Goal: Task Accomplishment & Management: Complete application form

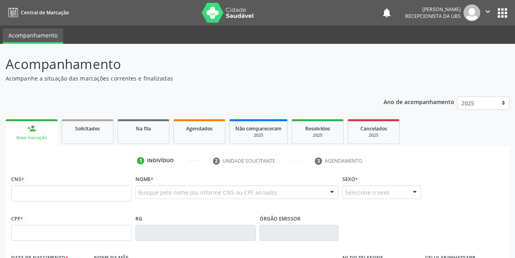
scroll to position [40, 0]
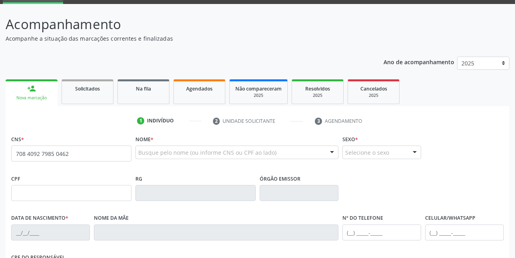
type input "708 4092 7985 0462"
type input "18/04/1988"
type input "Aleluita de Lima Torres Neves"
type input "(87) 99999-9999"
type input "(87) 99141-8643"
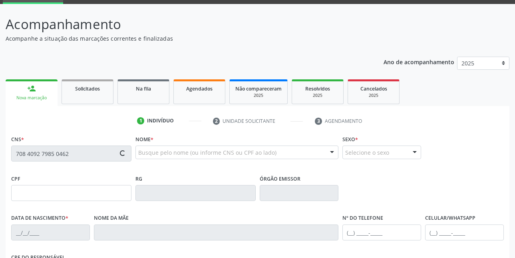
type input "345.237.904-34"
type input "55"
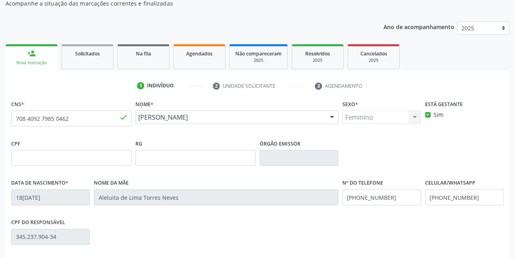
scroll to position [120, 0]
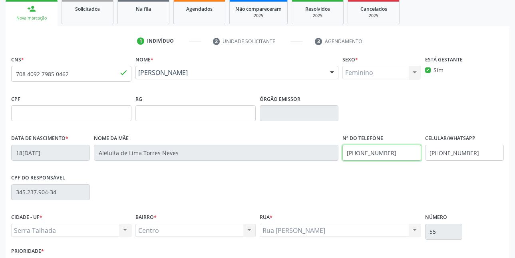
click at [406, 156] on input "(87) 99999-9999" at bounding box center [381, 153] width 79 height 16
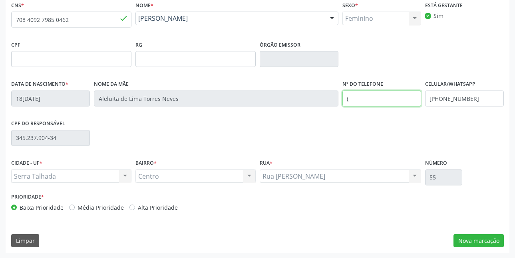
scroll to position [175, 0]
type input "("
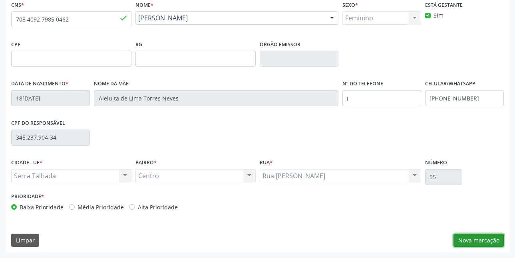
click at [485, 239] on button "Nova marcação" at bounding box center [478, 241] width 50 height 14
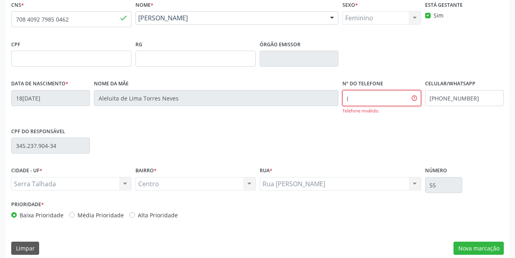
click at [394, 98] on input "(" at bounding box center [381, 98] width 79 height 16
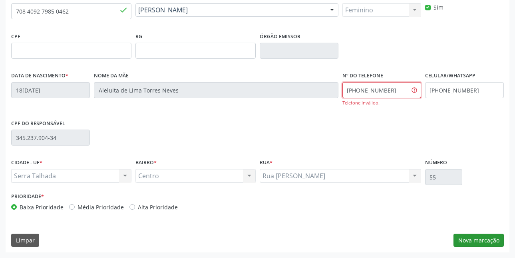
type input "(87) 99144-8643"
click at [488, 238] on button "Nova marcação" at bounding box center [478, 241] width 50 height 14
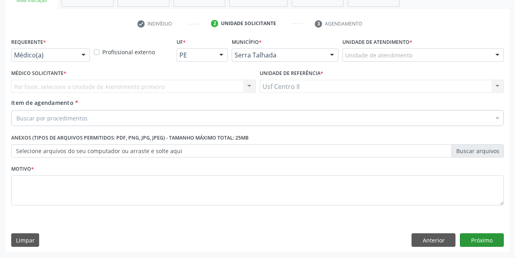
scroll to position [137, 0]
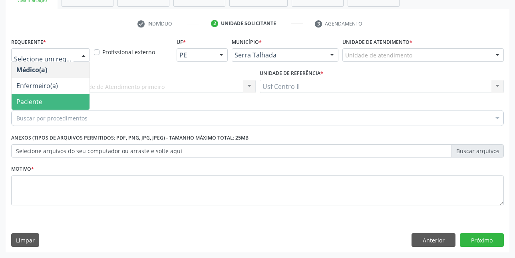
click at [40, 97] on span "Paciente" at bounding box center [29, 101] width 26 height 9
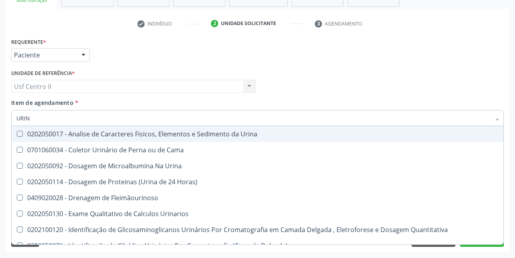
type input "URINA"
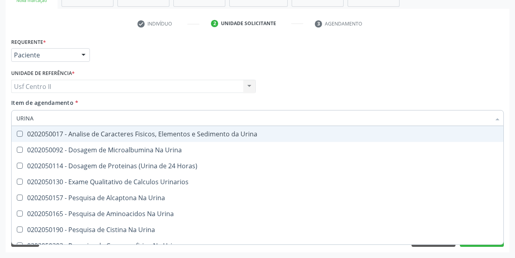
click at [88, 136] on div "0202050017 - Analise de Caracteres Fisicos, Elementos e Sedimento da Urina" at bounding box center [257, 134] width 482 height 6
checkbox Urina "true"
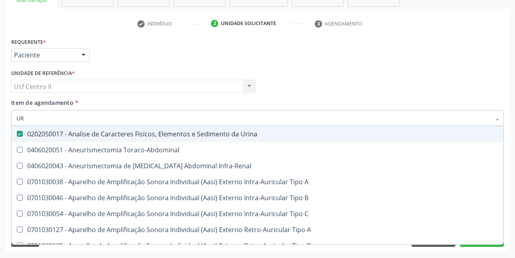
type input "U"
checkbox Urina "false"
checkbox Cônica "false"
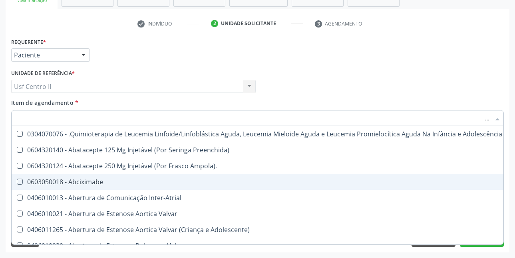
scroll to position [0, 236]
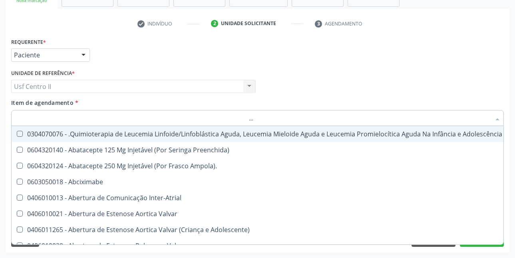
click at [117, 121] on input "Item de agendamento *" at bounding box center [253, 118] width 474 height 16
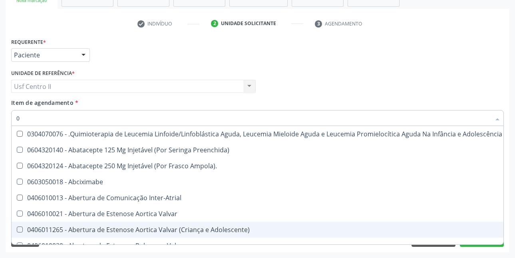
type input "02"
checkbox Coração "true"
checkbox Urina "false"
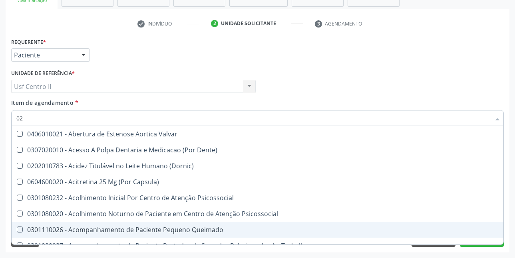
type input "020"
checkbox Terapeutica "true"
checkbox Urina "false"
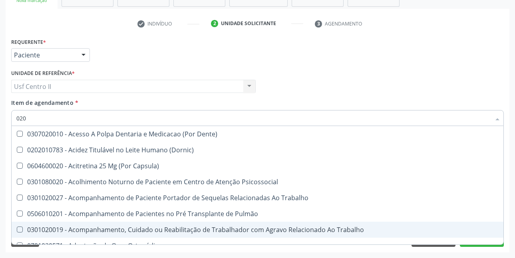
type input "0202"
checkbox Capsula\) "true"
checkbox Urina "false"
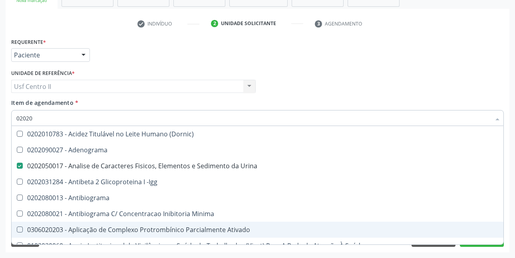
type input "020208"
checkbox Urina "false"
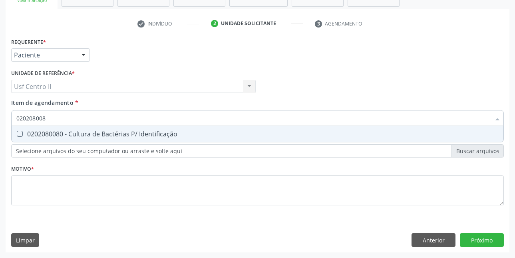
type input "0202080080"
click at [102, 135] on div "0202080080 - Cultura de Bactérias P/ Identificação" at bounding box center [257, 134] width 482 height 6
checkbox Identificação "true"
type input "0202080"
checkbox Identificação "false"
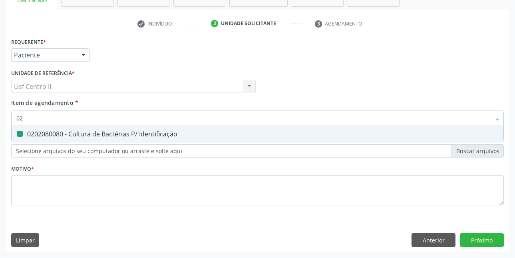
type input "0"
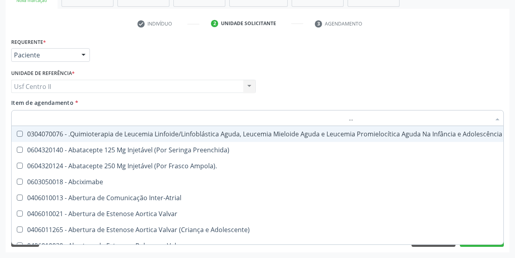
scroll to position [0, 135]
type input "H"
checkbox Urina "false"
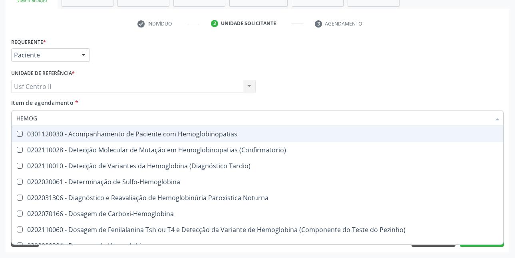
type input "HEMOGR"
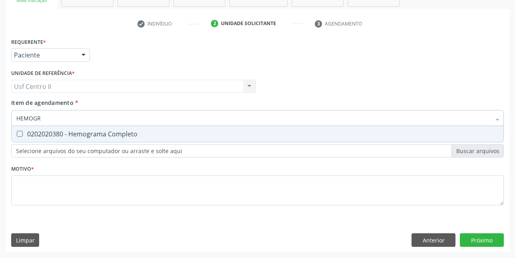
click at [102, 135] on div "0202020380 - Hemograma Completo" at bounding box center [257, 134] width 482 height 6
checkbox Completo "true"
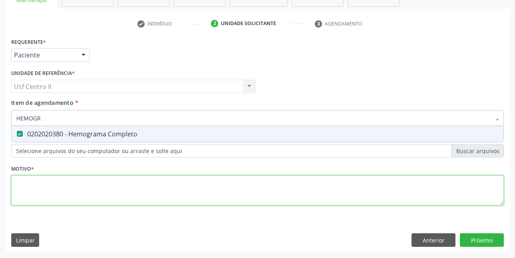
click at [105, 187] on div "Requerente * Paciente Médico(a) Enfermeiro(a) Paciente Nenhum resultado encontr…" at bounding box center [257, 126] width 493 height 181
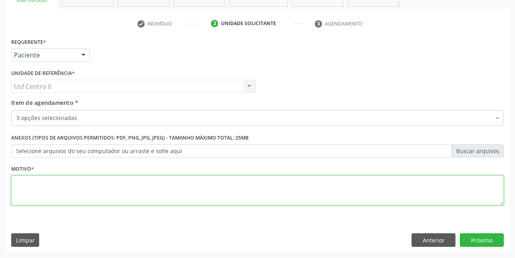
scroll to position [0, 0]
type textarea "."
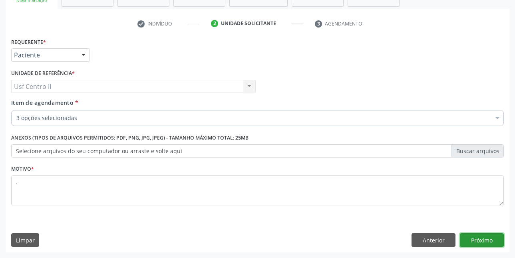
click at [494, 239] on button "Próximo" at bounding box center [482, 241] width 44 height 14
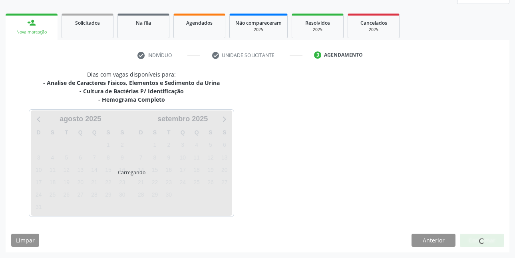
scroll to position [106, 0]
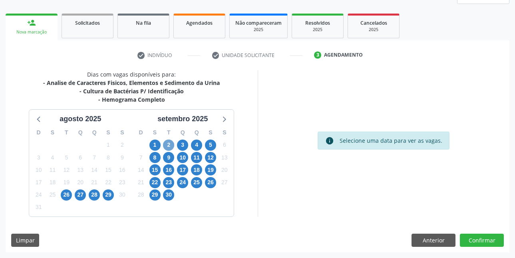
click at [171, 145] on span "2" at bounding box center [168, 145] width 11 height 11
click at [335, 188] on div "info Selecione uma data para ver as vagas." at bounding box center [384, 143] width 252 height 147
click at [169, 144] on span "2" at bounding box center [168, 145] width 11 height 11
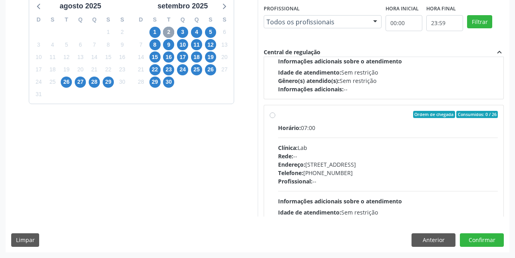
scroll to position [519, 0]
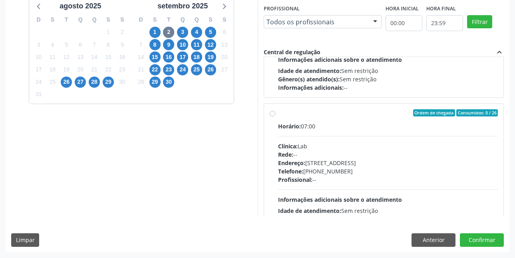
click at [278, 114] on label "Ordem de chegada Consumidos: 0 / 26 Horário: 07:00 Clínica: Lab Rede: -- Endere…" at bounding box center [388, 170] width 220 height 123
click at [273, 114] on input "Ordem de chegada Consumidos: 0 / 26 Horário: 07:00 Clínica: Lab Rede: -- Endere…" at bounding box center [273, 112] width 6 height 7
radio input "true"
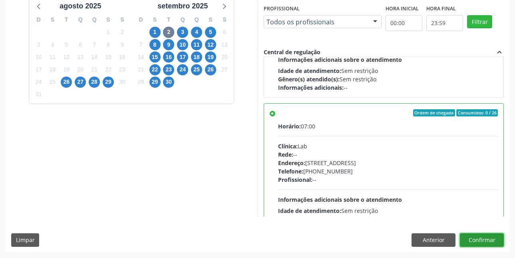
click at [485, 240] on button "Confirmar" at bounding box center [482, 241] width 44 height 14
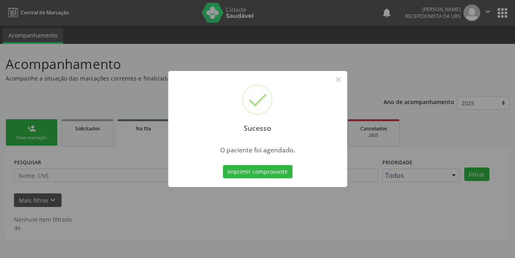
scroll to position [0, 0]
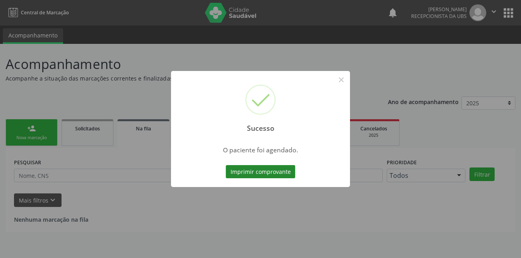
click at [274, 172] on button "Imprimir comprovante" at bounding box center [261, 172] width 70 height 14
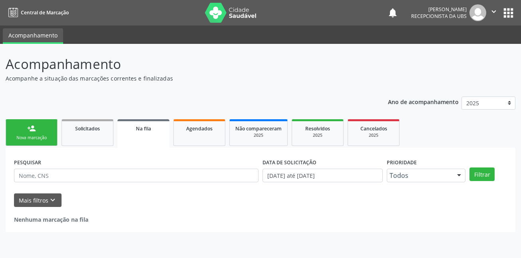
click at [36, 138] on div "Nova marcação" at bounding box center [32, 138] width 40 height 6
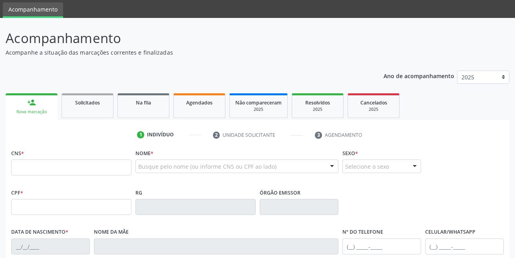
scroll to position [40, 0]
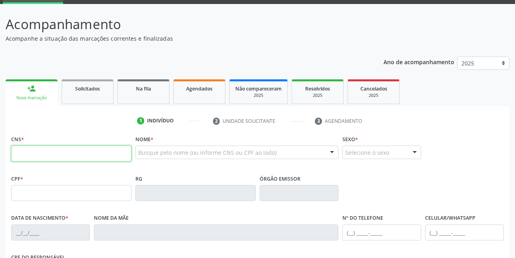
click at [88, 153] on input "text" at bounding box center [71, 154] width 120 height 16
type input "701 0018 2039 8296"
type input "561.363.824-15"
type input "14/01/1969"
type input "Maria Zenaide Goncalves Magalhaes"
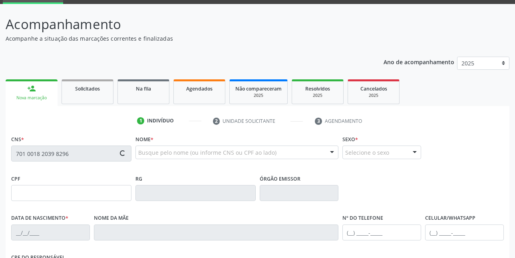
type input "(87) 99819-6228"
type input "757"
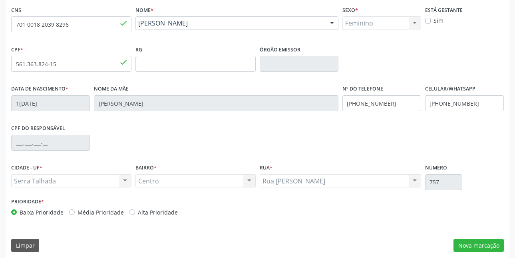
scroll to position [175, 0]
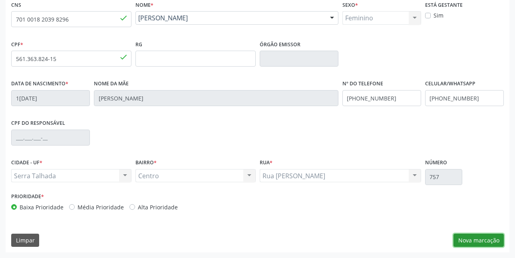
click at [486, 238] on button "Nova marcação" at bounding box center [478, 241] width 50 height 14
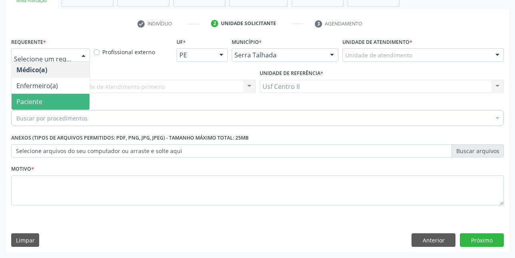
click at [43, 98] on span "Paciente" at bounding box center [51, 102] width 78 height 16
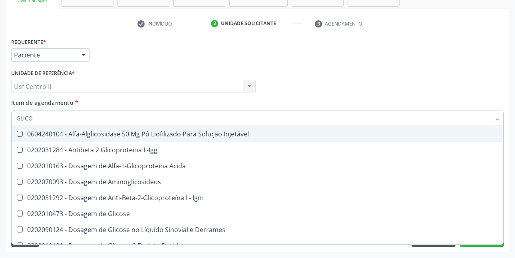
type input "GLICOS"
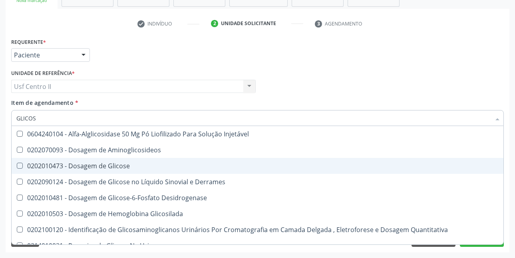
click at [83, 165] on div "0202010473 - Dosagem de Glicose" at bounding box center [257, 166] width 482 height 6
checkbox Glicose "true"
type input "GLICO"
checkbox Glicose "false"
checkbox Glicosilada "true"
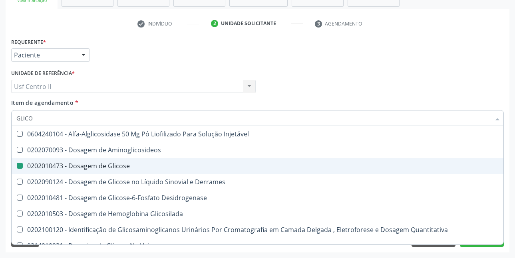
type input "GLIC"
checkbox Glicosilada "false"
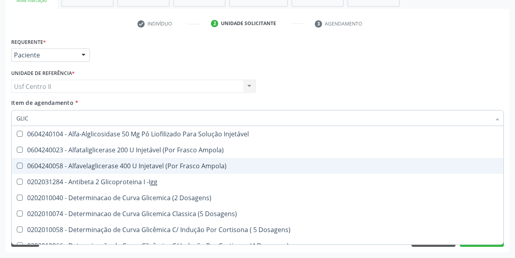
type input "GLI"
checkbox Glicose "false"
checkbox Glicosilada "true"
type input "GL"
checkbox Glicosilada "false"
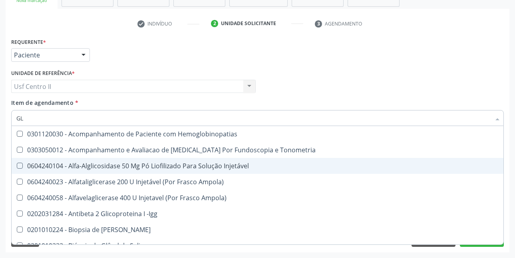
type input "G"
checkbox Glicose "false"
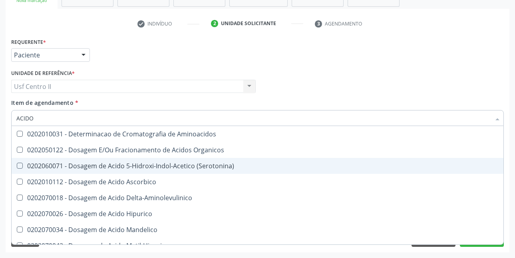
type input "ACIDO U"
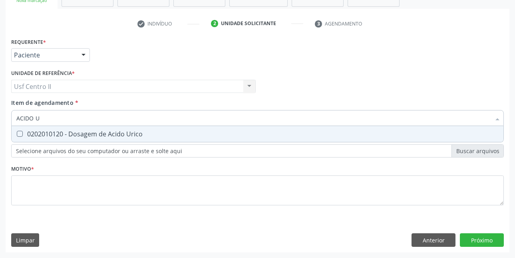
click at [99, 133] on div "0202010120 - Dosagem de Acido Urico" at bounding box center [257, 134] width 482 height 6
checkbox Urico "true"
type input "ACIDO"
checkbox Urico "false"
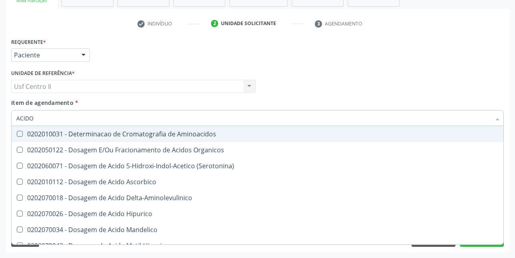
type input "ACID"
checkbox Urico "false"
checkbox Cromatografia\) "true"
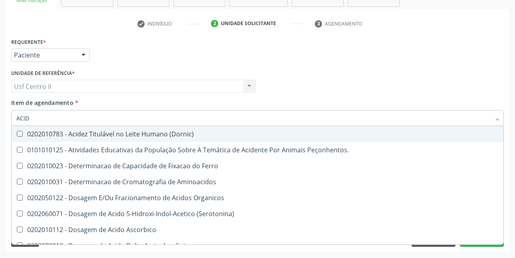
type input "ACI"
checkbox Urico "false"
type input "A"
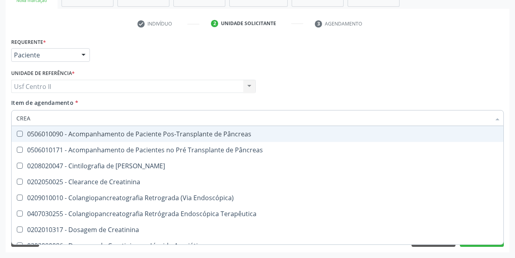
type input "CREAT"
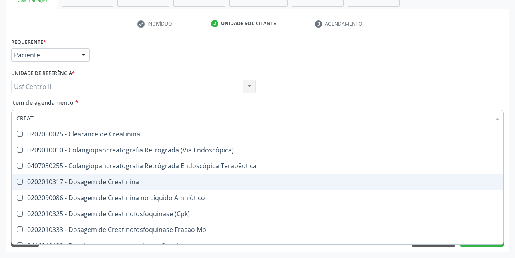
click at [109, 182] on div "0202010317 - Dosagem de Creatinina" at bounding box center [257, 182] width 482 height 6
checkbox Creatinina "true"
type input "CREA"
checkbox Creatinina "false"
checkbox Mb "true"
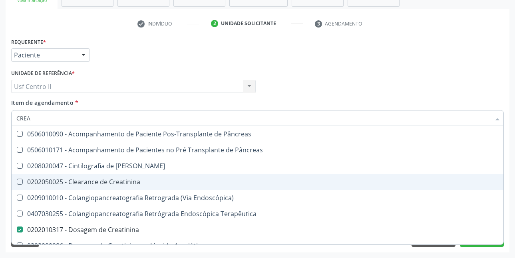
type input "CRE"
checkbox Creatinina "false"
checkbox Oncologia "true"
type input "CR"
checkbox Oncologia "false"
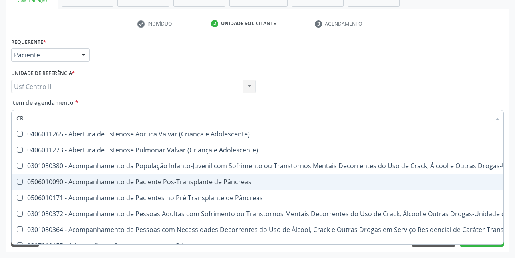
type input "C"
checkbox Creatinina "false"
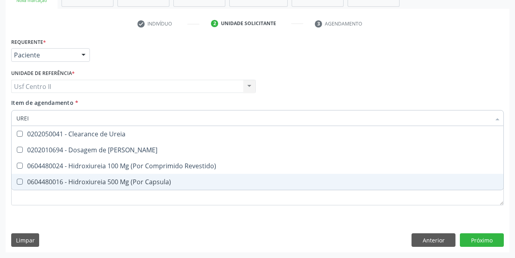
type input "UREIA"
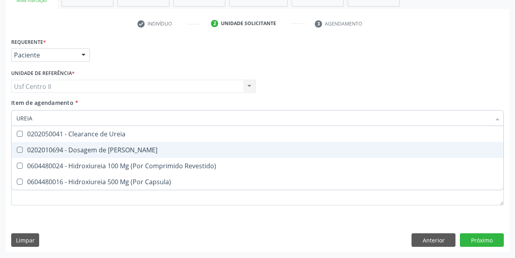
click at [109, 148] on div "0202010694 - Dosagem de [PERSON_NAME]" at bounding box center [257, 150] width 482 height 6
checkbox Ureia "true"
type input "URE"
checkbox Ureia "false"
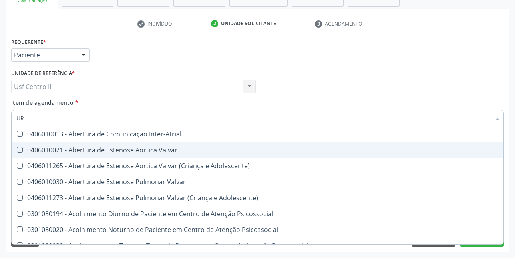
type input "URI"
checkbox B "true"
type input "URIN"
checkbox B "false"
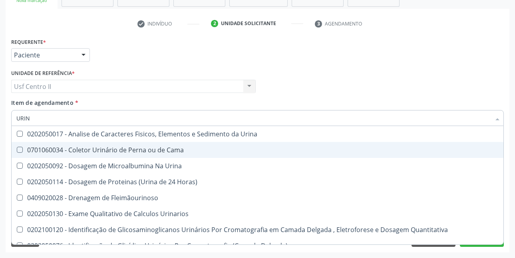
type input "URINA"
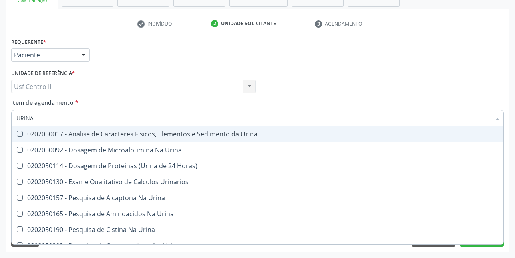
click at [113, 134] on div "0202050017 - Analise de Caracteres Fisicos, Elementos e Sedimento da Urina" at bounding box center [257, 134] width 482 height 6
checkbox Urina "true"
type input "URI"
checkbox Abdominal "true"
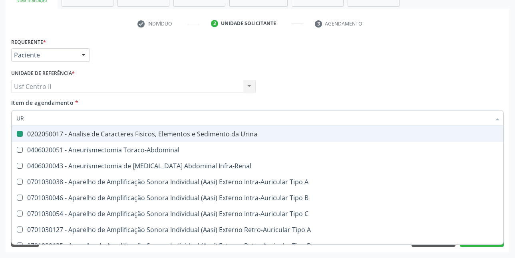
type input "U"
checkbox Urina "false"
checkbox Cônica "false"
checkbox Urico "false"
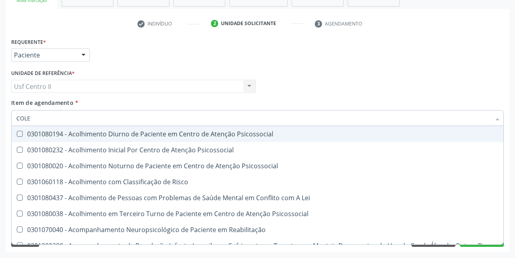
type input "COLES"
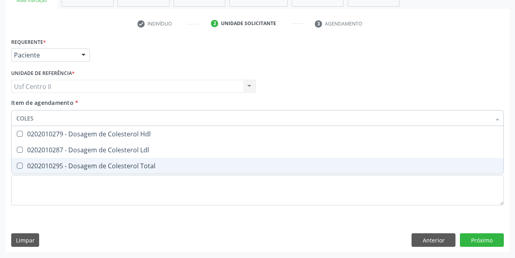
click at [117, 169] on div "0202010295 - Dosagem de Colesterol Total" at bounding box center [257, 166] width 482 height 6
checkbox Total "true"
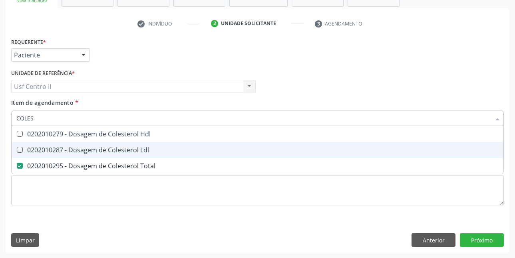
click at [121, 151] on div "0202010287 - Dosagem de Colesterol Ldl" at bounding box center [257, 150] width 482 height 6
checkbox Ldl "true"
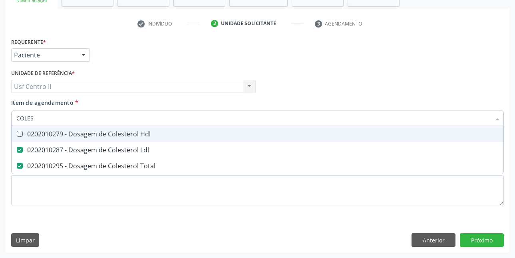
click at [125, 136] on div "0202010279 - Dosagem de Colesterol Hdl" at bounding box center [257, 134] width 482 height 6
checkbox Hdl "true"
type input "COLE"
checkbox Hdl "false"
checkbox Ldl "false"
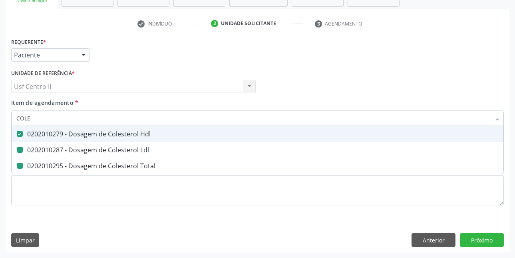
checkbox Total "false"
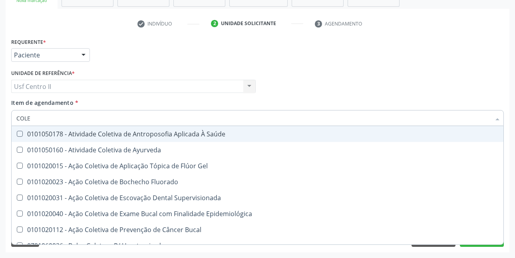
type input "COL"
checkbox Hdl "false"
checkbox Ldl "false"
checkbox Total "false"
type input "C"
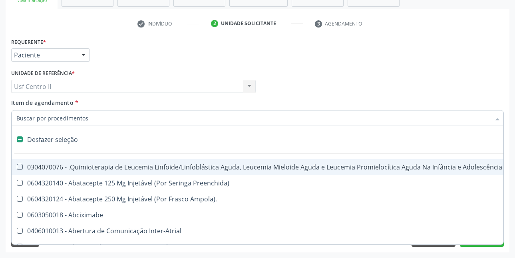
type input "T"
checkbox Reto "true"
checkbox Urina "false"
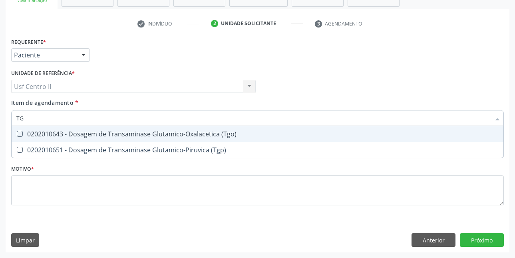
type input "TGO"
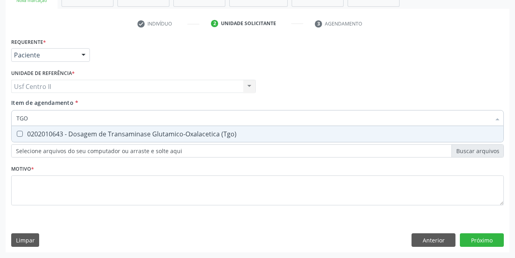
click at [125, 136] on div "0202010643 - Dosagem de Transaminase Glutamico-Oxalacetica (Tgo)" at bounding box center [257, 134] width 482 height 6
checkbox \(Tgo\) "true"
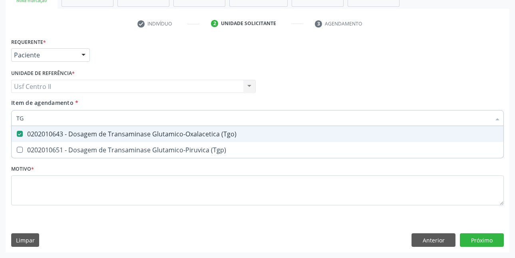
type input "TGP"
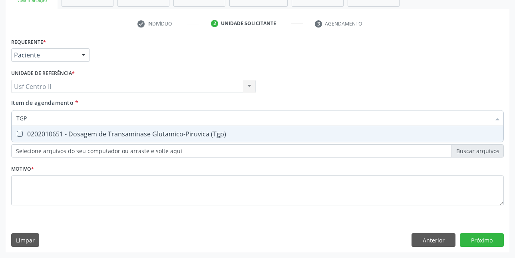
click at [125, 136] on div "0202010651 - Dosagem de Transaminase Glutamico-Piruvica (Tgp)" at bounding box center [257, 134] width 482 height 6
checkbox \(Tgp\) "true"
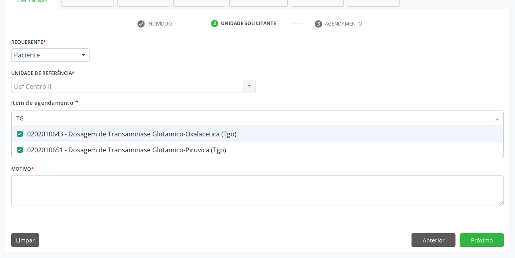
type input "T"
checkbox \(Tgo\) "false"
checkbox \(Tgp\) "false"
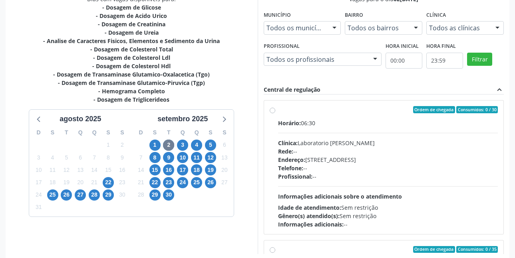
scroll to position [880, 0]
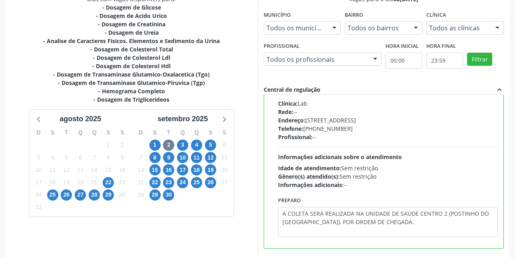
drag, startPoint x: 282, startPoint y: 211, endPoint x: 400, endPoint y: 221, distance: 118.2
click at [400, 221] on textarea "A COLETA SERÁ REALIZADA NA UNIDADE DE SAÚDE CENTRO 2 (POSTINHO DO [GEOGRAPHIC_D…" at bounding box center [388, 222] width 220 height 30
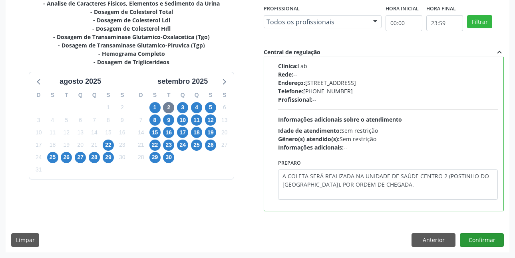
type textarea "A COLETA SERÁ REALIZADA NA UNIDADE DE SAÚDE CENTRO 2 (POSTINHO DO [GEOGRAPHIC_D…"
click at [488, 240] on button "Confirmar" at bounding box center [482, 241] width 44 height 14
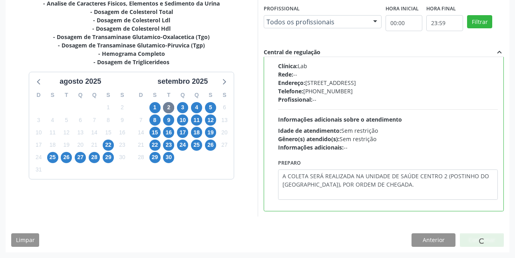
scroll to position [0, 0]
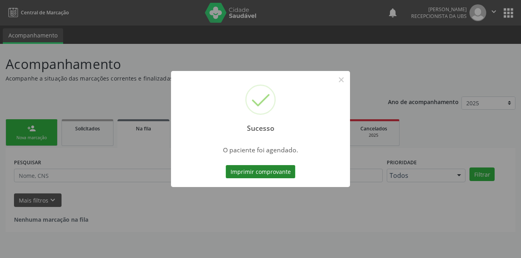
click at [264, 173] on button "Imprimir comprovante" at bounding box center [261, 172] width 70 height 14
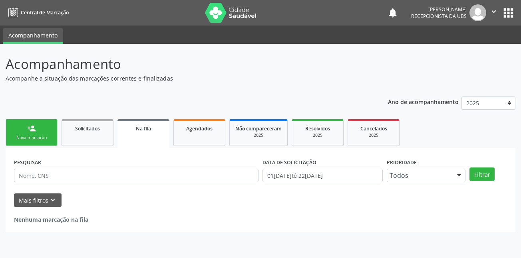
click at [32, 132] on div "person_add" at bounding box center [31, 128] width 9 height 9
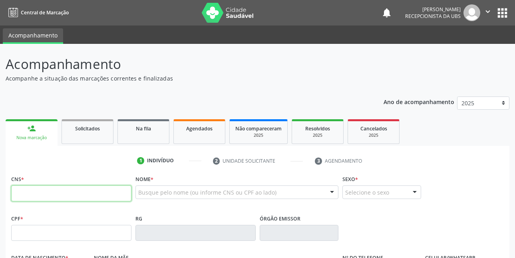
click at [40, 196] on input "text" at bounding box center [71, 194] width 120 height 16
type input "898 0005 4224 9016"
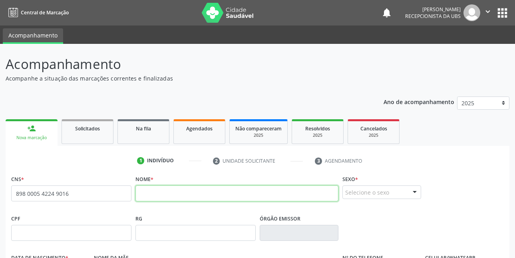
click at [247, 193] on input "text" at bounding box center [236, 194] width 203 height 16
type input "CLISOELDA APARECIDA RODRIGUES DE CARVALHO"
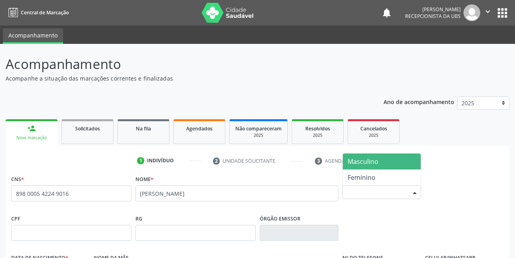
click at [408, 192] on div "Selecione o sexo Masculino Feminino Nenhum resultado encontrado para: " " Não h…" at bounding box center [381, 193] width 79 height 14
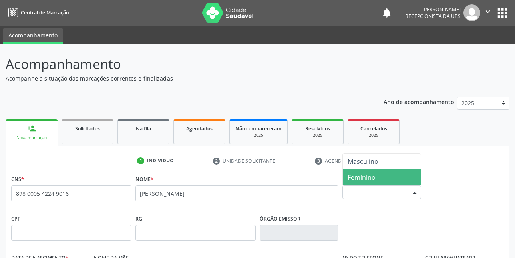
click at [397, 180] on span "Feminino" at bounding box center [382, 178] width 78 height 16
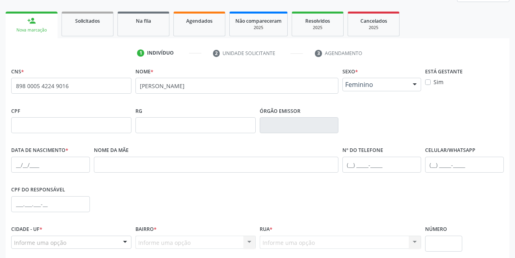
scroll to position [120, 0]
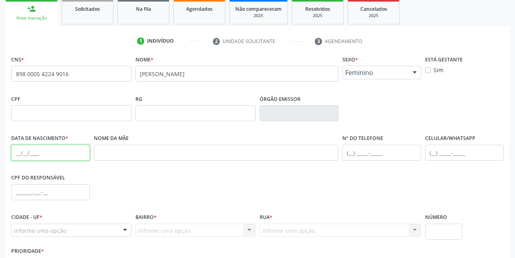
click at [37, 152] on input "text" at bounding box center [50, 153] width 79 height 16
type input "17/06/1970"
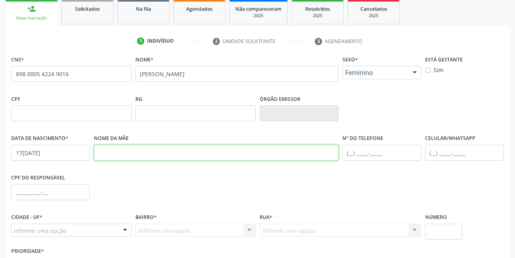
click at [127, 152] on input "text" at bounding box center [216, 153] width 245 height 16
type input "MARIA RODRIGUES MORAES"
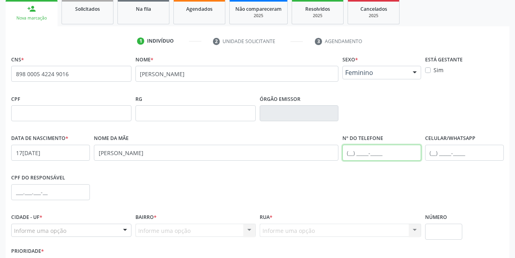
click at [370, 159] on input "text" at bounding box center [381, 153] width 79 height 16
type input "(87) 99629-2972"
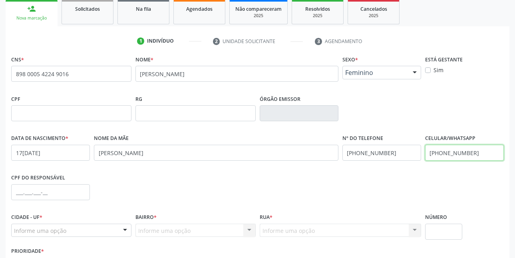
type input "(87) 99629-2972"
click at [82, 197] on input "text" at bounding box center [50, 193] width 79 height 16
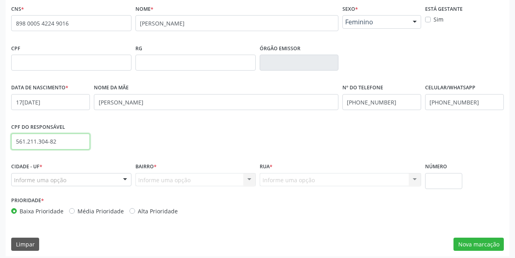
scroll to position [175, 0]
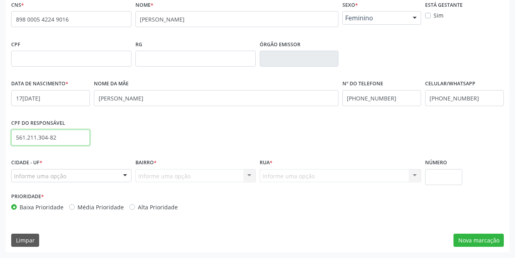
type input "561.211.304-82"
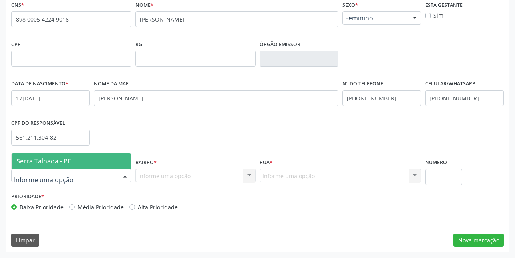
click at [86, 179] on div at bounding box center [71, 176] width 120 height 14
click at [84, 160] on span "Serra Talhada - PE" at bounding box center [71, 161] width 119 height 16
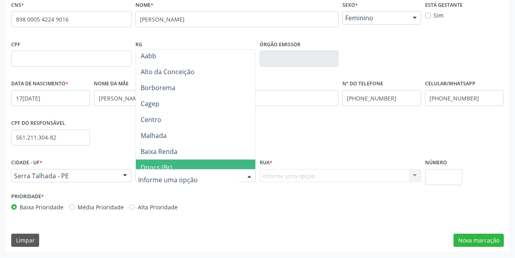
scroll to position [0, 0]
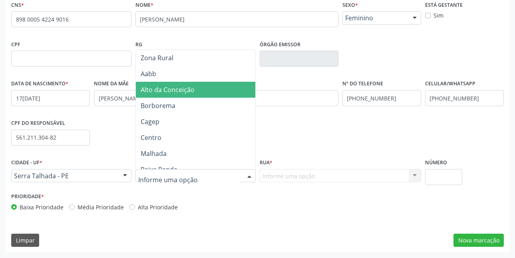
click at [185, 91] on span "Alto da Conceição" at bounding box center [168, 89] width 54 height 9
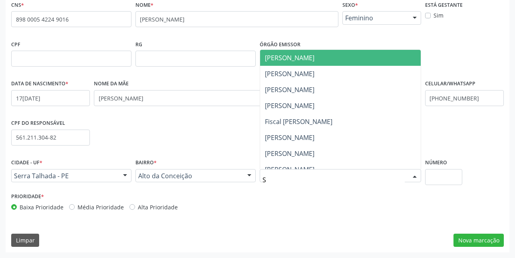
type input "SE"
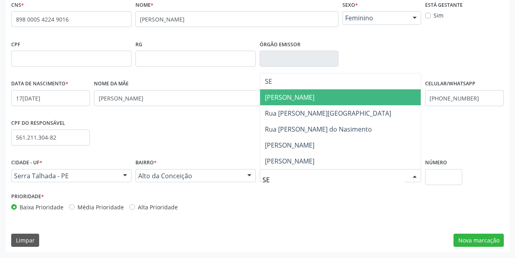
click at [330, 97] on span "Severino Pereira Lins" at bounding box center [340, 97] width 161 height 16
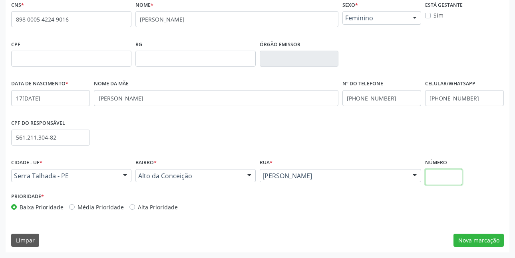
click at [448, 175] on input "text" at bounding box center [444, 177] width 38 height 16
type input "1036"
click at [485, 244] on button "Nova marcação" at bounding box center [478, 241] width 50 height 14
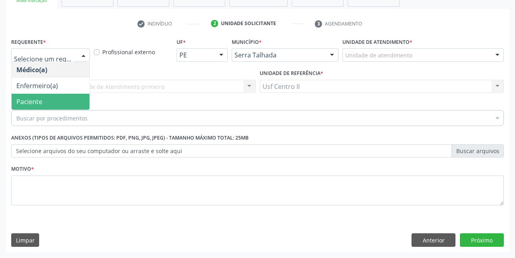
click at [54, 98] on span "Paciente" at bounding box center [51, 102] width 78 height 16
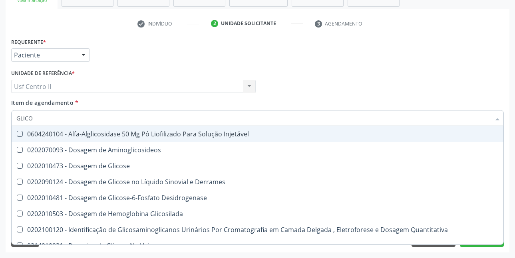
type input "GLICOS"
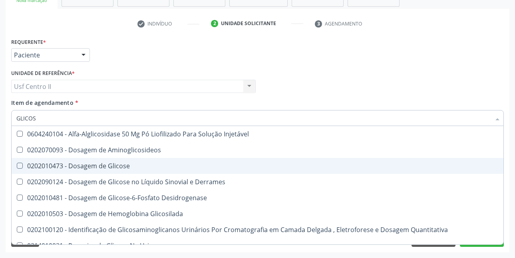
click at [87, 169] on div "0202010473 - Dosagem de Glicose" at bounding box center [257, 166] width 482 height 6
checkbox Glicose "true"
type input "GLICO"
checkbox Glicose "false"
checkbox Glicosilada "true"
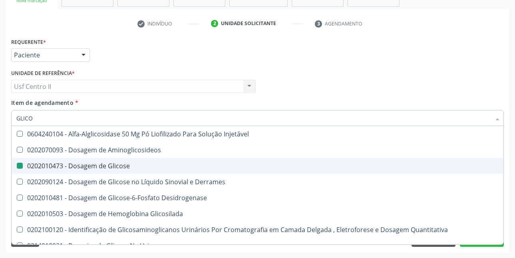
type input "GLIC"
checkbox Glicosilada "false"
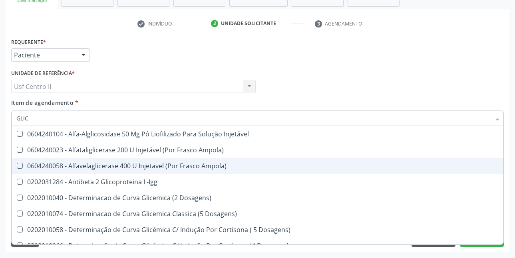
type input "GLI"
checkbox Glicose "false"
checkbox Glicosilada "true"
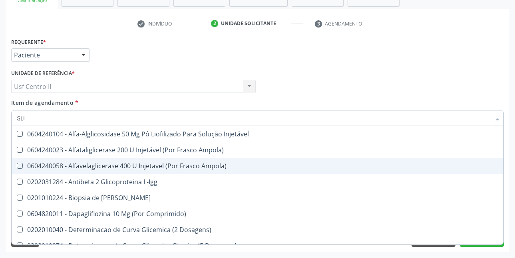
type input "GL"
checkbox Glicose "false"
type input "G"
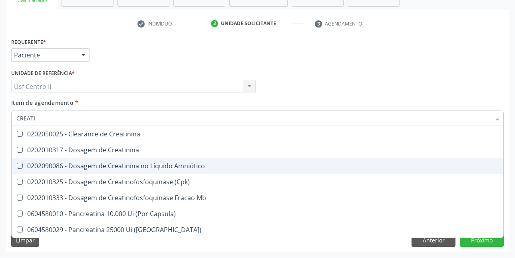
type input "CREATIN"
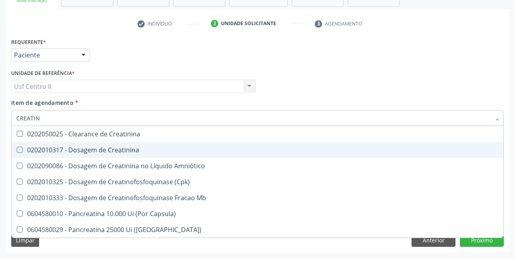
click at [104, 152] on div "0202010317 - Dosagem de Creatinina" at bounding box center [257, 150] width 482 height 6
checkbox Creatinina "true"
type input "CREAT"
checkbox Creatinina "false"
checkbox \(Cpk\) "true"
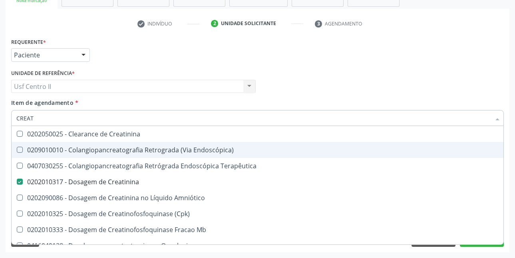
type input "CREA"
checkbox Creatinina "false"
checkbox Mb "true"
type input "CRE"
checkbox Mb "false"
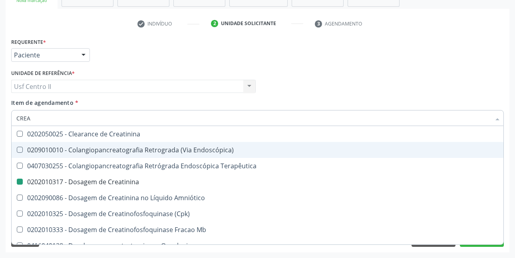
checkbox Oncologia "true"
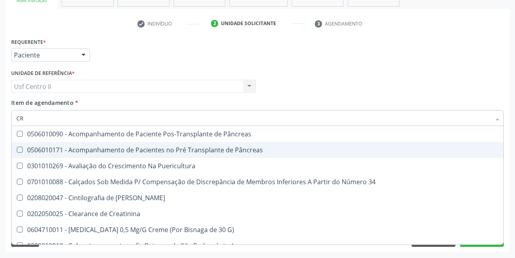
type input "C"
checkbox Creatinina "false"
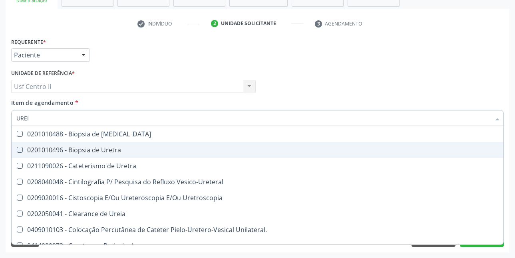
type input "UREIA"
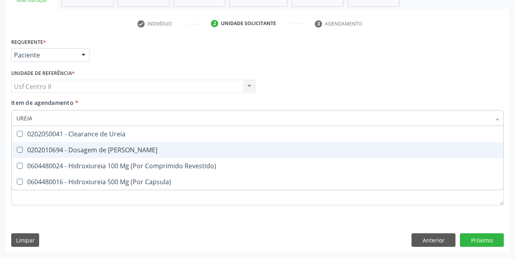
click at [104, 152] on div "0202010694 - Dosagem de [PERSON_NAME]" at bounding box center [257, 150] width 482 height 6
checkbox Ureia "true"
type input "URE"
checkbox Ureia "false"
type input "U"
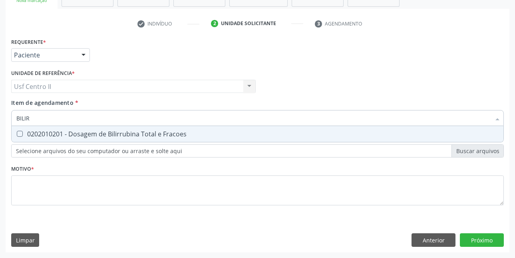
type input "BILIRR"
click at [115, 134] on div "0202010201 - Dosagem de Bilirrubina Total e Fracoes" at bounding box center [257, 134] width 482 height 6
checkbox Fracoes "true"
type input "BILI"
checkbox Fracoes "false"
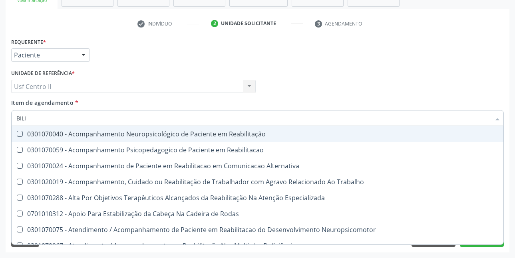
type input "BIL"
checkbox Fracoes "false"
checkbox Completo\) "true"
type input "BI"
checkbox Completo\) "false"
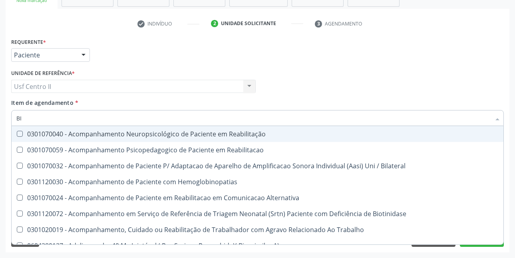
type input "B"
checkbox Fracoes "false"
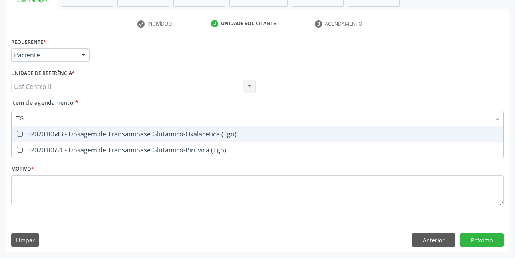
type input "TGO"
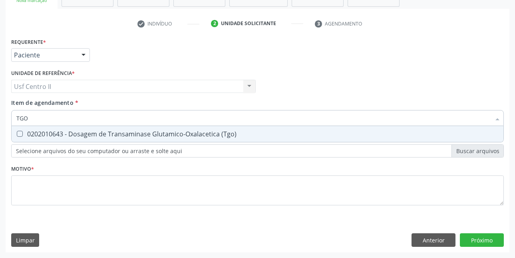
click at [115, 134] on div "0202010643 - Dosagem de Transaminase Glutamico-Oxalacetica (Tgo)" at bounding box center [257, 134] width 482 height 6
checkbox \(Tgo\) "true"
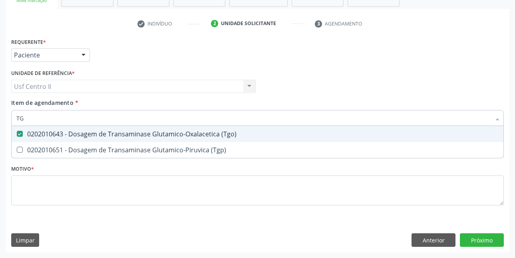
type input "TGP"
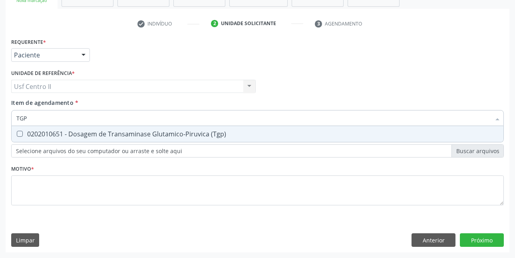
click at [115, 134] on div "0202010651 - Dosagem de Transaminase Glutamico-Piruvica (Tgp)" at bounding box center [257, 134] width 482 height 6
checkbox \(Tgp\) "true"
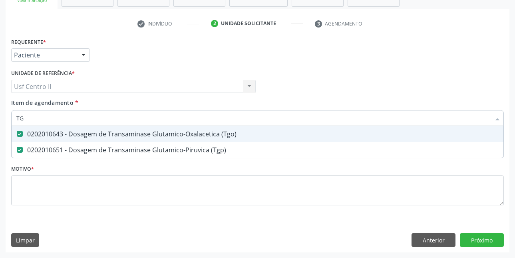
type input "T"
checkbox \(Tgo\) "false"
checkbox \(Tgp\) "false"
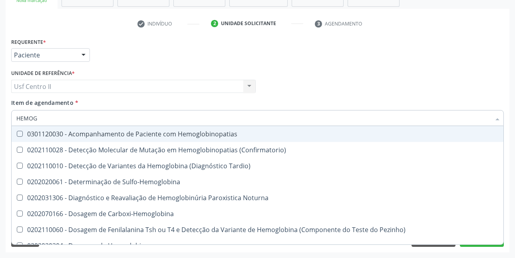
type input "HEMOGR"
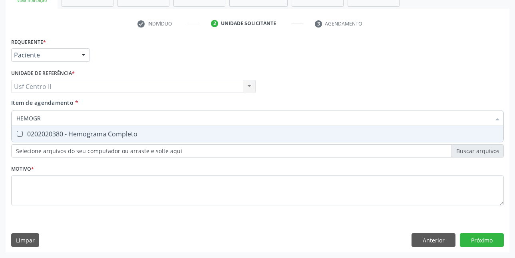
click at [115, 134] on div "0202020380 - Hemograma Completo" at bounding box center [257, 134] width 482 height 6
checkbox Completo "true"
type input "HEMOG"
checkbox Completo "false"
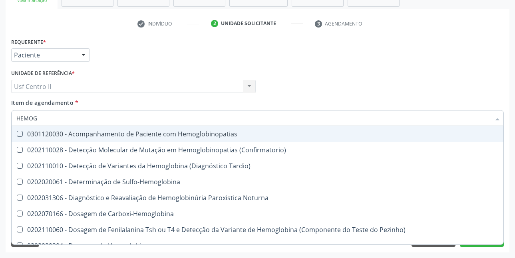
type input "HEMO"
checkbox Completo "false"
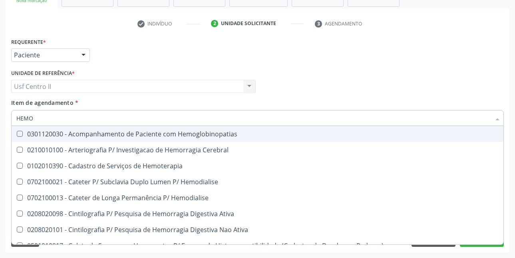
type input "HEM"
checkbox Completo "false"
checkbox Elástica "true"
type input "HE"
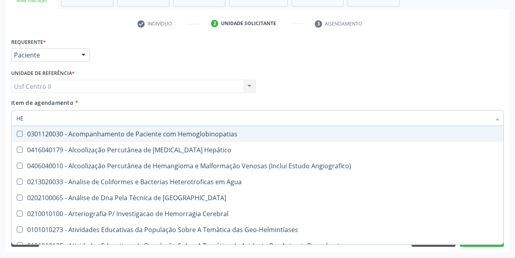
checkbox II "false"
type input "H"
checkbox Completo "false"
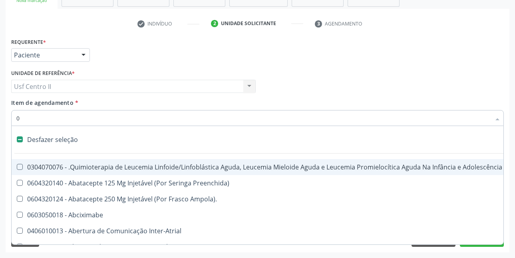
type input "02"
checkbox Capsula\) "true"
checkbox Meckel "true"
checkbox Bilateral "true"
checkbox Laboratorial "true"
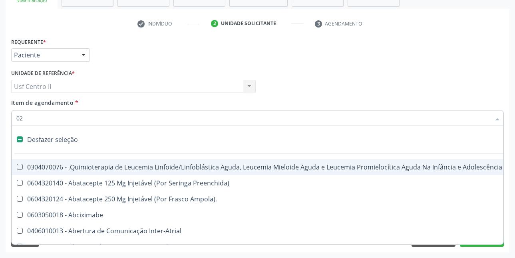
checkbox Citopatológico "true"
checkbox Transplante "true"
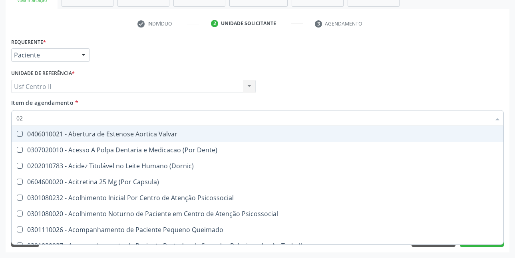
type input "020"
checkbox Splintagem "true"
checkbox Complementar\) "true"
checkbox \(Qualitativo\) "true"
checkbox Semana\) "true"
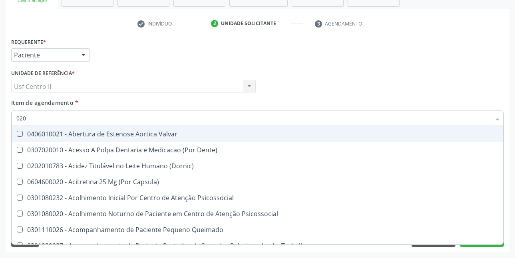
checkbox Pediátrico "true"
checkbox Ii\) "true"
checkbox Fracoes "false"
checkbox Creatinina "false"
checkbox Glicose "false"
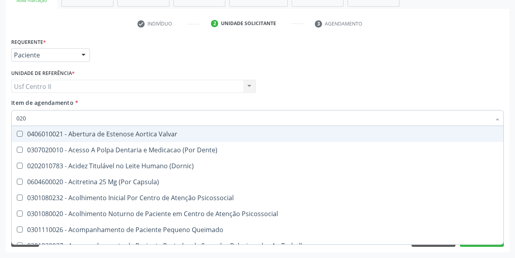
checkbox \(Tgo\) "false"
checkbox \(Tgp\) "false"
checkbox \(T3\) "true"
checkbox Ureia "false"
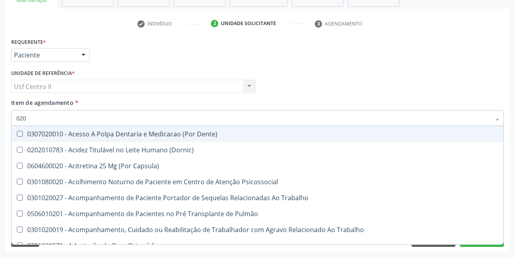
type input "0202"
checkbox Pré-Escalênica "true"
checkbox Ossea "true"
checkbox Laser "true"
checkbox \(Spcto\) "true"
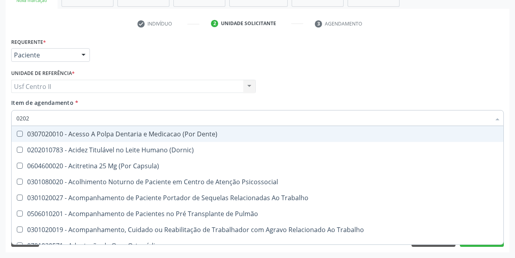
checkbox 67 "true"
checkbox Estimulo "true"
checkbox Biologica "true"
checkbox Fracoes "false"
checkbox Creatinina "false"
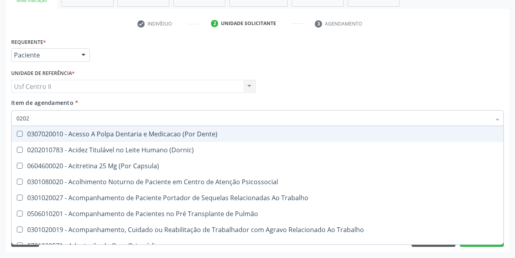
checkbox Glicose "false"
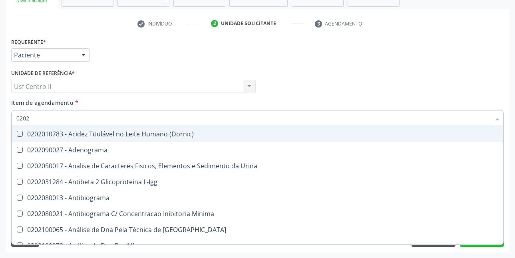
type input "02020"
checkbox Alfa-2-Macroglobulina "true"
checkbox Fracoes "false"
checkbox Calcio "true"
checkbox Creatinina "false"
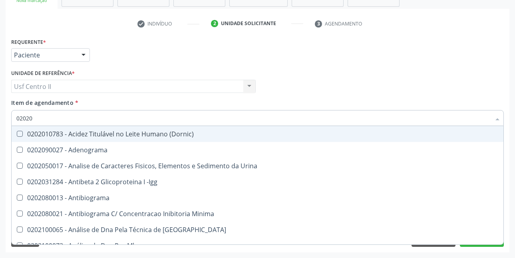
checkbox Xi "true"
checkbox Glicose "false"
checkbox Prolactina "true"
checkbox Funcional "true"
checkbox Derrames "true"
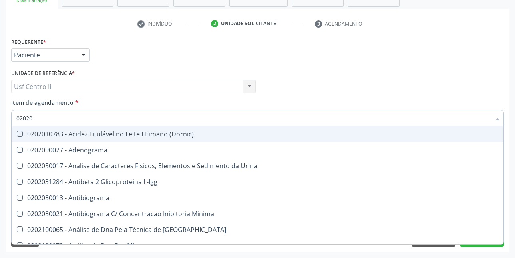
checkbox \(Tgo\) "false"
checkbox \(Tgp\) "false"
checkbox Ureia "false"
checkbox Zinco "true"
checkbox Completo "false"
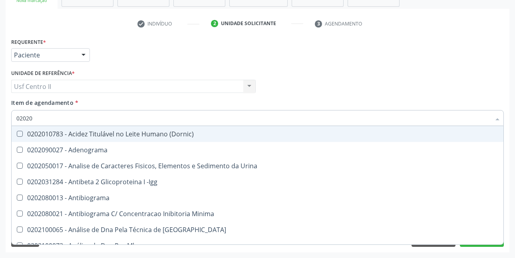
type input "020202"
checkbox Micobactérias "true"
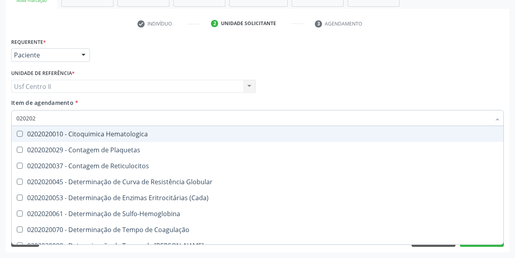
type input "0202020"
checkbox Hematocrito "true"
checkbox Completo "false"
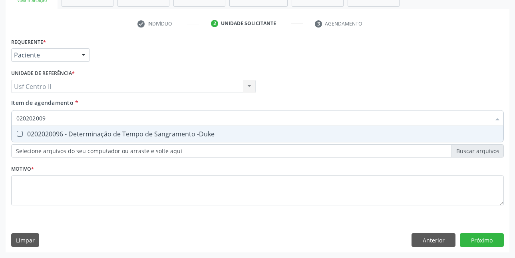
type input "0202020096"
click at [115, 134] on div "0202020096 - Determinação de Tempo de Sangramento -Duke" at bounding box center [257, 134] width 482 height 6
checkbox -Duke "true"
type input "02020200"
checkbox -Duke "false"
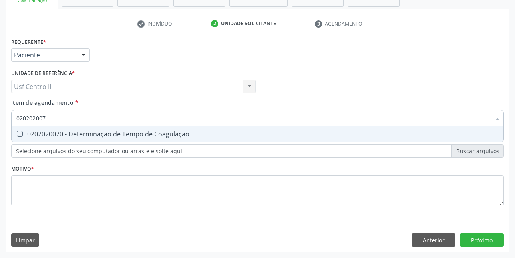
type input "0202020070"
click at [115, 134] on div "0202020070 - Determinação de Tempo de Coagulação" at bounding box center [257, 134] width 482 height 6
checkbox Coagulação "true"
type input "02020200"
checkbox Coagulação "false"
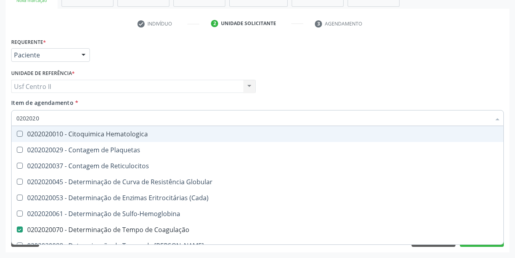
type input "02020201"
checkbox Coagulação "false"
checkbox -Duke "false"
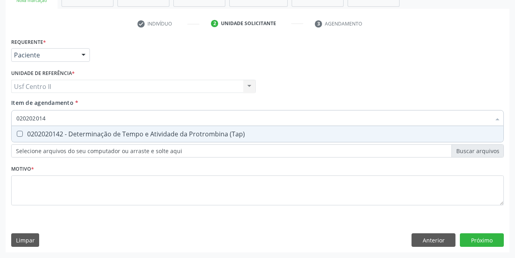
type input "0202020142"
click at [115, 134] on div "0202020142 - Determinação de Tempo e Atividade da Protrombina (Tap)" at bounding box center [257, 134] width 482 height 6
checkbox \(Tap\) "true"
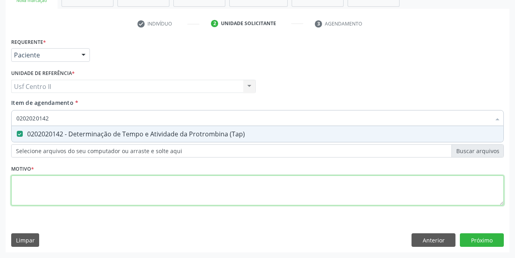
click at [131, 191] on div "Requerente * Paciente Médico(a) Enfermeiro(a) Paciente Nenhum resultado encontr…" at bounding box center [257, 126] width 493 height 181
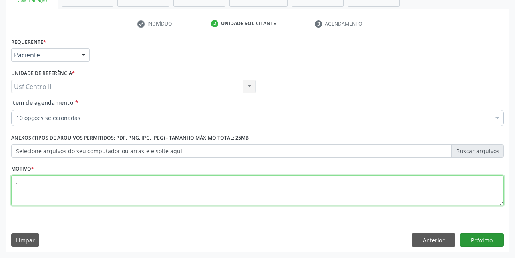
type textarea "."
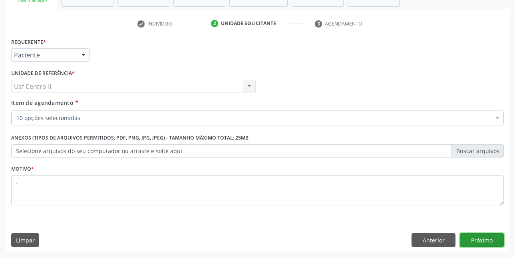
click at [477, 245] on button "Próximo" at bounding box center [482, 241] width 44 height 14
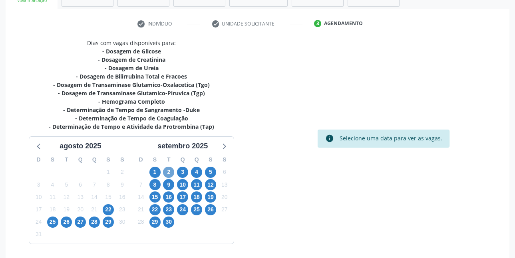
click at [170, 173] on span "2" at bounding box center [168, 172] width 11 height 11
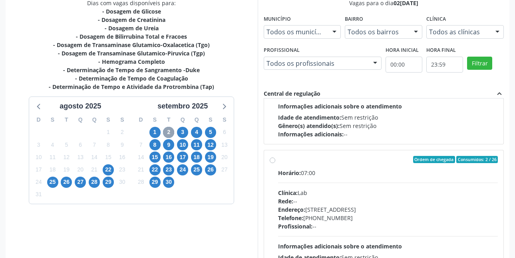
scroll to position [799, 0]
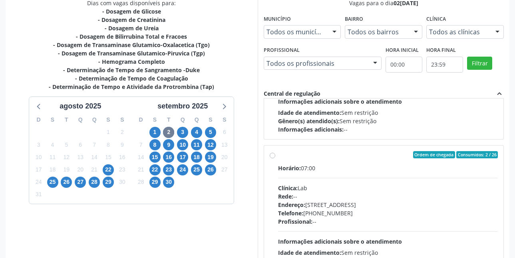
click at [278, 156] on label "Ordem de chegada Consumidos: 2 / 26 Horário: 07:00 Clínica: Lab Rede: -- Endere…" at bounding box center [388, 212] width 220 height 123
click at [271, 156] on input "Ordem de chegada Consumidos: 2 / 26 Horário: 07:00 Clínica: Lab Rede: -- Endere…" at bounding box center [273, 154] width 6 height 7
radio input "true"
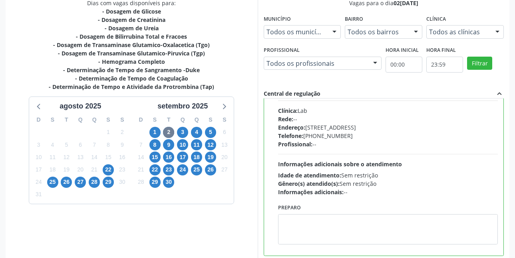
scroll to position [880, 0]
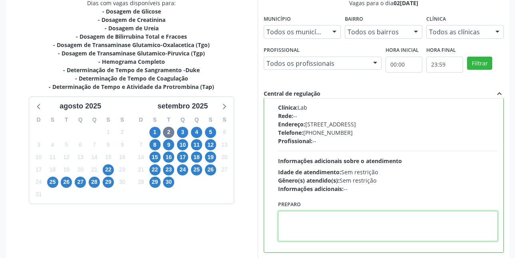
click at [304, 220] on textarea at bounding box center [388, 226] width 220 height 30
paste textarea "A COLETA SERÁ REALIZADA NA UNIDADE DE SAÚDE CENTRO 2 (POSTINHO DO [GEOGRAPHIC_D…"
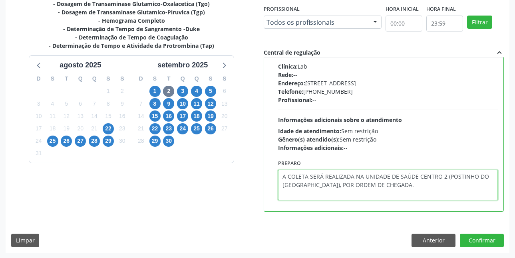
scroll to position [219, 0]
type textarea "A COLETA SERÁ REALIZADA NA UNIDADE DE SAÚDE CENTRO 2 (POSTINHO DO [GEOGRAPHIC_D…"
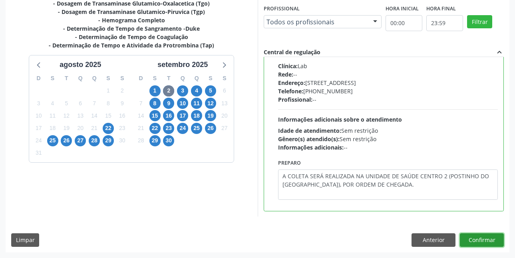
click at [485, 240] on button "Confirmar" at bounding box center [482, 241] width 44 height 14
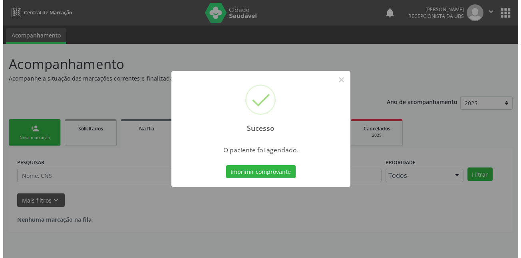
scroll to position [0, 0]
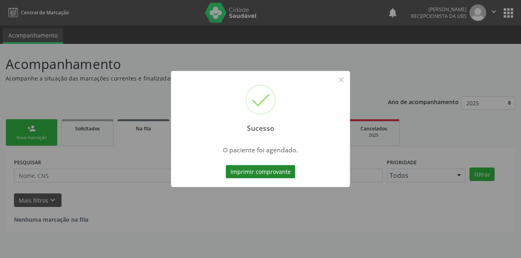
click at [273, 173] on button "Imprimir comprovante" at bounding box center [261, 172] width 70 height 14
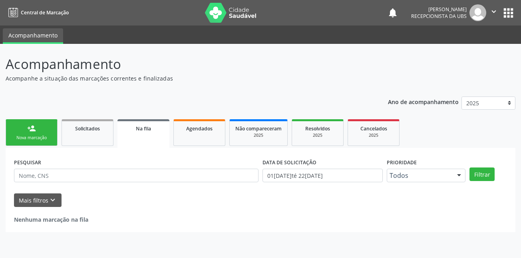
click at [28, 129] on div "person_add" at bounding box center [31, 128] width 9 height 9
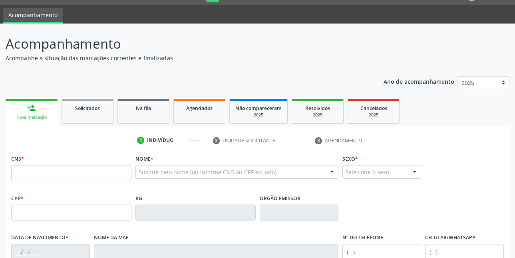
scroll to position [40, 0]
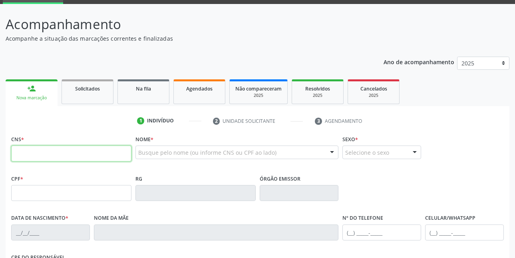
click at [86, 157] on input "text" at bounding box center [71, 154] width 120 height 16
type input "898 0039 4335 9834"
type input "046.752.088-78"
type input "25/08/1957"
type input "Benedita Maria da Conceicao"
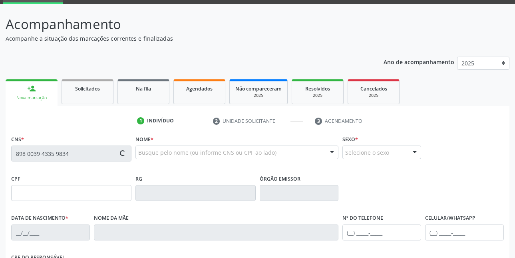
type input "(87) 99962-4601"
type input "720"
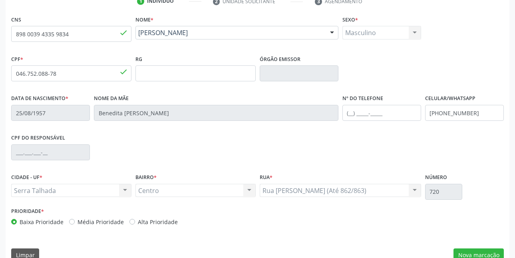
scroll to position [175, 0]
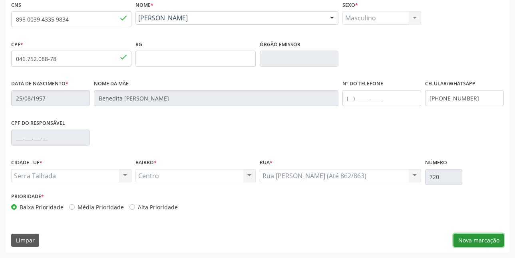
click at [477, 241] on button "Nova marcação" at bounding box center [478, 241] width 50 height 14
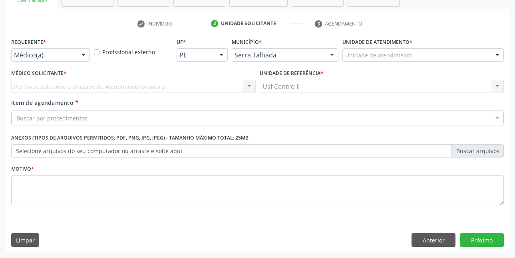
scroll to position [137, 0]
click at [425, 244] on button "Anterior" at bounding box center [433, 241] width 44 height 14
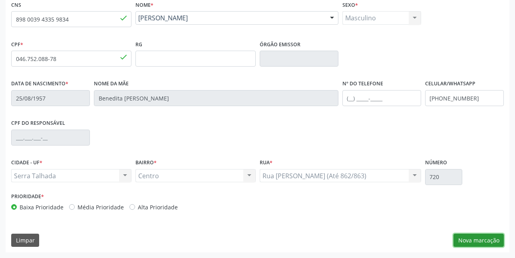
click at [483, 241] on button "Nova marcação" at bounding box center [478, 241] width 50 height 14
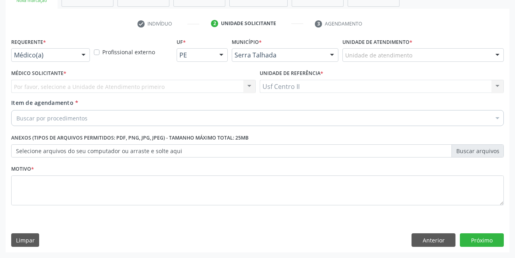
click at [57, 51] on div "Médico(a)" at bounding box center [50, 55] width 79 height 14
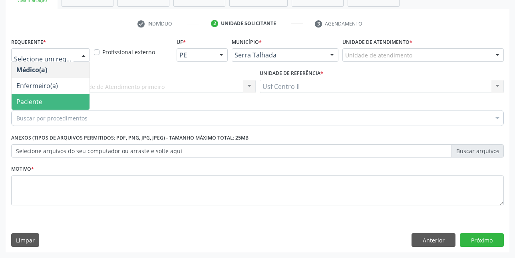
click at [47, 101] on span "Paciente" at bounding box center [51, 102] width 78 height 16
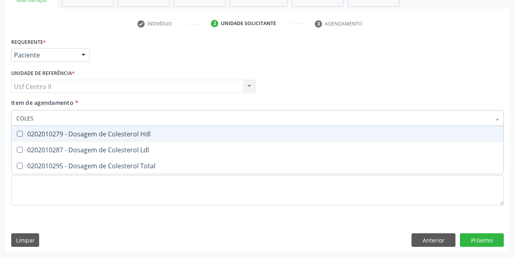
type input "COLEST"
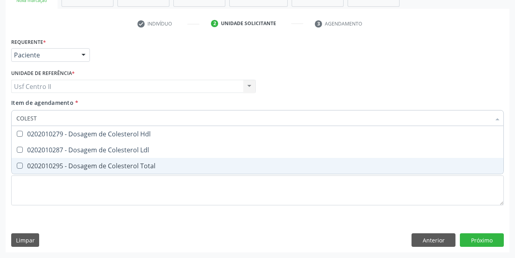
click at [85, 167] on div "0202010295 - Dosagem de Colesterol Total" at bounding box center [257, 166] width 482 height 6
checkbox Total "true"
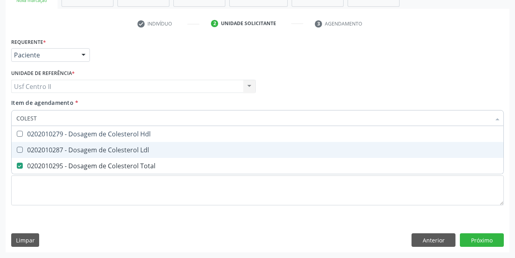
drag, startPoint x: 90, startPoint y: 151, endPoint x: 94, endPoint y: 140, distance: 11.5
click at [90, 151] on div "0202010287 - Dosagem de Colesterol Ldl" at bounding box center [257, 150] width 482 height 6
checkbox Ldl "true"
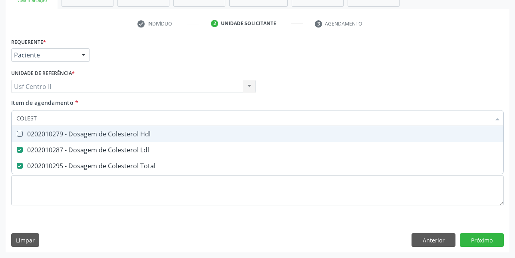
click at [99, 131] on div "0202010279 - Dosagem de Colesterol Hdl" at bounding box center [257, 134] width 482 height 6
checkbox Hdl "true"
type input "COLE"
checkbox Hdl "false"
checkbox Ldl "false"
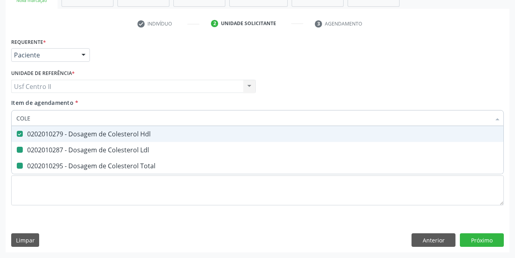
checkbox Total "false"
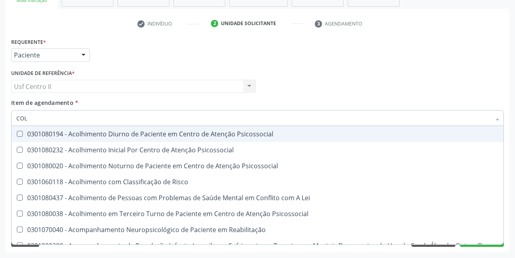
type input "CO"
checkbox Hdl "false"
checkbox Ldl "false"
checkbox Total "false"
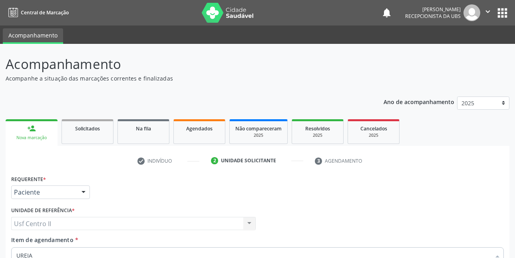
scroll to position [137, 0]
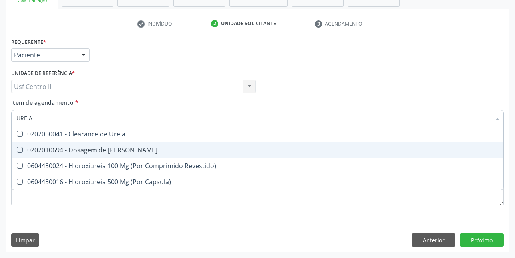
click at [119, 149] on div "0202010694 - Dosagem de [PERSON_NAME]" at bounding box center [257, 150] width 482 height 6
checkbox Ureia "true"
type input "URE"
checkbox Ureia "false"
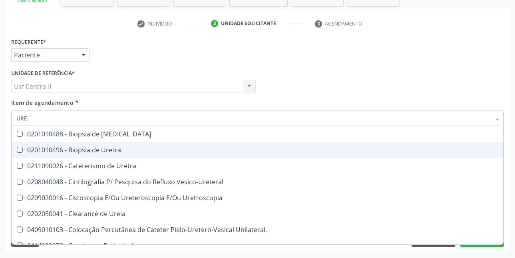
type input "UR"
checkbox Ureia "false"
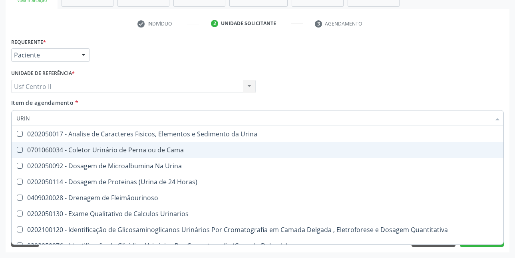
type input "URINA"
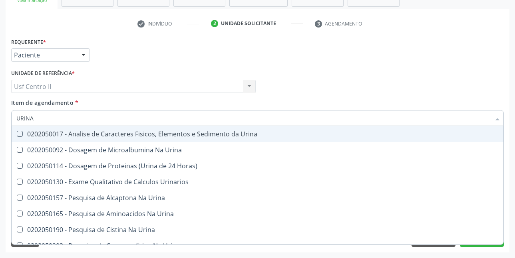
click at [135, 137] on div "0202050017 - Analise de Caracteres Fisicos, Elementos e Sedimento da Urina" at bounding box center [257, 134] width 482 height 6
checkbox Urina "true"
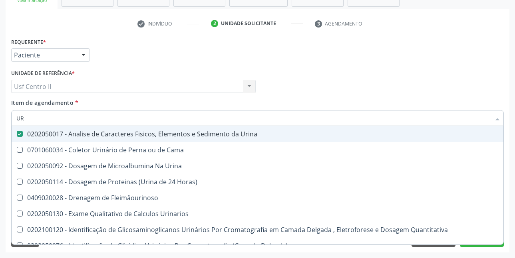
type input "U"
checkbox Urina "false"
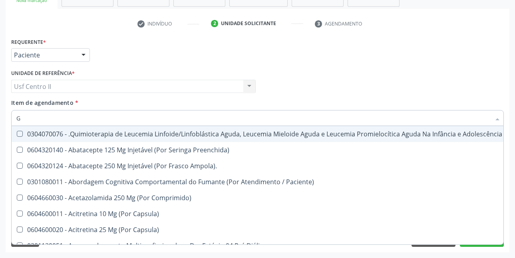
type input "GL"
checkbox Pé "true"
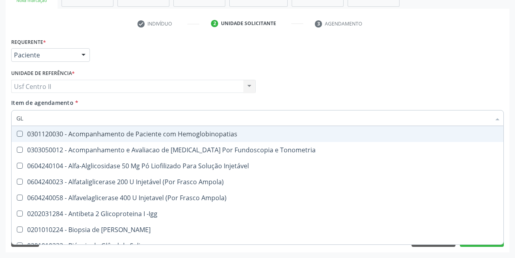
type input "GLI"
checkbox Glomerular "true"
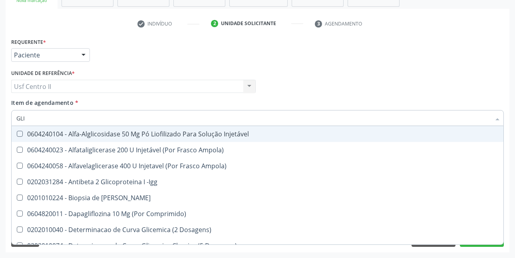
type input "GLIC"
checkbox Derrames "true"
checkbox Triglicerideos "false"
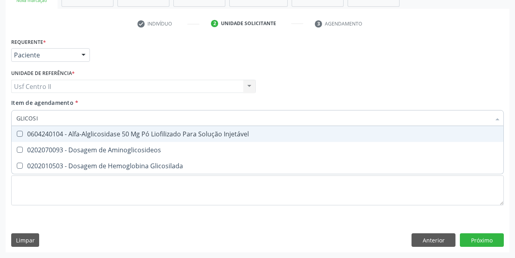
type input "GLICOSIL"
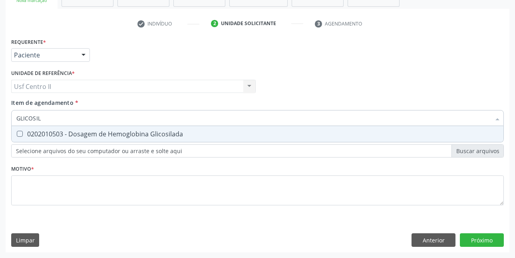
click at [135, 137] on div "0202010503 - Dosagem de Hemoglobina Glicosilada" at bounding box center [257, 134] width 482 height 6
checkbox Glicosilada "true"
type input "GLICOSI"
checkbox Glicosilada "false"
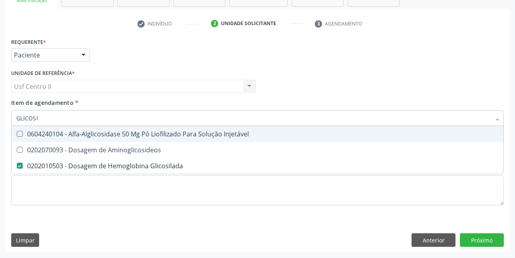
type input "GLICOS"
checkbox Glicosilada "false"
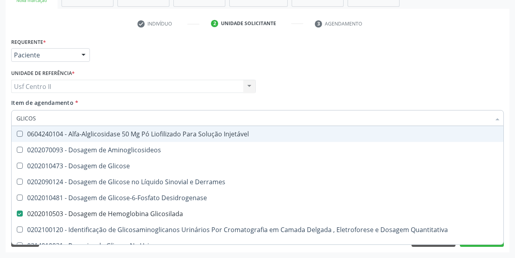
type input "GLICO"
checkbox Glicosilada "false"
checkbox Glicose "true"
type input "GLIC"
checkbox Glicose "false"
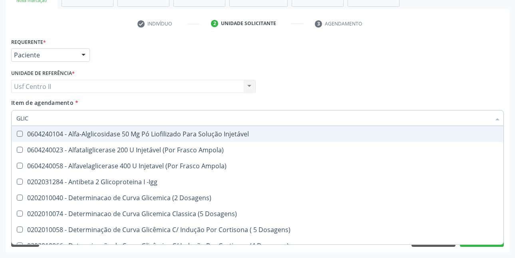
type input "GLI"
checkbox Glicosilada "false"
checkbox Triglicerideos "false"
checkbox Quantitativa "true"
checkbox Delgada\) "true"
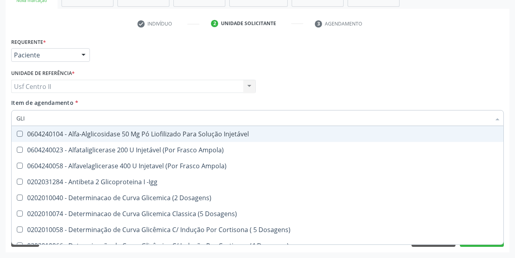
type input "GL"
checkbox Quantitativa "false"
checkbox Delgada\) "false"
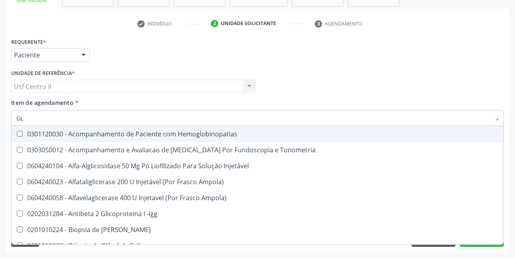
type input "G"
checkbox Glicosilada "false"
checkbox Triglicerideos "false"
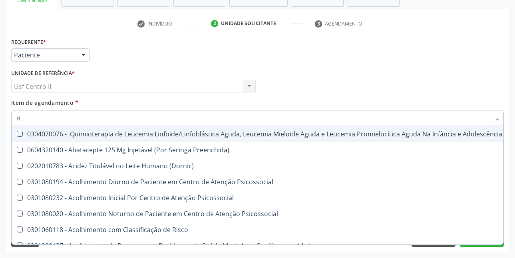
type input "HE"
checkbox Pulmão "true"
checkbox \(Hemicolectomia\) "false"
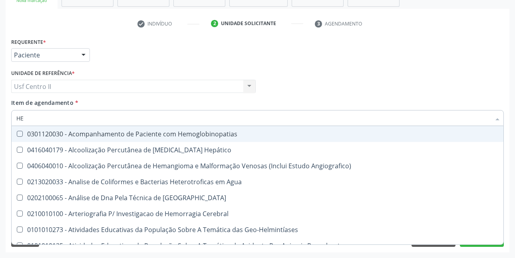
type input "HEM"
checkbox \(Qualitativo\) "true"
checkbox Glicosilada "false"
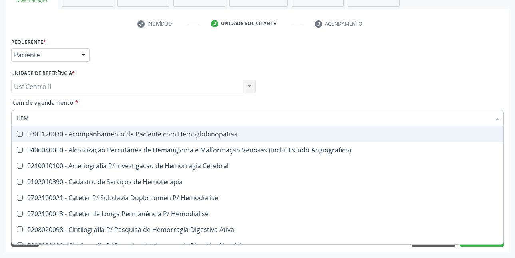
type input "HEMO"
checkbox Hemacias "true"
checkbox Glicosilada "false"
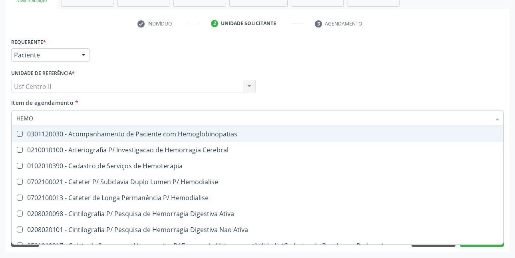
type input "HEMOG"
checkbox Tardio\) "true"
type input "HEMOGR"
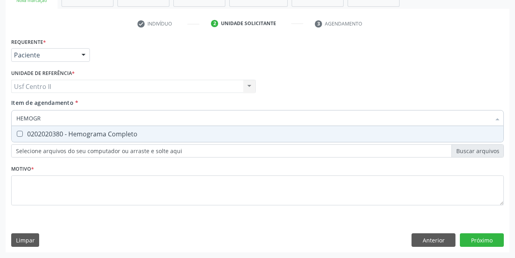
click at [135, 137] on div "0202020380 - Hemograma Completo" at bounding box center [257, 134] width 482 height 6
checkbox Completo "true"
type input "HEMOG"
checkbox Completo "false"
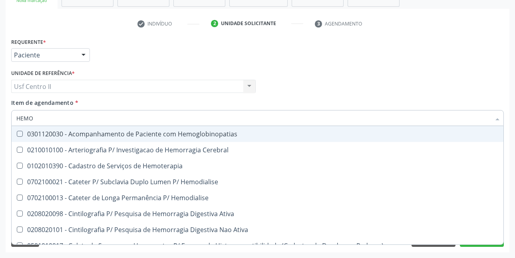
type input "HEM"
checkbox Glicosilada "false"
checkbox Semana\) "true"
checkbox Completo "false"
checkbox Elástica "true"
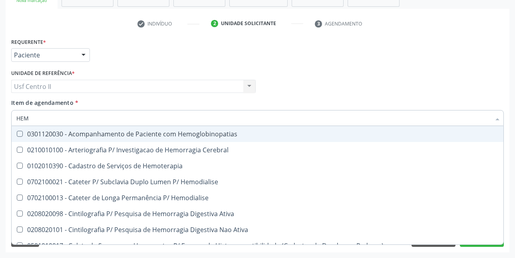
type input "HE"
checkbox Semana\) "false"
checkbox Hemoptise "true"
checkbox Elástica "false"
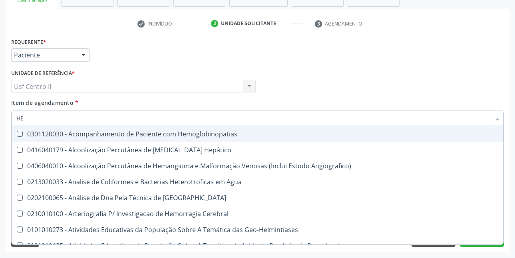
type input "H"
checkbox Glicosilada "false"
checkbox Completo "false"
checkbox Folheto "true"
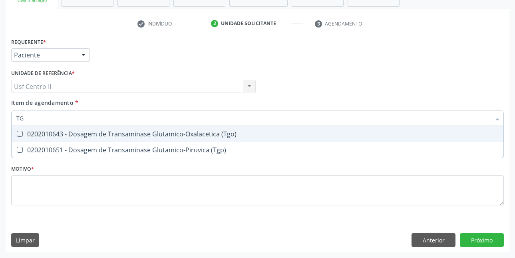
type input "TGO"
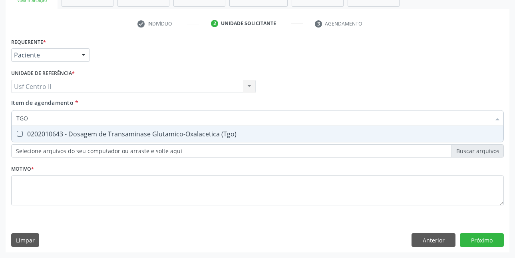
click at [135, 137] on div "0202010643 - Dosagem de Transaminase Glutamico-Oxalacetica (Tgo)" at bounding box center [257, 134] width 482 height 6
checkbox \(Tgo\) "true"
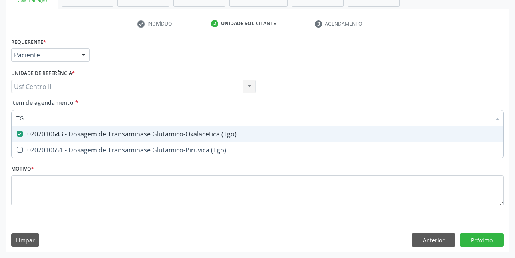
type input "TGP"
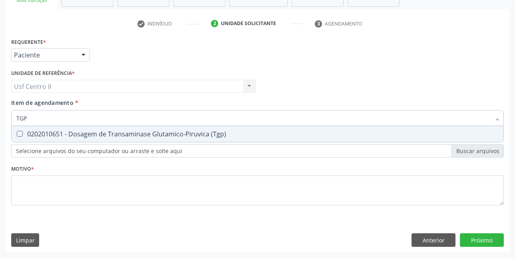
click at [135, 137] on div "0202010651 - Dosagem de Transaminase Glutamico-Piruvica (Tgp)" at bounding box center [257, 134] width 482 height 6
checkbox \(Tgp\) "true"
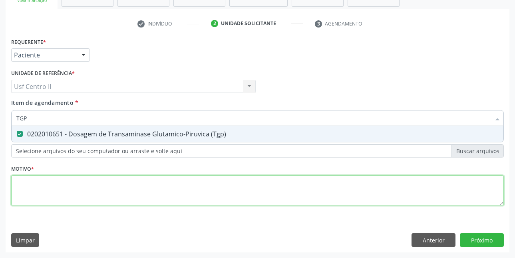
click at [144, 181] on div "Requerente * Paciente Médico(a) Enfermeiro(a) Paciente Nenhum resultado encontr…" at bounding box center [257, 126] width 493 height 181
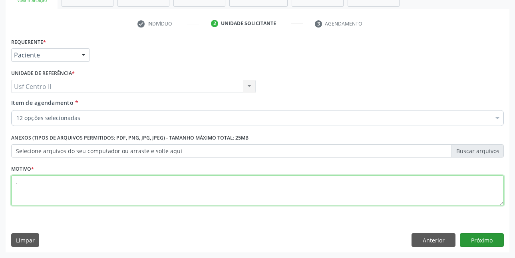
type textarea "."
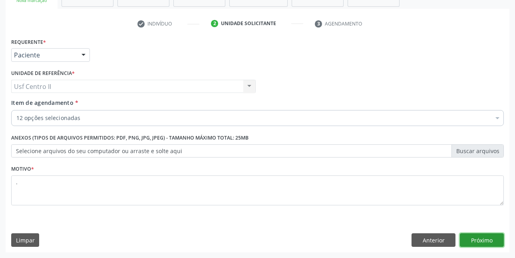
click at [477, 239] on button "Próximo" at bounding box center [482, 241] width 44 height 14
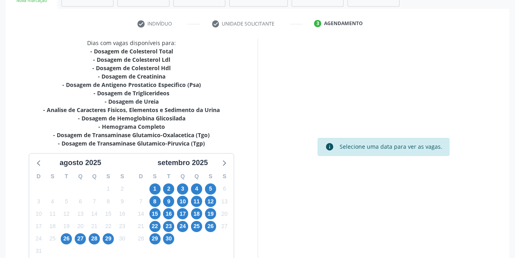
scroll to position [181, 0]
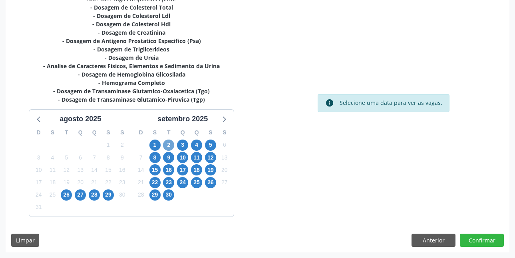
click at [167, 146] on span "2" at bounding box center [168, 145] width 11 height 11
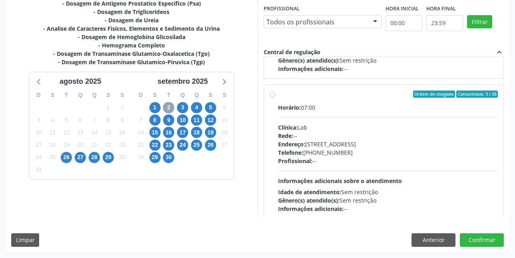
scroll to position [546, 0]
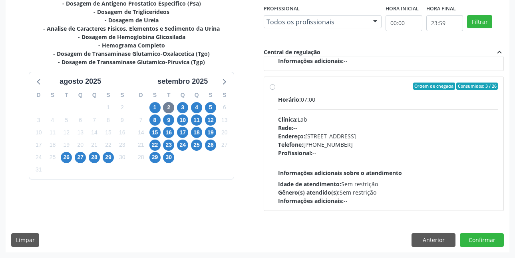
click at [278, 88] on label "Ordem de chegada Consumidos: 3 / 26 Horário: 07:00 Clínica: Lab Rede: -- Endere…" at bounding box center [388, 144] width 220 height 123
click at [270, 88] on input "Ordem de chegada Consumidos: 3 / 26 Horário: 07:00 Clínica: Lab Rede: -- Endere…" at bounding box center [273, 86] width 6 height 7
radio input "true"
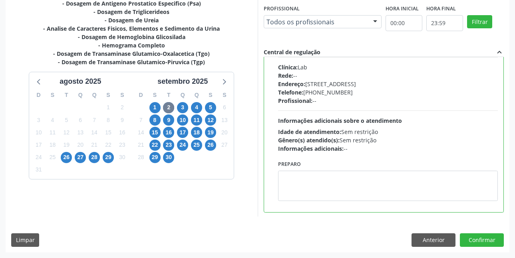
scroll to position [600, 0]
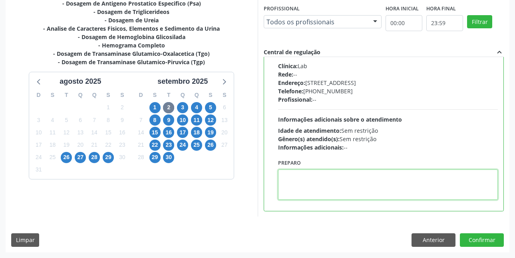
click at [312, 175] on textarea at bounding box center [388, 185] width 220 height 30
paste textarea "A COLETA SERÁ REALIZADA NA UNIDADE DE SAÚDE CENTRO 2 (POSTINHO DO [GEOGRAPHIC_D…"
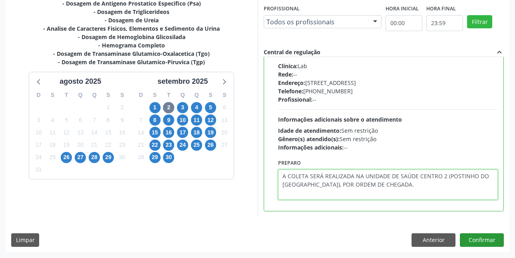
type textarea "A COLETA SERÁ REALIZADA NA UNIDADE DE SAÚDE CENTRO 2 (POSTINHO DO [GEOGRAPHIC_D…"
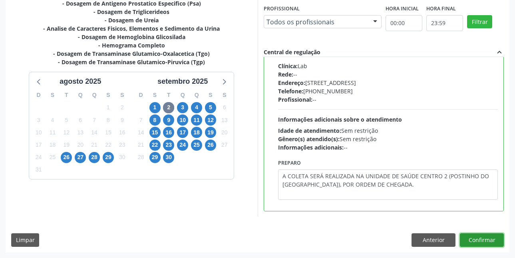
click at [480, 239] on button "Confirmar" at bounding box center [482, 241] width 44 height 14
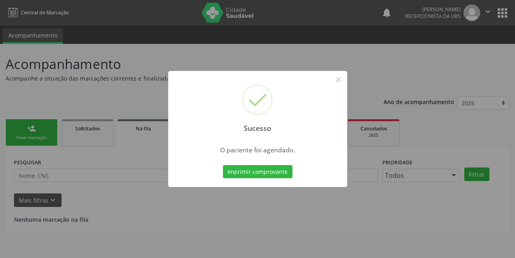
scroll to position [0, 0]
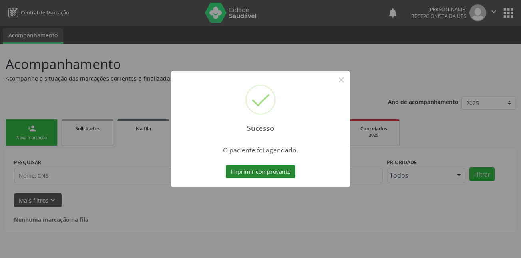
click at [267, 176] on button "Imprimir comprovante" at bounding box center [261, 172] width 70 height 14
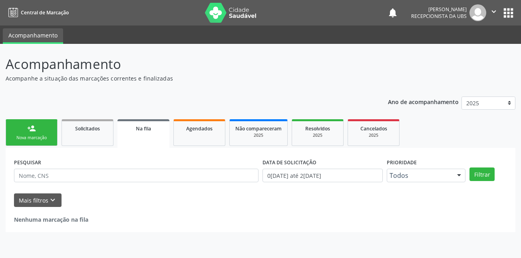
click at [31, 133] on div "person_add" at bounding box center [31, 128] width 9 height 9
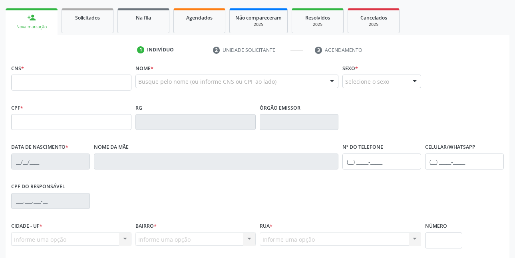
scroll to position [120, 0]
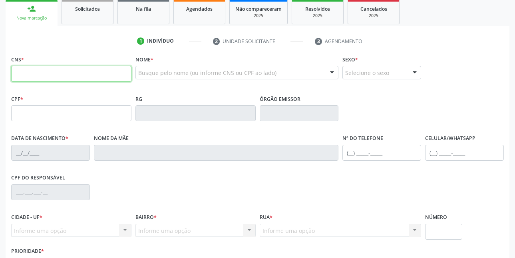
click at [94, 72] on input "text" at bounding box center [71, 74] width 120 height 16
type input "898 0037 0155 5593"
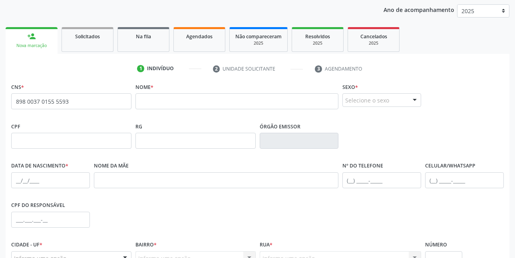
scroll to position [80, 0]
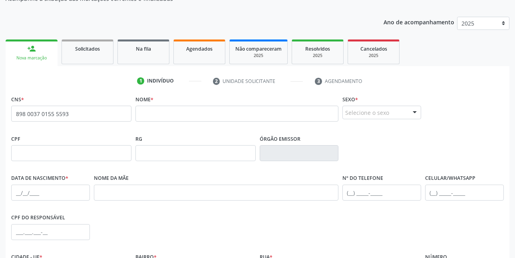
click at [93, 116] on span "none" at bounding box center [110, 112] width 35 height 9
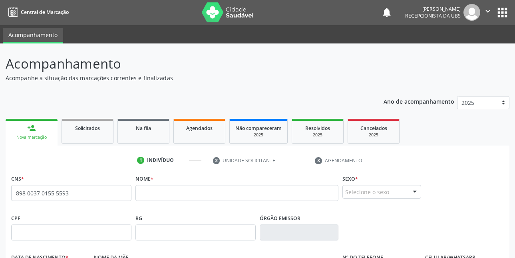
scroll to position [0, 0]
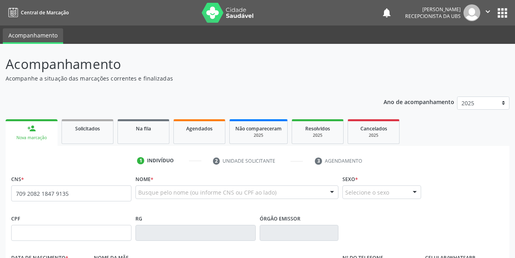
type input "709 2082 1847 9135"
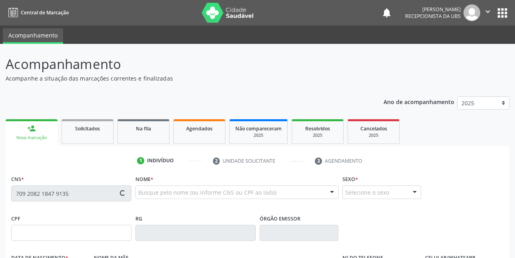
type input "056.913.424-28"
type input "23[DATE]"
type input "[PERSON_NAME] de Lima"
type input "[PHONE_NUMBER]"
type input "509"
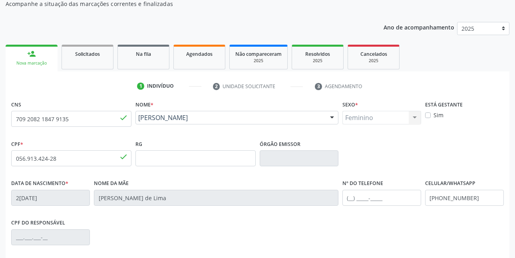
scroll to position [80, 0]
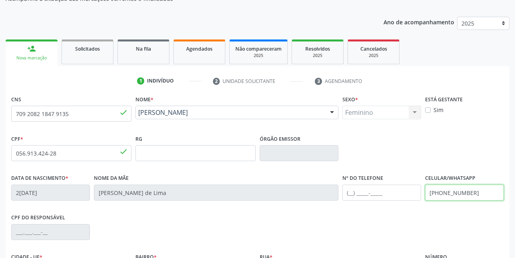
click at [482, 195] on input "[PHONE_NUMBER]" at bounding box center [464, 193] width 79 height 16
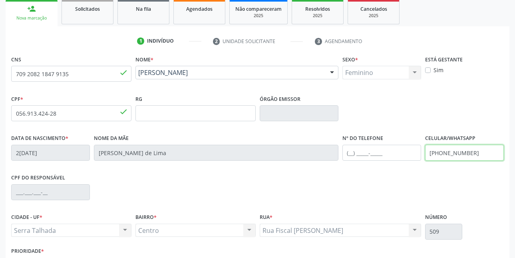
scroll to position [175, 0]
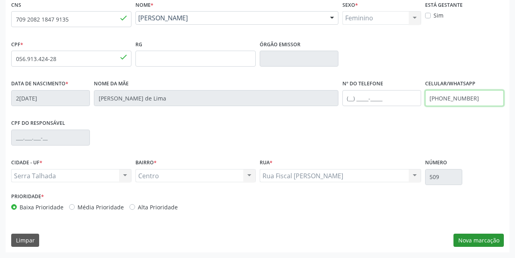
type input "[PHONE_NUMBER]"
click at [487, 240] on button "Nova marcação" at bounding box center [478, 241] width 50 height 14
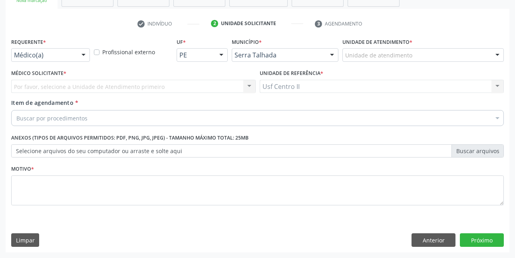
scroll to position [137, 0]
click at [45, 60] on div "Médico(a)" at bounding box center [50, 55] width 79 height 14
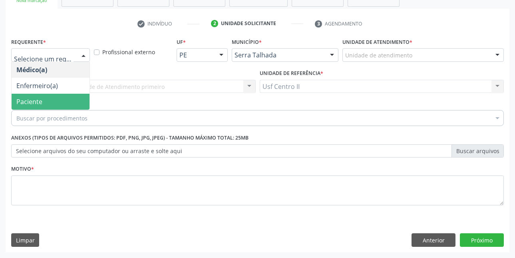
click at [47, 97] on span "Paciente" at bounding box center [51, 102] width 78 height 16
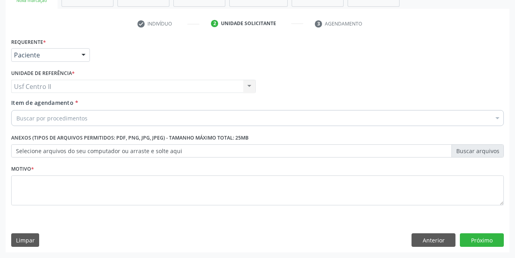
click at [59, 124] on div "Buscar por procedimentos" at bounding box center [257, 118] width 493 height 16
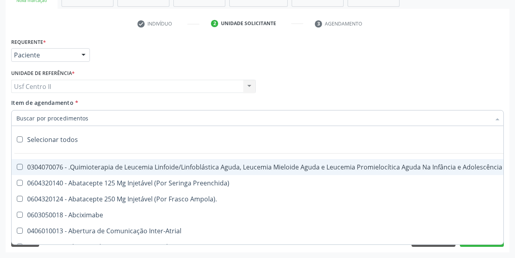
click at [62, 118] on input "Item de agendamento *" at bounding box center [253, 118] width 474 height 16
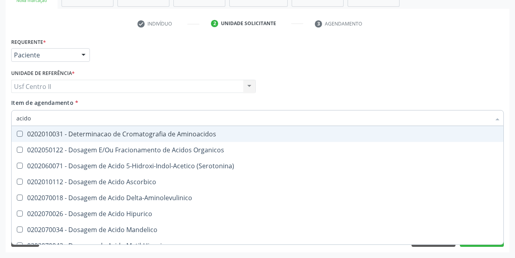
type input "acido u"
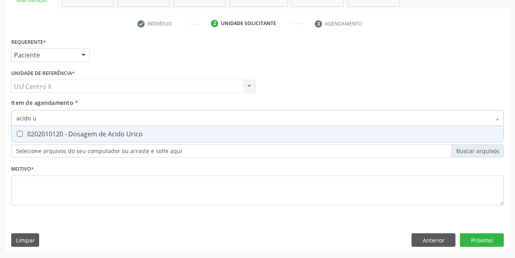
click at [79, 134] on div "0202010120 - Dosagem de Acido Urico" at bounding box center [257, 134] width 482 height 6
checkbox Urico "true"
type input "acido"
checkbox Urico "false"
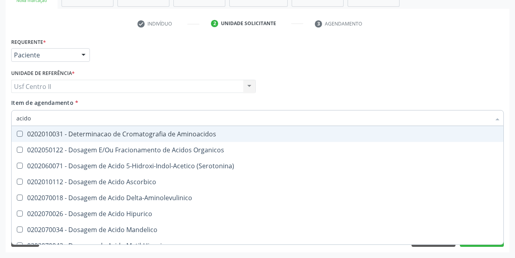
type input "acid"
checkbox Urico "false"
checkbox Cromatografia\) "true"
type input "aci"
checkbox Cromatografia\) "false"
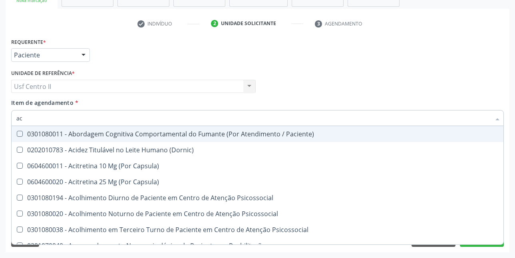
type input "a"
checkbox Urico "false"
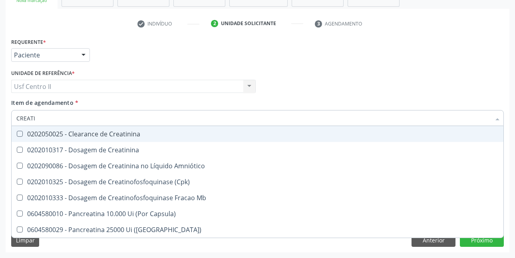
type input "CREATIN"
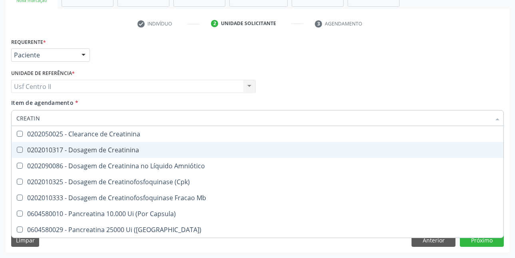
click at [91, 152] on div "0202010317 - Dosagem de Creatinina" at bounding box center [257, 150] width 482 height 6
checkbox Creatinina "true"
type input "CREAT"
checkbox Creatinina "false"
checkbox \(Cpk\) "true"
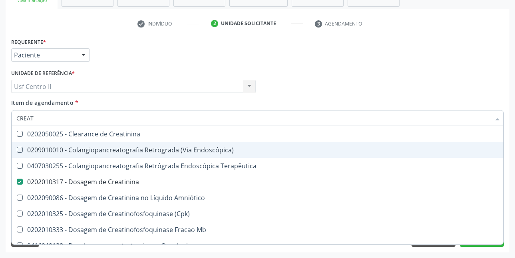
type input "CREA"
checkbox Creatinina "false"
checkbox Mb "true"
type input "CRE"
checkbox Mb "false"
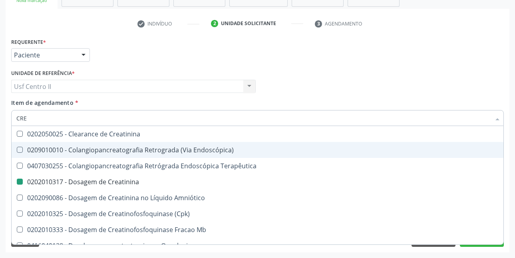
checkbox Oncologia "true"
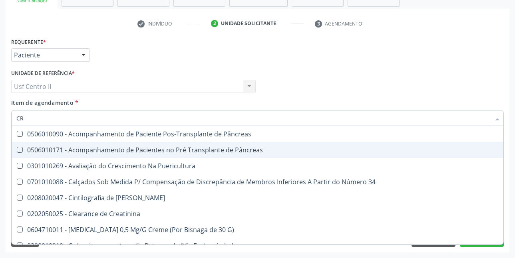
type input "C"
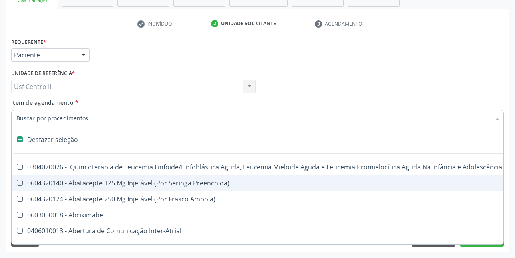
checkbox Dente\) "false"
type input "U"
checkbox Cistorrafia "true"
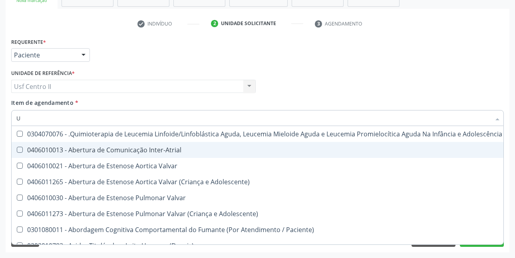
type input "UR"
checkbox B "true"
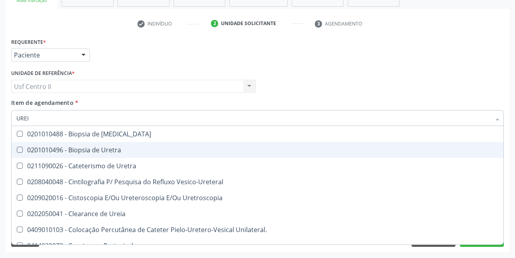
type input "UREIA"
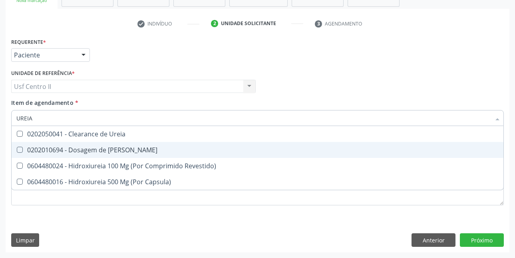
click at [91, 152] on div "0202010694 - Dosagem de [PERSON_NAME]" at bounding box center [257, 150] width 482 height 6
checkbox Ureia "true"
type input "URE"
checkbox Ureia "false"
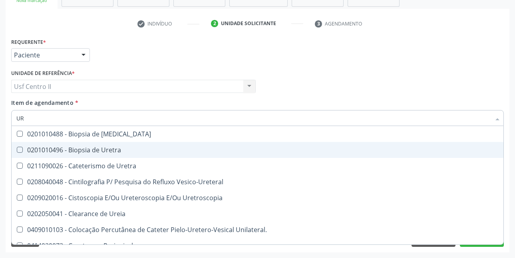
type input "U"
checkbox Ureia "false"
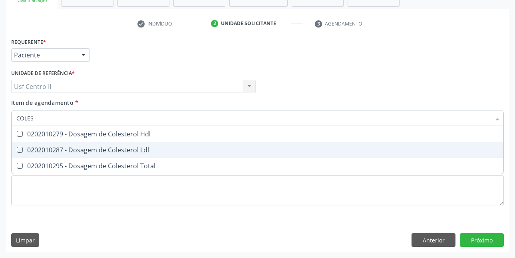
type input "COLEST"
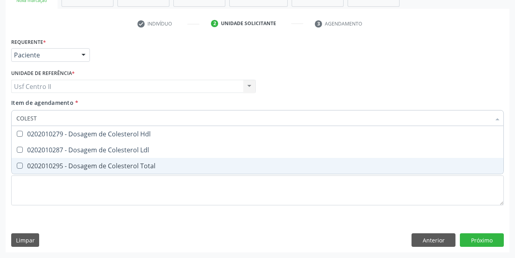
click at [106, 167] on div "0202010295 - Dosagem de Colesterol Total" at bounding box center [257, 166] width 482 height 6
checkbox Total "true"
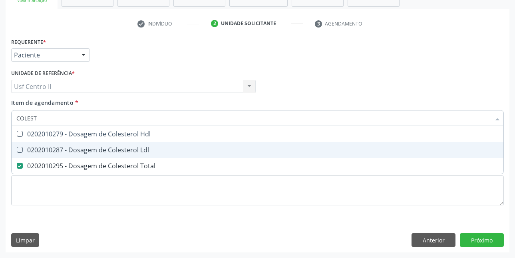
click at [117, 151] on div "0202010287 - Dosagem de Colesterol Ldl" at bounding box center [257, 150] width 482 height 6
checkbox Ldl "true"
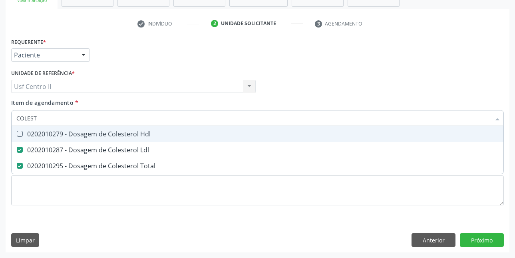
click at [129, 134] on div "0202010279 - Dosagem de Colesterol Hdl" at bounding box center [257, 134] width 482 height 6
checkbox Hdl "true"
type input "COLE"
checkbox Hdl "false"
checkbox Ldl "false"
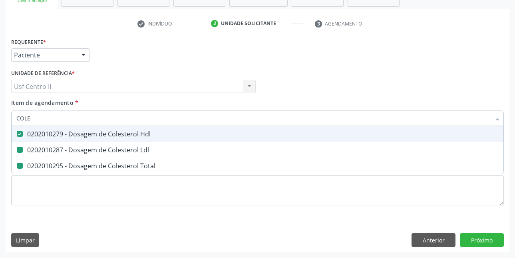
checkbox Total "false"
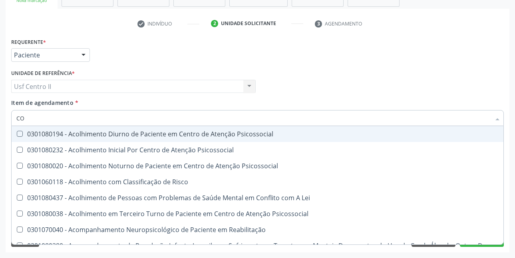
type input "C"
checkbox Hdl "false"
checkbox Ldl "false"
checkbox Total "false"
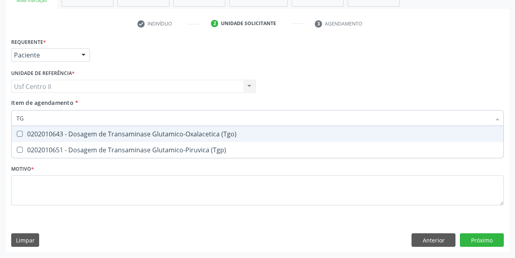
type input "TGO"
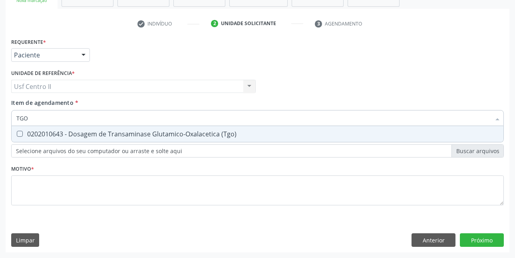
click at [129, 134] on div "0202010643 - Dosagem de Transaminase Glutamico-Oxalacetica (Tgo)" at bounding box center [257, 134] width 482 height 6
checkbox \(Tgo\) "true"
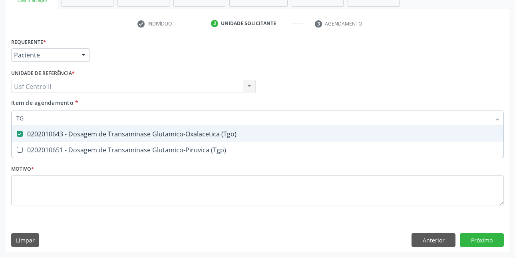
type input "TGP"
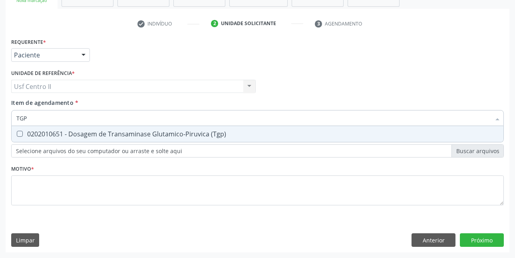
click at [129, 134] on div "0202010651 - Dosagem de Transaminase Glutamico-Piruvica (Tgp)" at bounding box center [257, 134] width 482 height 6
checkbox \(Tgp\) "true"
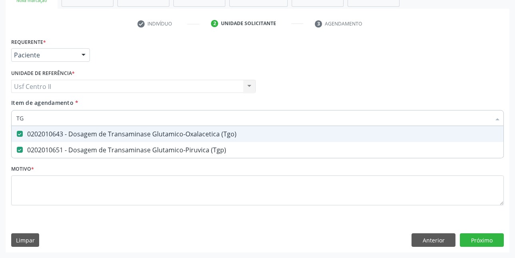
type input "T"
checkbox \(Tgo\) "false"
checkbox \(Tgp\) "false"
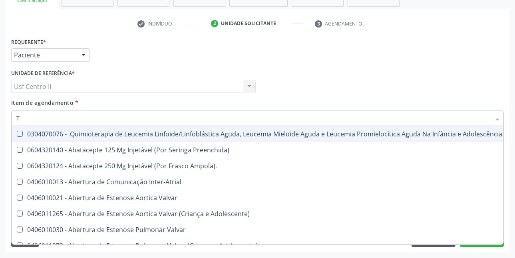
type input "TR"
checkbox Ii\) "true"
checkbox Grupo "true"
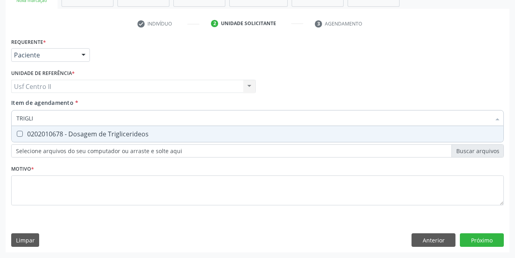
type input "TRIGLIC"
click at [129, 134] on div "0202010678 - Dosagem de Triglicerideos" at bounding box center [257, 134] width 482 height 6
checkbox Triglicerideos "true"
type input "TRI"
checkbox Triglicerideos "false"
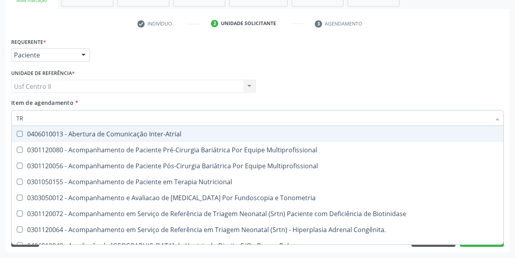
type input "T"
checkbox Triglicerideos "false"
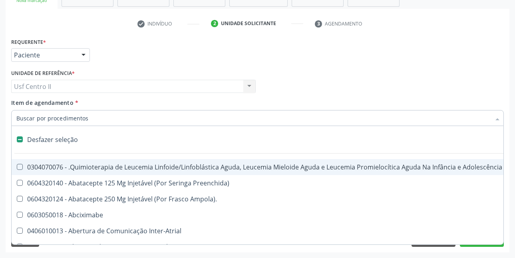
type input "G"
checkbox \(Unilateral\) "true"
checkbox Linha "true"
checkbox Infusão "true"
checkbox Urostomizados "true"
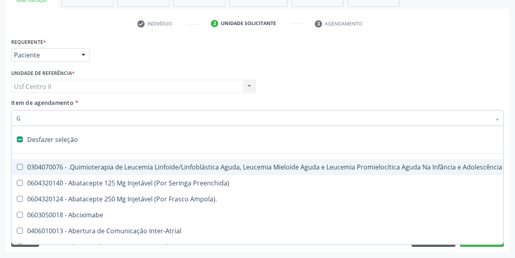
checkbox Revestido\) "true"
checkbox Ml\) "true"
checkbox Capsula\) "true"
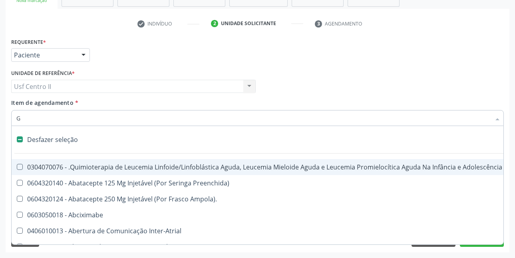
type input "GL"
checkbox Terapeutica\) "true"
checkbox Nutricional "true"
checkbox Bloco "true"
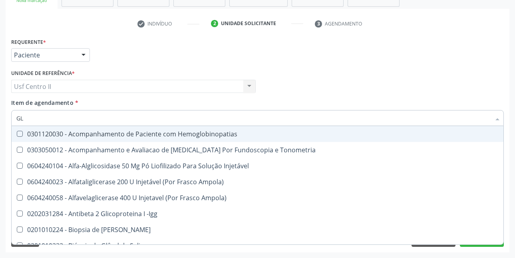
type input "GLI"
checkbox Glomerular "true"
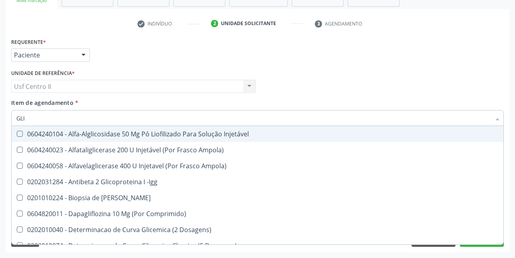
type input "GLIC"
checkbox Derrames "true"
checkbox Triglicerideos "false"
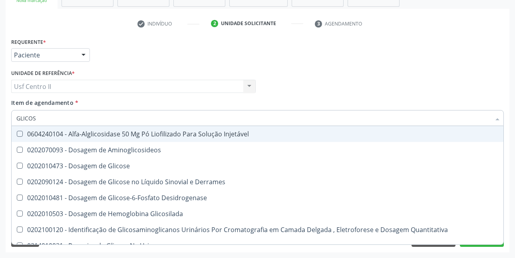
type input "GLICOSI"
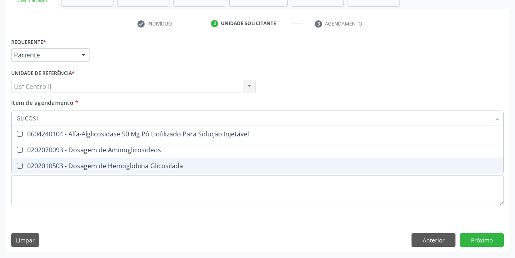
click at [144, 166] on div "0202010503 - Dosagem de Hemoglobina Glicosilada" at bounding box center [257, 166] width 482 height 6
checkbox Glicosilada "true"
type input "GLICOS"
checkbox Glicosilada "false"
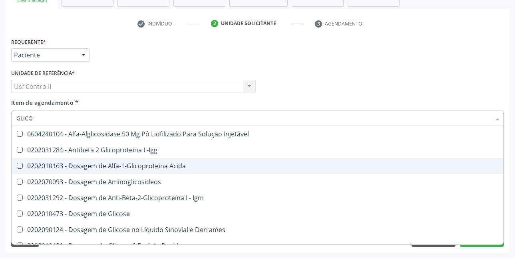
type input "GLIC"
checkbox Glicosilada "false"
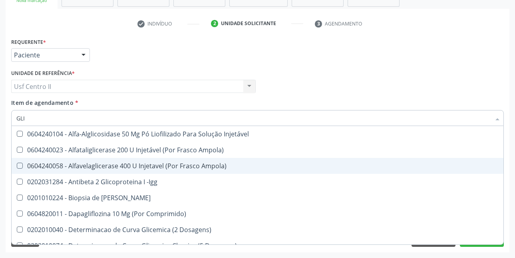
type input "GL"
checkbox Glicosilada "false"
checkbox Triglicerideos "false"
type input "G"
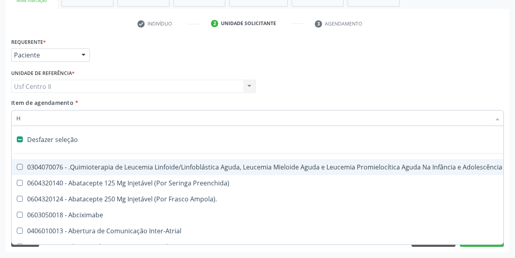
type input "HE"
checkbox Cística "true"
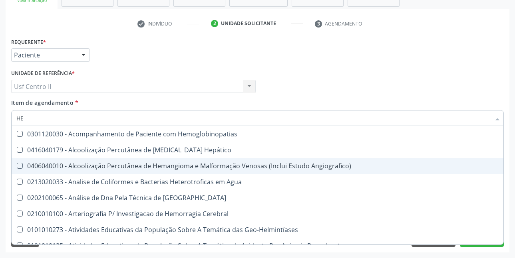
type input "HEM"
checkbox \(Qualitativo\) "true"
checkbox Glicosilada "false"
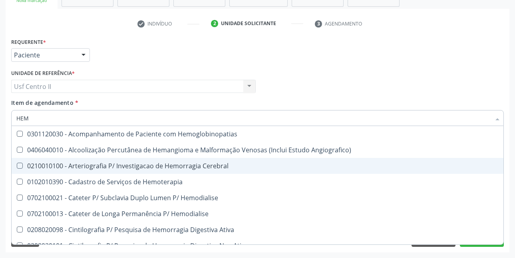
type input "HEMO"
checkbox Hemacias "true"
checkbox Glicosilada "false"
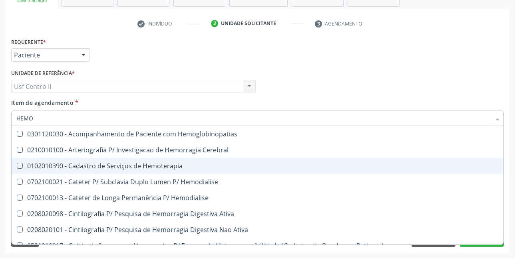
type input "HEMOG"
checkbox Tardio\) "true"
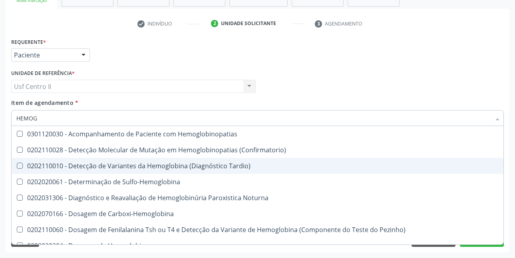
type input "HEMOGR"
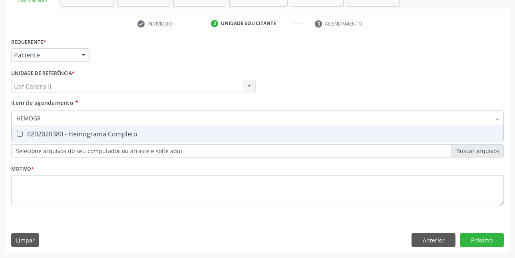
click at [120, 135] on div "0202020380 - Hemograma Completo" at bounding box center [257, 134] width 482 height 6
checkbox Completo "true"
type input "HEMOG"
checkbox Completo "false"
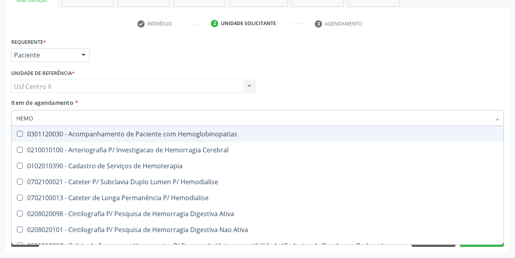
type input "HEM"
checkbox Glicosilada "false"
checkbox Semana\) "true"
checkbox Completo "false"
checkbox Elástica "true"
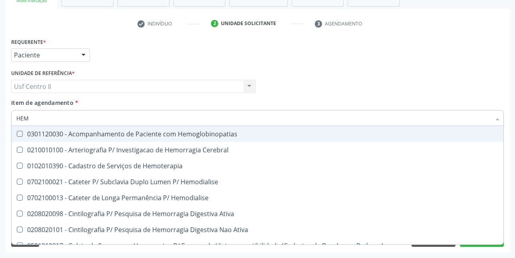
type input "HE"
checkbox Semana\) "false"
checkbox Hemoptise "true"
checkbox Elástica "false"
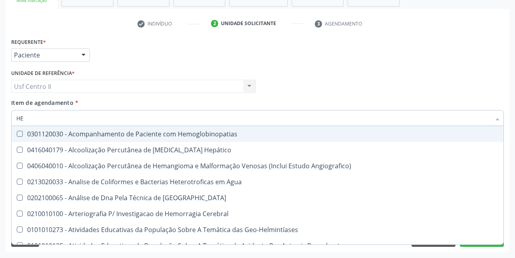
type input "H"
checkbox Glicosilada "false"
checkbox Completo "false"
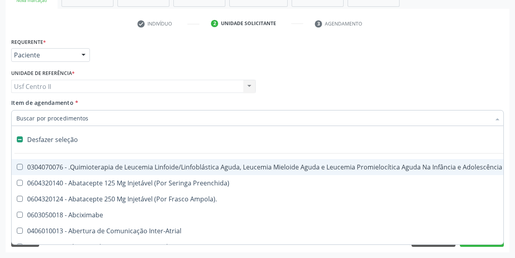
type input "U"
checkbox Cistorrafia "true"
checkbox Leprae "true"
checkbox Laboratorial "true"
checkbox Hpv "true"
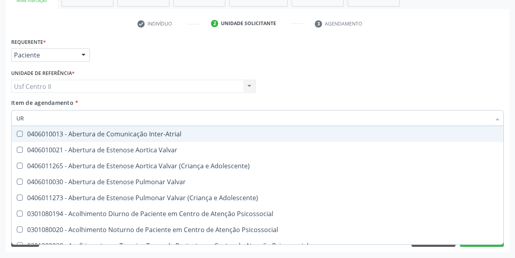
type input "URI"
checkbox B "true"
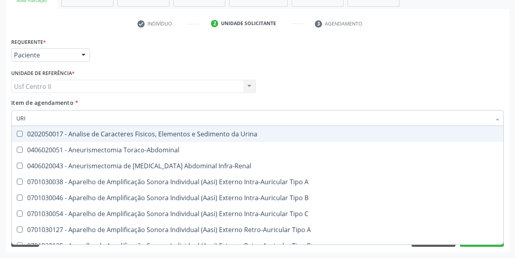
type input "URIN"
checkbox Urico "false"
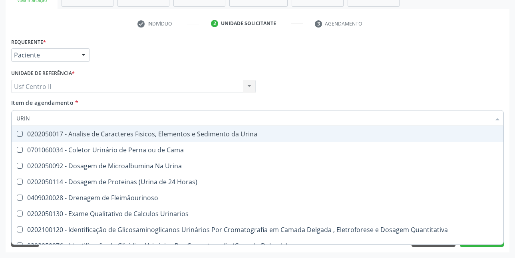
click at [120, 135] on div "0202050017 - Analise de Caracteres Fisicos, Elementos e Sedimento da Urina" at bounding box center [257, 134] width 482 height 6
checkbox Urina "true"
type input "URI"
checkbox Eletroforese\) "true"
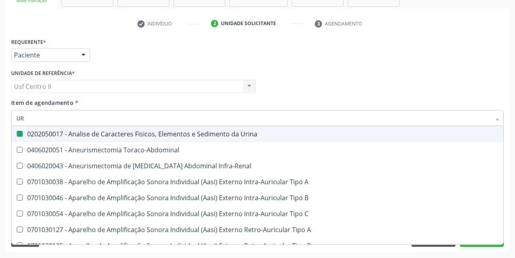
type input "U"
checkbox Urina "false"
checkbox Cônica "false"
checkbox Urico "false"
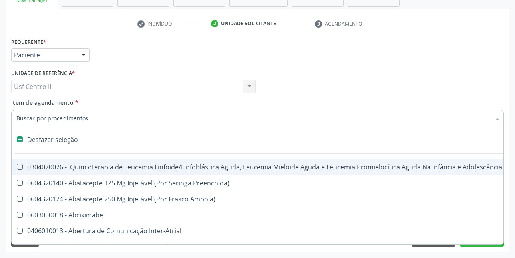
type input "T"
checkbox Reto "true"
checkbox Urina "false"
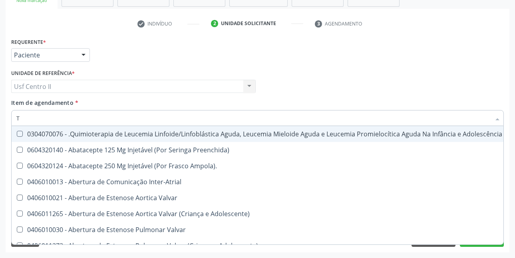
type input "T4"
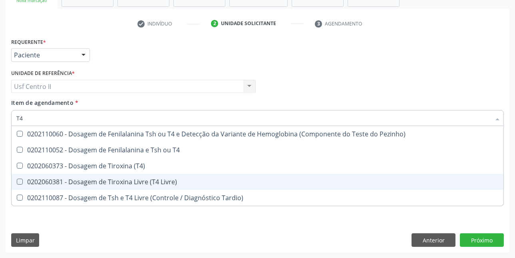
click at [139, 183] on div "0202060381 - Dosagem de Tiroxina Livre (T4 Livre)" at bounding box center [257, 182] width 482 height 6
checkbox Livre\) "true"
type input "T"
checkbox Livre\) "false"
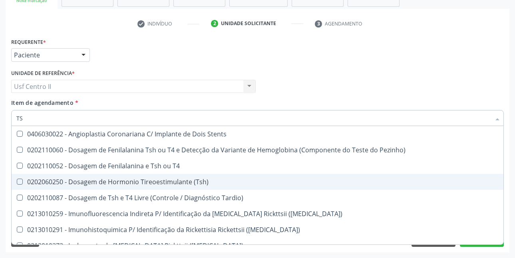
type input "TSH"
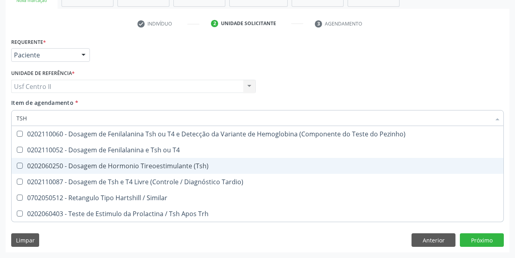
click at [149, 165] on div "0202060250 - Dosagem de Hormonio Tireoestimulante (Tsh)" at bounding box center [257, 166] width 482 height 6
checkbox \(Tsh\) "true"
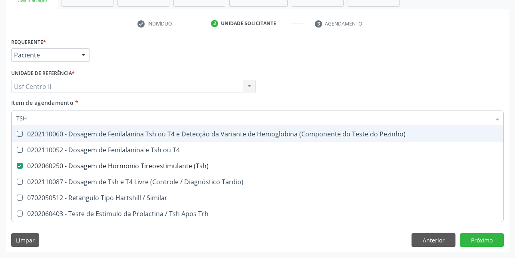
click at [302, 80] on div "Médico Solicitante Por favor, selecione a Unidade de Atendimento primeiro Nenhu…" at bounding box center [257, 83] width 497 height 31
checkbox T4 "true"
checkbox Tardio\) "true"
checkbox Similar "true"
checkbox Trh "true"
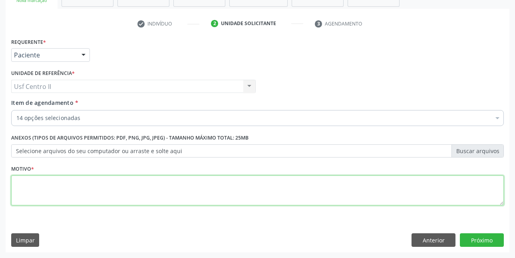
click at [70, 187] on textarea at bounding box center [257, 191] width 493 height 30
type textarea "."
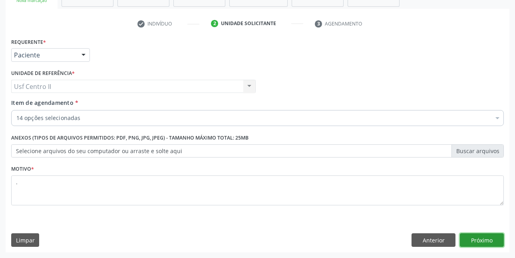
click at [489, 242] on button "Próximo" at bounding box center [482, 241] width 44 height 14
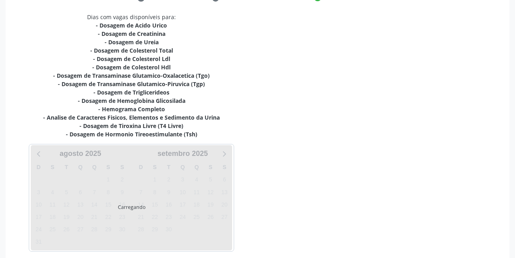
scroll to position [198, 0]
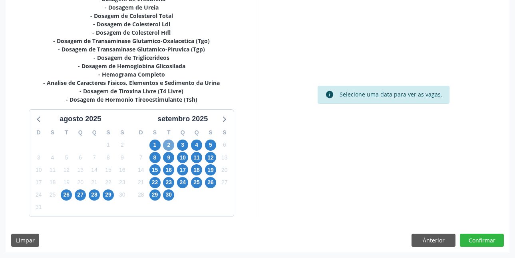
click at [173, 145] on span "2" at bounding box center [168, 145] width 11 height 11
click at [169, 147] on span "2" at bounding box center [168, 145] width 11 height 11
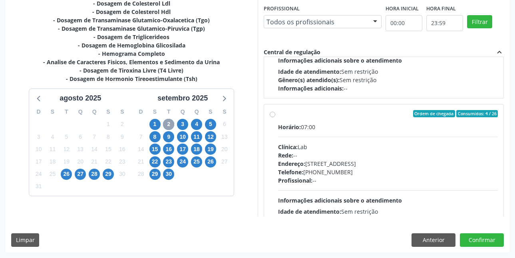
scroll to position [519, 0]
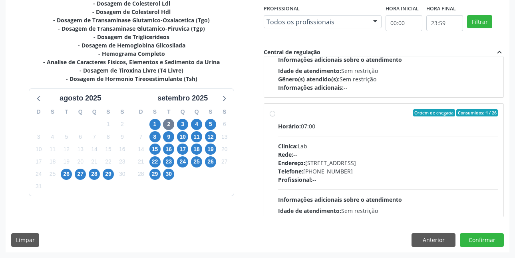
click at [278, 114] on label "Ordem de chegada Consumidos: 4 / 26 Horário: 07:00 Clínica: Lab Rede: -- Endere…" at bounding box center [388, 170] width 220 height 123
click at [274, 114] on input "Ordem de chegada Consumidos: 4 / 26 Horário: 07:00 Clínica: Lab Rede: -- Endere…" at bounding box center [273, 112] width 6 height 7
radio input "true"
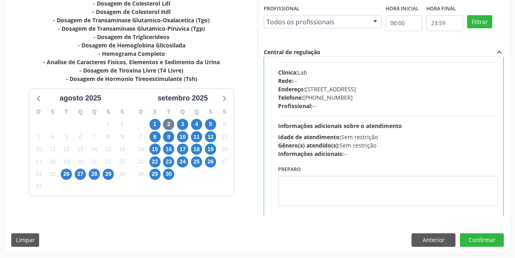
scroll to position [599, 0]
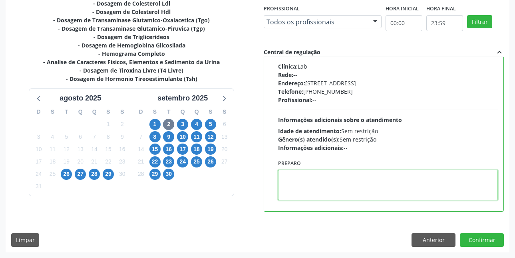
click at [336, 187] on textarea at bounding box center [388, 185] width 220 height 30
paste textarea "A COLETA SERÁ REALIZADA NA UNIDADE DE SAÚDE CENTRO 2 (POSTINHO DO [GEOGRAPHIC_D…"
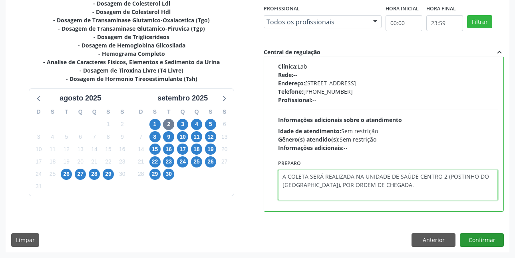
type textarea "A COLETA SERÁ REALIZADA NA UNIDADE DE SAÚDE CENTRO 2 (POSTINHO DO [GEOGRAPHIC_D…"
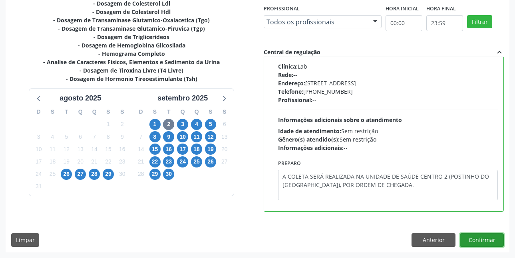
click at [485, 237] on button "Confirmar" at bounding box center [482, 241] width 44 height 14
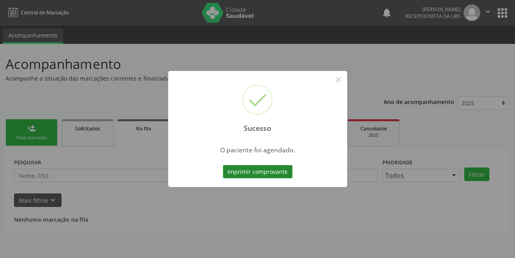
scroll to position [0, 0]
click at [277, 172] on button "Imprimir comprovante" at bounding box center [261, 172] width 70 height 14
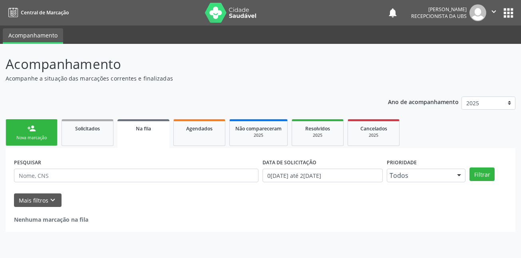
click at [46, 133] on link "person_add Nova marcação" at bounding box center [32, 132] width 52 height 27
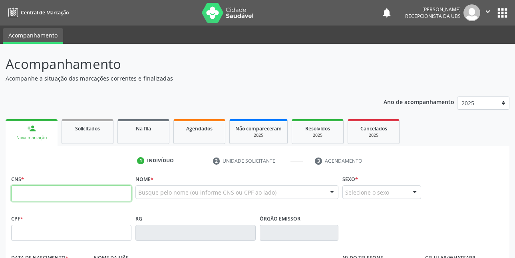
click at [105, 195] on input "text" at bounding box center [71, 194] width 120 height 16
type input "704 5033 0997 9418"
type input "28/04/1967"
type input "Maria Lourdes de Oliveira Carvalho"
type input "(87) 99670-1112"
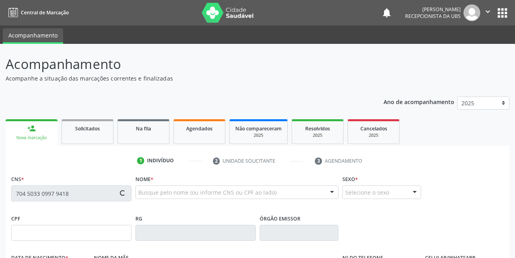
type input "(87) 99995-5318"
type input "273"
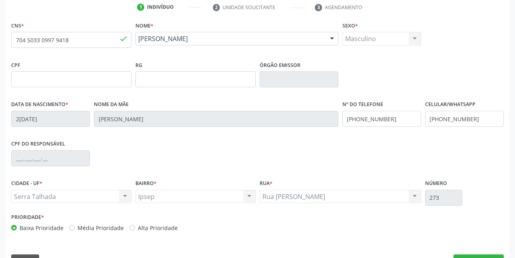
scroll to position [175, 0]
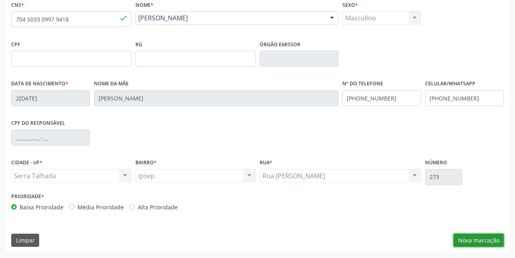
click at [481, 243] on button "Nova marcação" at bounding box center [478, 241] width 50 height 14
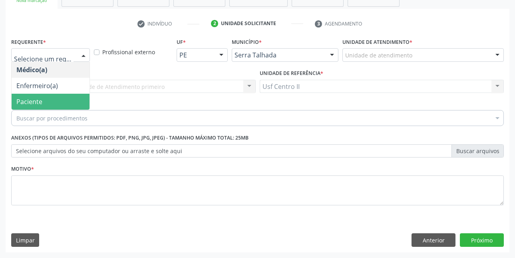
click at [48, 100] on span "Paciente" at bounding box center [51, 102] width 78 height 16
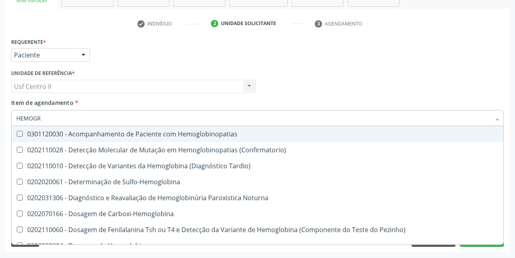
type input "HEMOGRA"
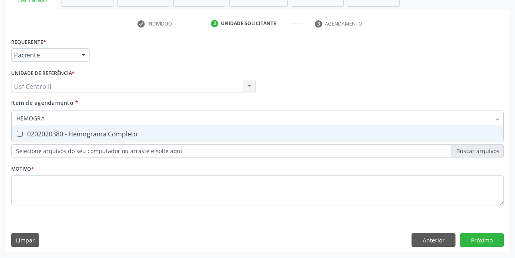
click at [65, 137] on div "0202020380 - Hemograma Completo" at bounding box center [257, 134] width 482 height 6
checkbox Completo "true"
type input "HEMOG"
checkbox Completo "false"
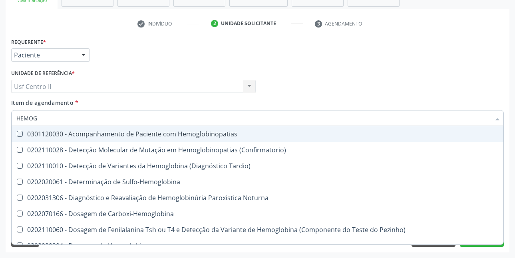
type input "HEMO"
checkbox Completo "false"
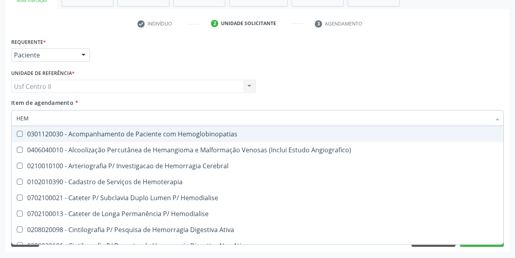
type input "HE"
checkbox Completo "false"
checkbox Orgaos "true"
type input "H"
checkbox Orgaos "false"
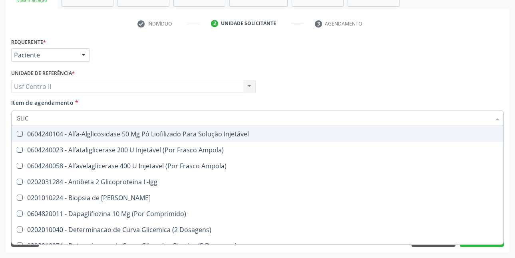
type input "GLICO"
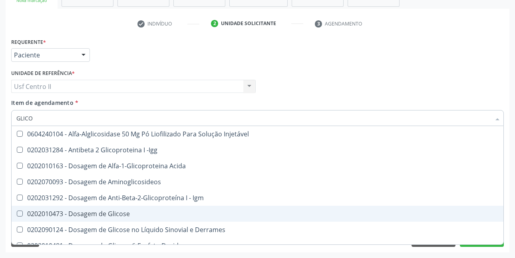
click at [93, 215] on div "0202010473 - Dosagem de Glicose" at bounding box center [257, 214] width 482 height 6
checkbox Glicose "true"
type input "GLICOS"
checkbox Acida "true"
checkbox Glicose "false"
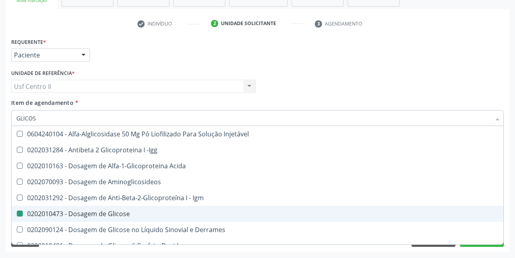
type input "GLICOSI"
checkbox Acida "false"
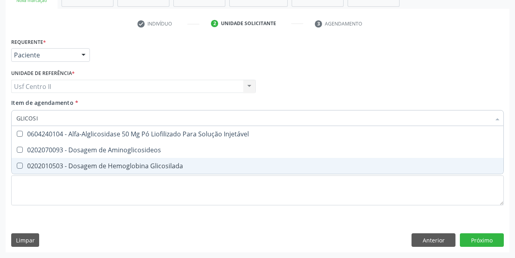
type input "GLICOSIL"
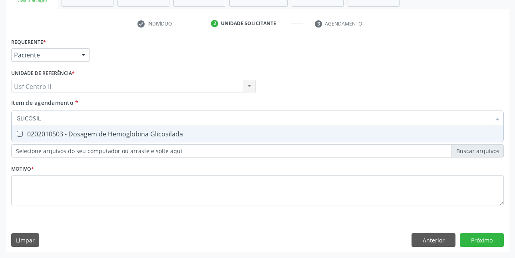
click at [159, 135] on div "0202010503 - Dosagem de Hemoglobina Glicosilada" at bounding box center [257, 134] width 482 height 6
checkbox Glicosilada "true"
type input "GLICOSI"
checkbox Glicosilada "false"
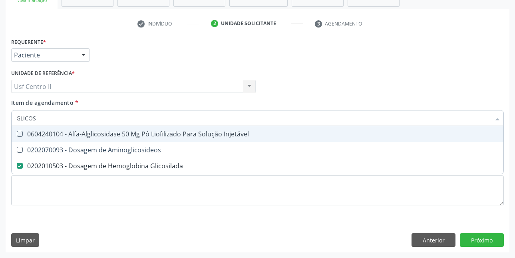
type input "GLICO"
checkbox Glicosilada "false"
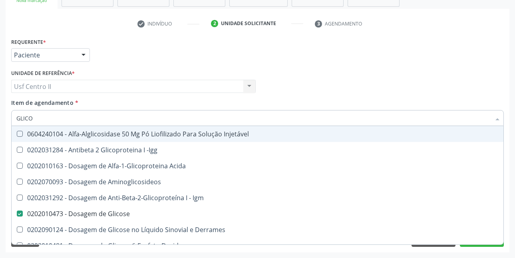
type input "GLIC"
checkbox Glicose "false"
checkbox Glicosilada "false"
checkbox Glicose "true"
type input "GLI"
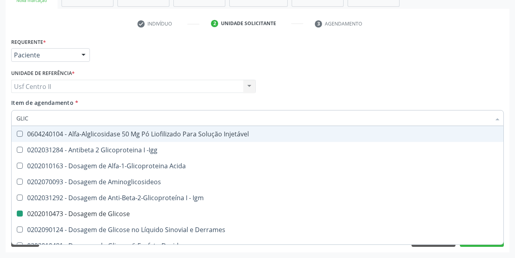
checkbox Glicose "false"
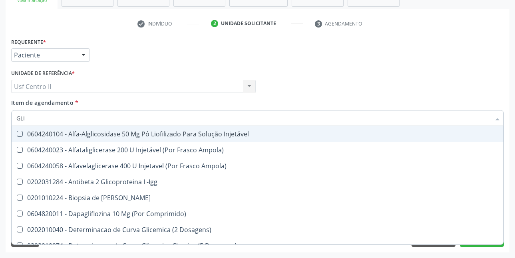
type input "GL"
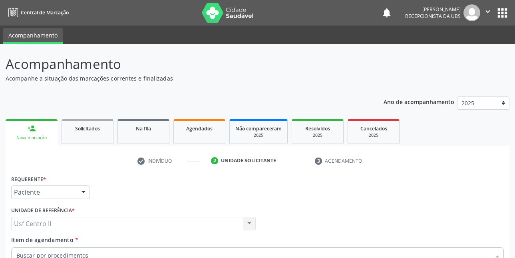
scroll to position [137, 0]
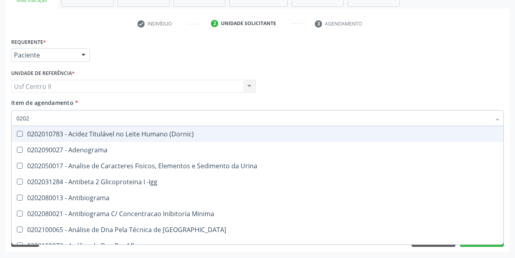
type input "02020"
checkbox Xi "true"
checkbox Fibrinogenio "true"
checkbox Glicose "false"
checkbox Glicosilada "false"
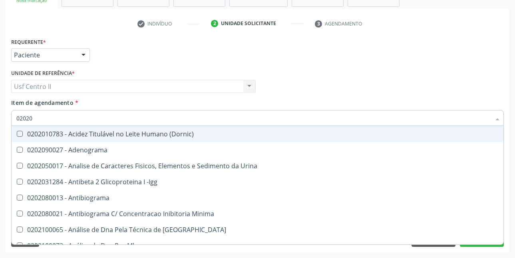
checkbox Zinco "true"
checkbox Completo "false"
type input "020202"
checkbox Molecular "true"
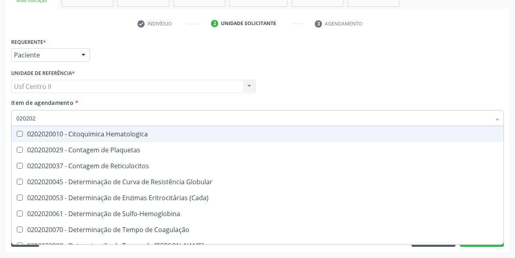
type input "0202020"
checkbox Hematocrito "true"
checkbox Completo "false"
type input "0202020096"
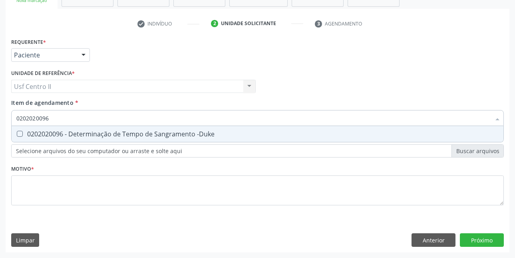
click at [159, 135] on div "0202020096 - Determinação de Tempo de Sangramento -Duke" at bounding box center [257, 134] width 482 height 6
checkbox -Duke "true"
type input "02020200"
checkbox -Duke "false"
type input "0202020070"
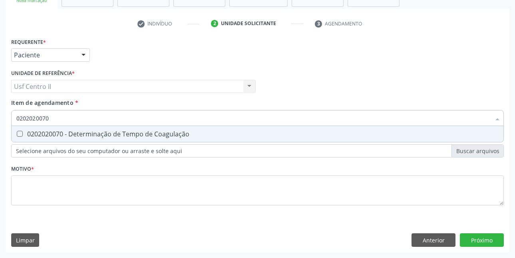
click at [159, 135] on div "0202020070 - Determinação de Tempo de Coagulação" at bounding box center [257, 134] width 482 height 6
checkbox Coagulação "true"
type input "02020200"
checkbox Coagulação "false"
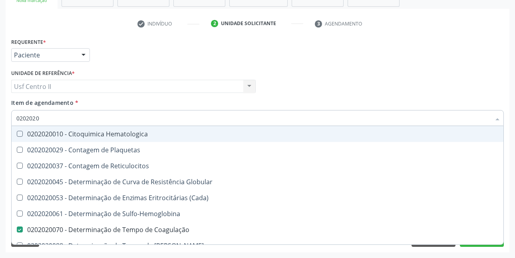
type input "02020201"
checkbox Coagulação "false"
checkbox -Duke "false"
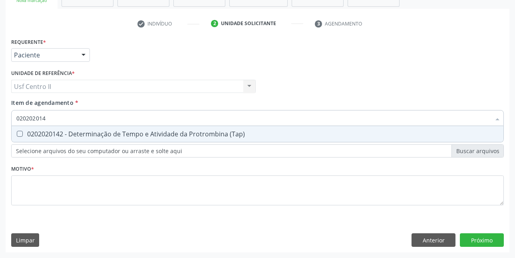
type input "0202020142"
click at [159, 135] on div "0202020142 - Determinação de Tempo e Atividade da Protrombina (Tap)" at bounding box center [257, 134] width 482 height 6
checkbox \(Tap\) "true"
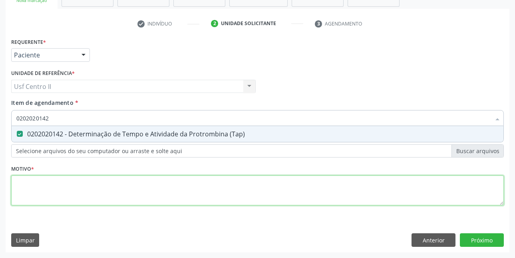
click at [178, 183] on div "Requerente * Paciente Médico(a) Enfermeiro(a) Paciente Nenhum resultado encontr…" at bounding box center [257, 126] width 493 height 181
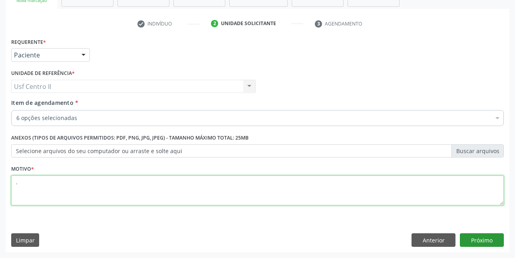
type textarea "."
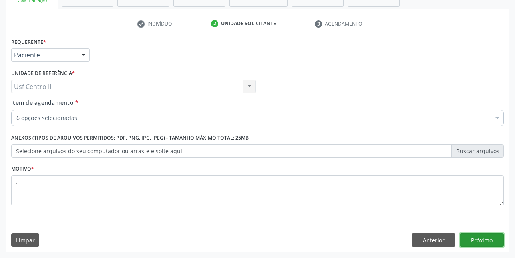
click at [491, 238] on button "Próximo" at bounding box center [482, 241] width 44 height 14
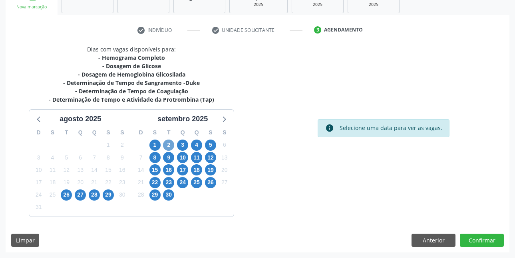
click at [169, 145] on span "2" at bounding box center [168, 145] width 11 height 11
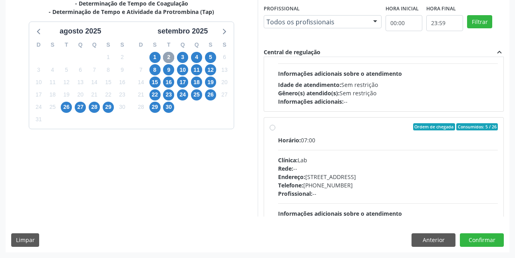
scroll to position [519, 0]
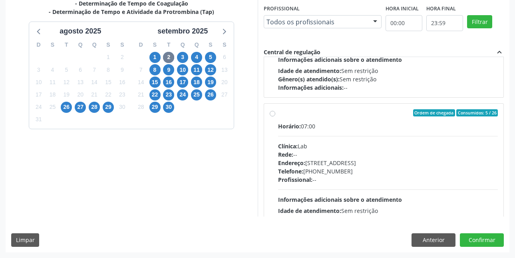
click at [278, 112] on label "Ordem de chegada Consumidos: 5 / 26 Horário: 07:00 Clínica: Lab Rede: -- Endere…" at bounding box center [388, 170] width 220 height 123
click at [274, 112] on input "Ordem de chegada Consumidos: 5 / 26 Horário: 07:00 Clínica: Lab Rede: -- Endere…" at bounding box center [273, 112] width 6 height 7
radio input "true"
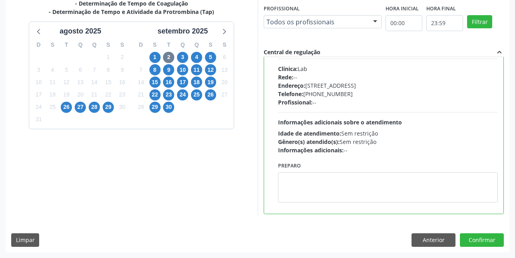
scroll to position [599, 0]
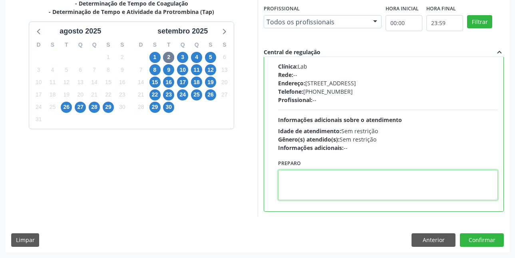
click at [309, 184] on textarea at bounding box center [388, 185] width 220 height 30
paste textarea "A COLETA SERÁ REALIZADA NA UNIDADE DE SAÚDE CENTRO 2 (POSTINHO DO [GEOGRAPHIC_D…"
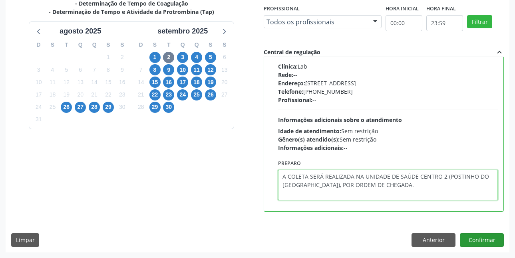
type textarea "A COLETA SERÁ REALIZADA NA UNIDADE DE SAÚDE CENTRO 2 (POSTINHO DO [GEOGRAPHIC_D…"
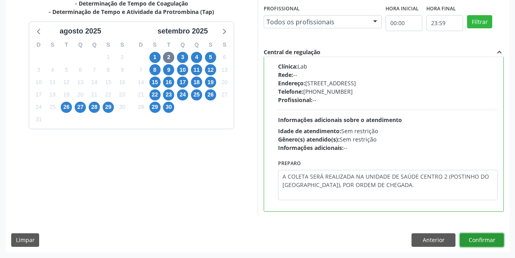
click at [479, 241] on button "Confirmar" at bounding box center [482, 241] width 44 height 14
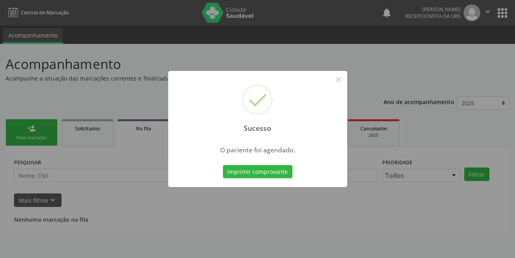
scroll to position [0, 0]
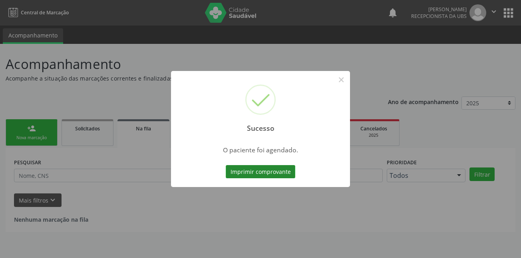
click at [266, 168] on button "Imprimir comprovante" at bounding box center [261, 172] width 70 height 14
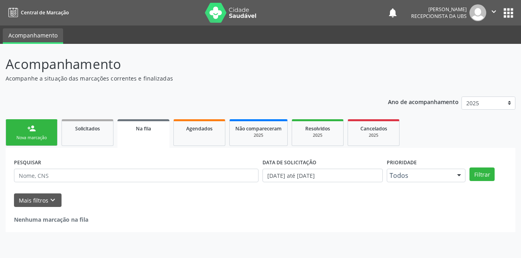
click at [28, 129] on div "person_add" at bounding box center [31, 128] width 9 height 9
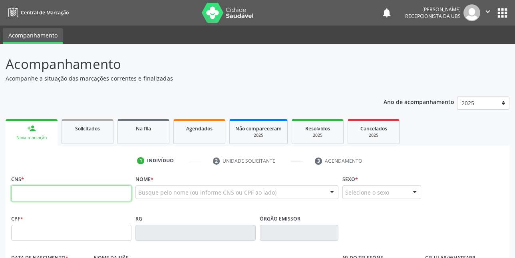
click at [105, 193] on input "text" at bounding box center [71, 194] width 120 height 16
type input "898 0034 6060 2467"
type input "249.006.214-04"
type input "2[DATE]"
type input "[PERSON_NAME]"
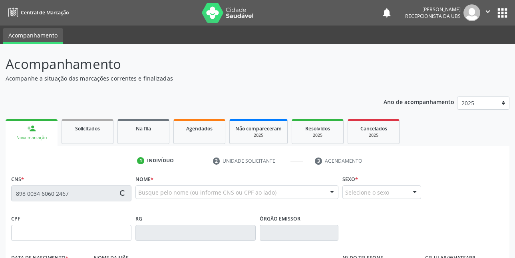
type input "[PHONE_NUMBER]"
type input "185"
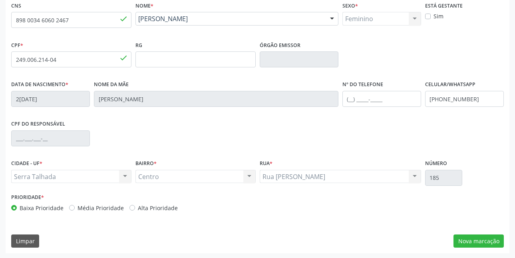
scroll to position [175, 0]
drag, startPoint x: 474, startPoint y: 241, endPoint x: 305, endPoint y: 205, distance: 172.8
click at [474, 241] on button "Nova marcação" at bounding box center [478, 241] width 50 height 14
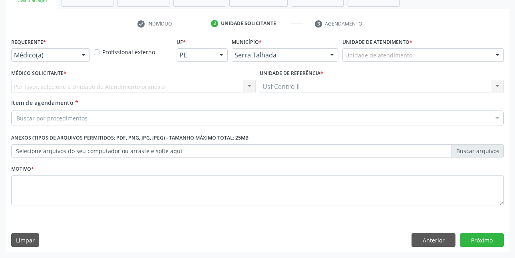
scroll to position [137, 0]
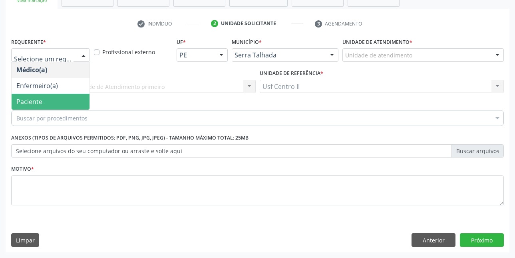
click at [57, 103] on span "Paciente" at bounding box center [51, 102] width 78 height 16
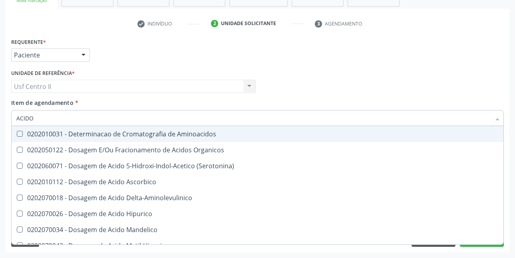
type input "ACIDO U"
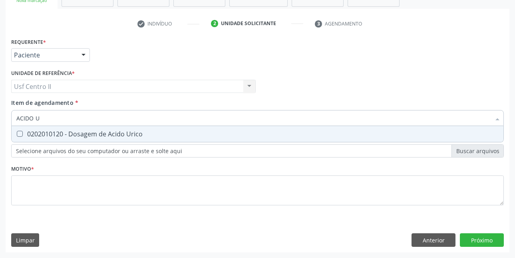
click at [72, 131] on div "0202010120 - Dosagem de Acido Urico" at bounding box center [257, 134] width 482 height 6
checkbox Urico "true"
type input "ACIDO"
checkbox Urico "false"
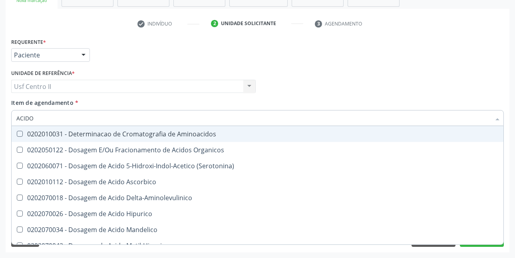
type input "ACID"
checkbox Urico "false"
checkbox Cromatografia\) "true"
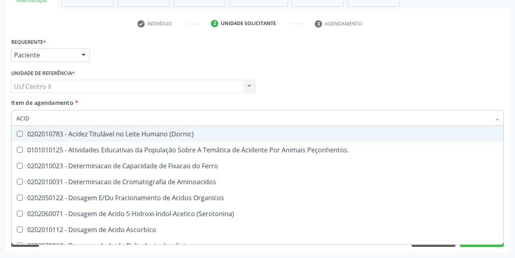
type input "ACI"
checkbox Urico "false"
type input "A"
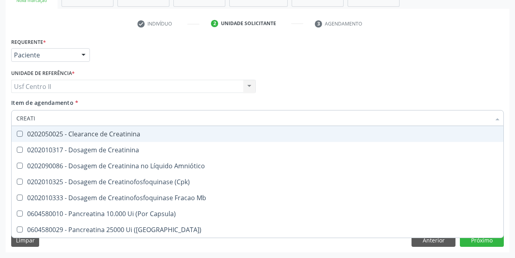
type input "CREATIN"
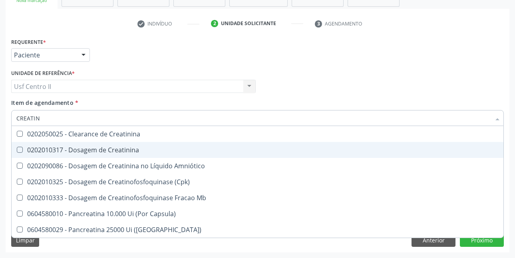
click at [91, 148] on div "0202010317 - Dosagem de Creatinina" at bounding box center [257, 150] width 482 height 6
checkbox Creatinina "true"
type input "CREAT"
checkbox Creatinina "false"
checkbox \(Cpk\) "true"
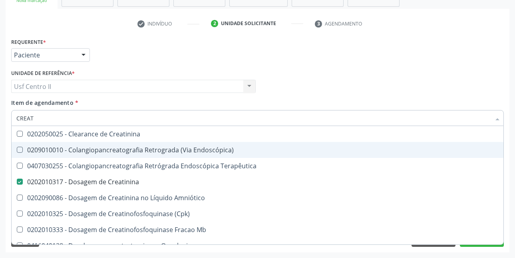
type input "CREA"
checkbox Creatinina "false"
checkbox Mb "true"
type input "CRE"
checkbox Mb "false"
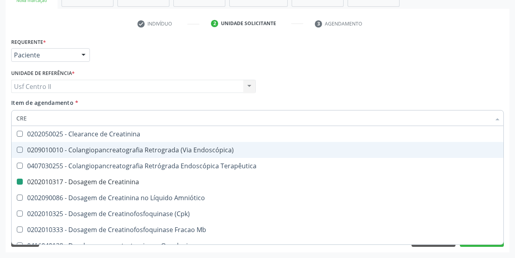
checkbox Oncologia "true"
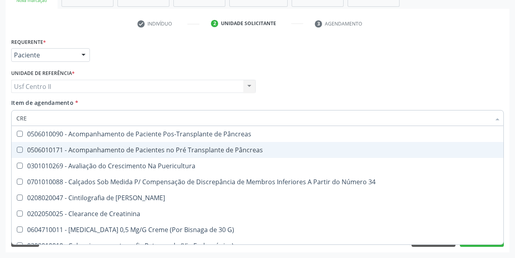
type input "CR"
checkbox Creatinina "false"
type input "C"
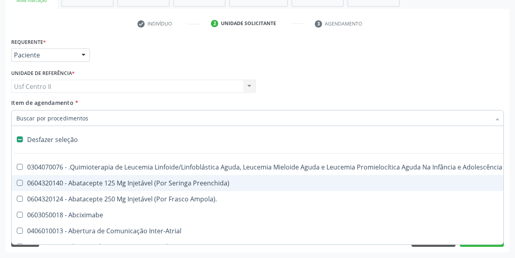
type input "U"
checkbox Cistorrafia "true"
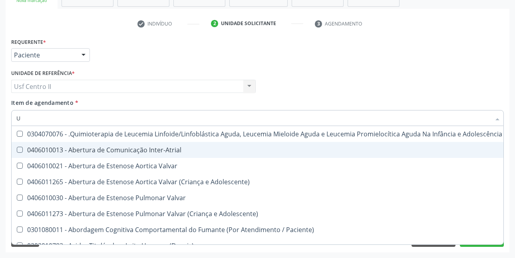
type input "UR"
checkbox B "true"
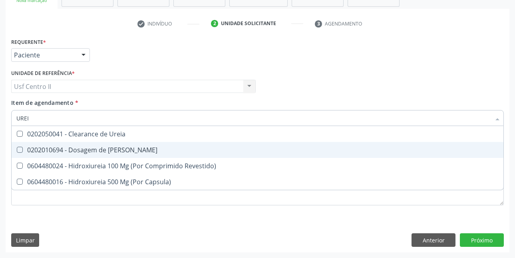
type input "UREIA"
click at [91, 148] on div "0202010694 - Dosagem de [PERSON_NAME]" at bounding box center [257, 150] width 482 height 6
checkbox Ureia "true"
type input "URE"
checkbox Ureia "false"
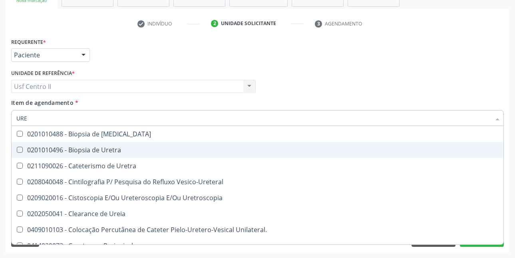
type input "UR"
checkbox Ureia "false"
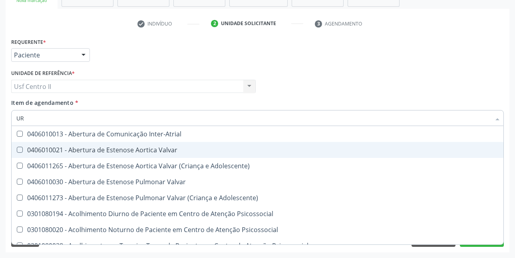
type input "URI"
checkbox B "true"
type input "URIN"
checkbox B "false"
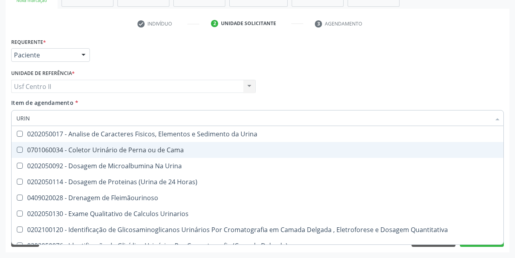
type input "URINA"
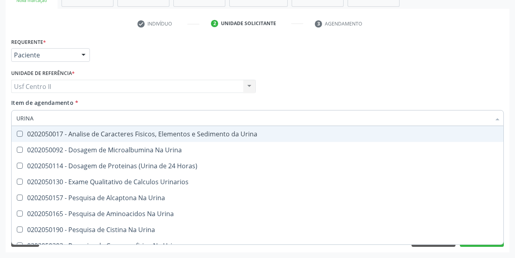
click at [110, 131] on div "0202050017 - Analise de Caracteres Fisicos, Elementos e Sedimento da Urina" at bounding box center [257, 134] width 482 height 6
checkbox Urina "true"
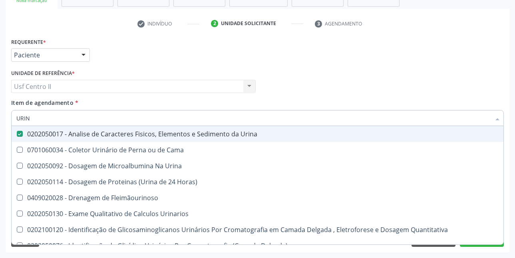
type input "URI"
checkbox Eletroforese\) "true"
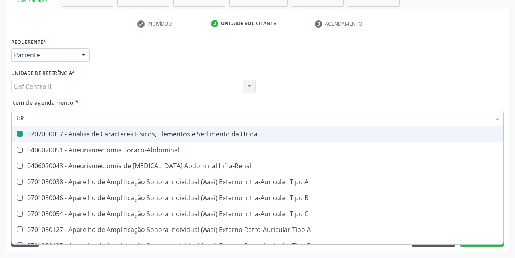
type input "U"
checkbox Urina "false"
checkbox Cônica "false"
checkbox Urico "false"
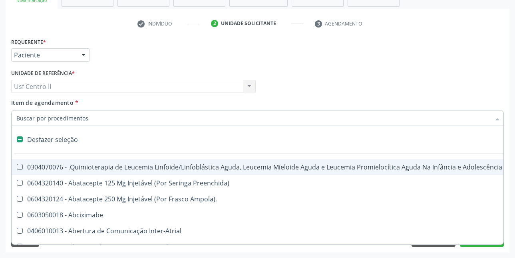
type input "C"
checkbox Punho "true"
checkbox Urina "false"
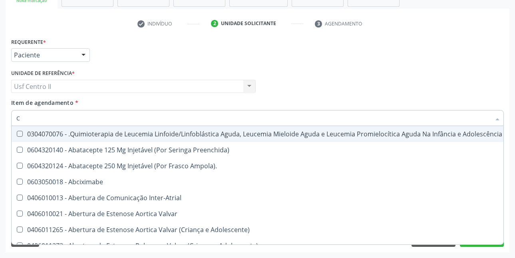
type input "CO"
checkbox Injetável "true"
checkbox Urina "false"
checkbox Único "true"
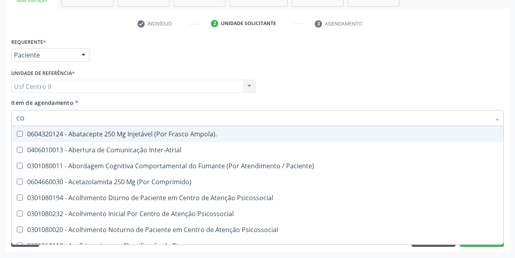
type input "COL"
checkbox Urina "false"
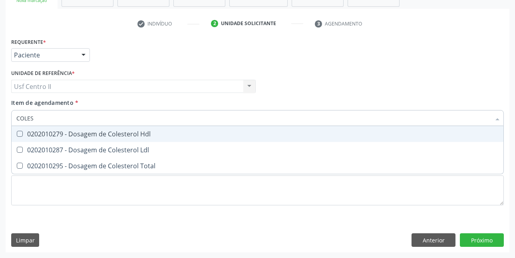
type input "COLEST"
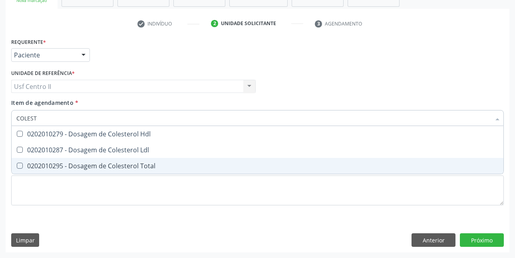
click at [118, 166] on div "0202010295 - Dosagem de Colesterol Total" at bounding box center [257, 166] width 482 height 6
checkbox Total "true"
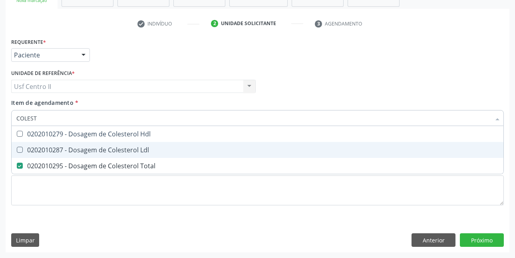
click at [123, 150] on div "0202010287 - Dosagem de Colesterol Ldl" at bounding box center [257, 150] width 482 height 6
checkbox Ldl "true"
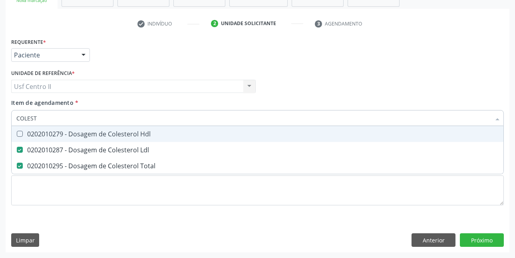
click at [135, 133] on div "0202010279 - Dosagem de Colesterol Hdl" at bounding box center [257, 134] width 482 height 6
checkbox Hdl "true"
type input "COLE"
checkbox Hdl "false"
checkbox Ldl "false"
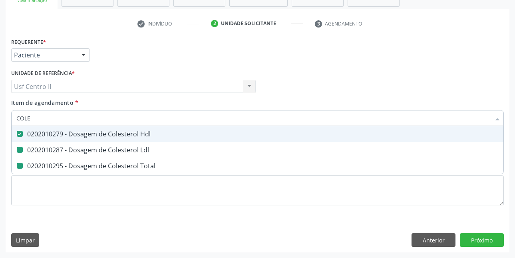
checkbox Total "false"
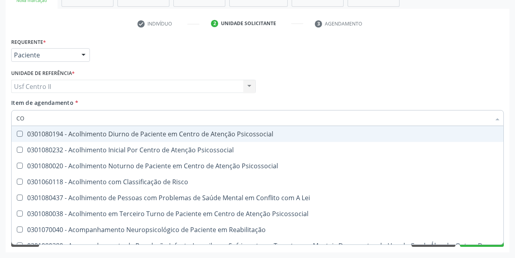
type input "C"
checkbox Hdl "false"
checkbox Ldl "false"
checkbox Total "false"
checkbox Coleta\) "false"
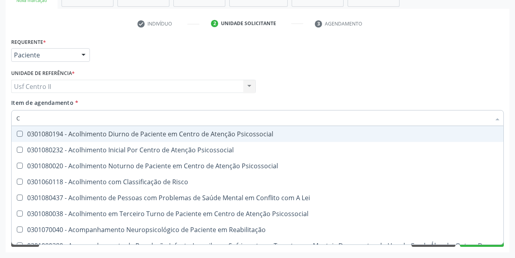
checkbox Oncologia "true"
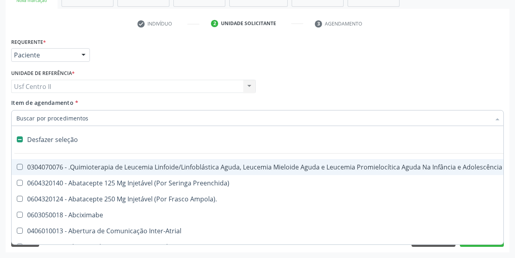
checkbox Punho "false"
checkbox Urina "true"
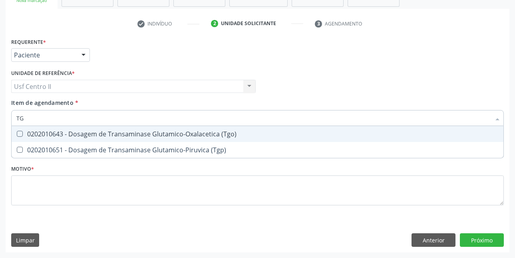
type input "TGO"
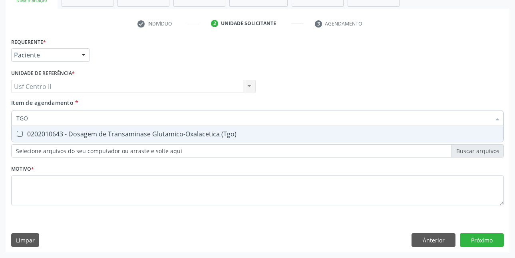
click at [135, 133] on div "0202010643 - Dosagem de Transaminase Glutamico-Oxalacetica (Tgo)" at bounding box center [257, 134] width 482 height 6
checkbox \(Tgo\) "true"
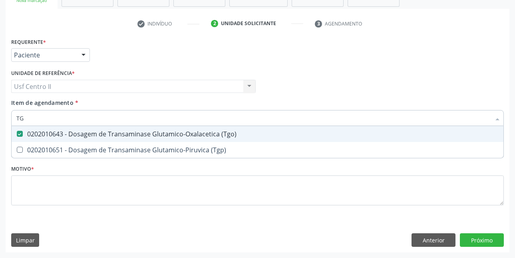
type input "TGP"
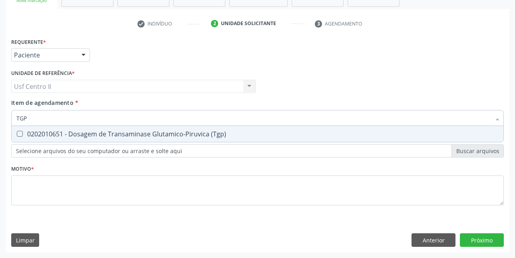
click at [135, 133] on div "0202010651 - Dosagem de Transaminase Glutamico-Piruvica (Tgp)" at bounding box center [257, 134] width 482 height 6
checkbox \(Tgp\) "true"
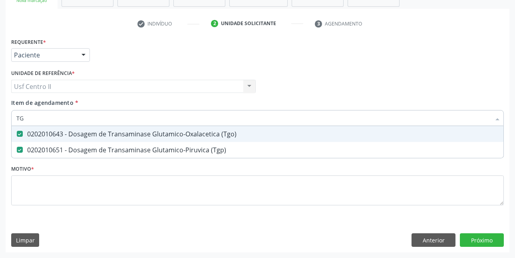
type input "T"
checkbox \(Tgo\) "false"
checkbox \(Tgp\) "false"
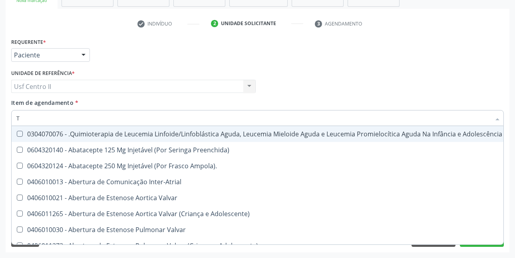
type input "TR"
checkbox Urina "false"
checkbox Ii\) "true"
checkbox Grupo "true"
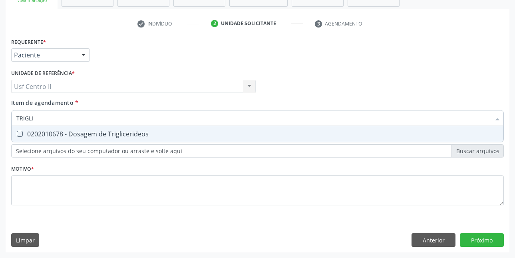
type input "TRIGLIC"
click at [135, 133] on div "0202010678 - Dosagem de Triglicerideos" at bounding box center [257, 134] width 482 height 6
checkbox Triglicerideos "true"
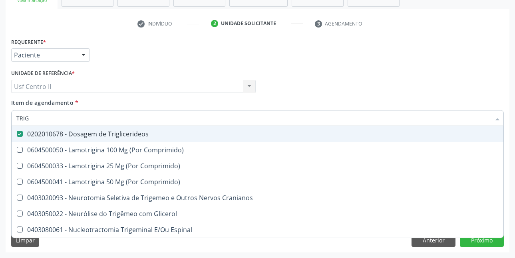
type input "TRI"
checkbox Triglicerideos "false"
type input "T"
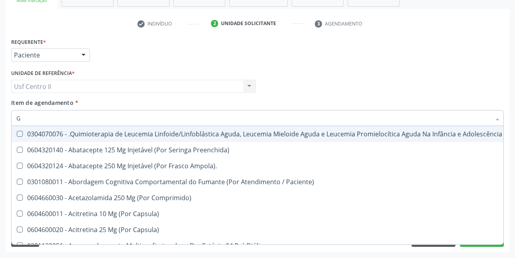
type input "GL"
checkbox 5Ml\) "true"
checkbox Miotendinoso "true"
checkbox Pé "true"
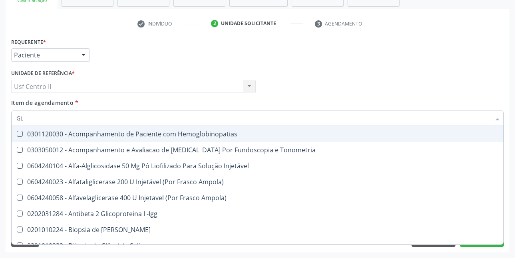
type input "GLI"
checkbox Glomerular "true"
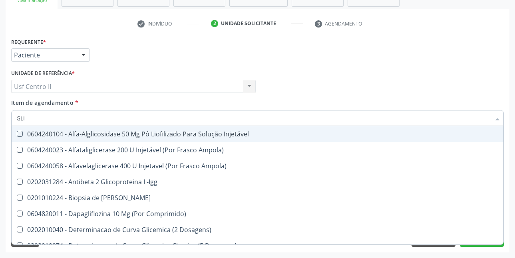
type input "GLIC"
checkbox Derrames "true"
checkbox Triglicerideos "false"
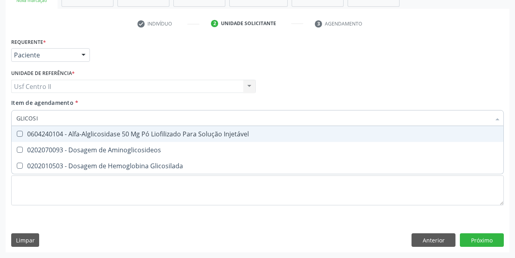
type input "GLICOSIL"
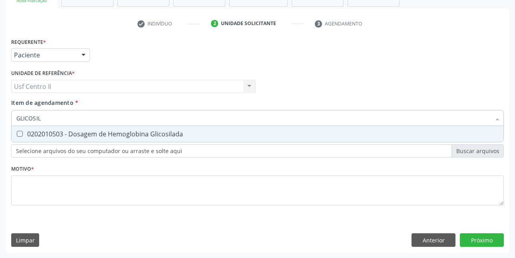
click at [135, 133] on div "0202010503 - Dosagem de Hemoglobina Glicosilada" at bounding box center [257, 134] width 482 height 6
checkbox Glicosilada "true"
type input "GLICOSI"
checkbox Glicosilada "false"
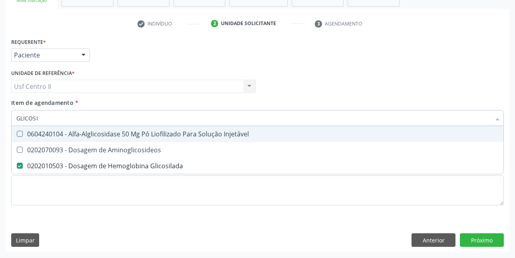
type input "GLICOS"
checkbox Glicosilada "false"
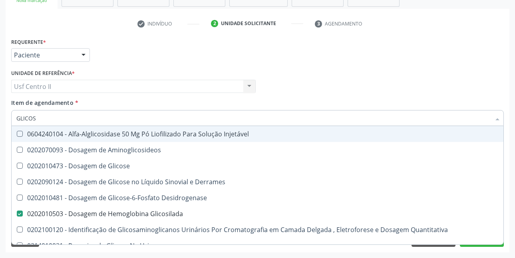
type input "GLICO"
checkbox Glicosilada "false"
checkbox Glicose "true"
type input "GLIC"
checkbox Glicose "false"
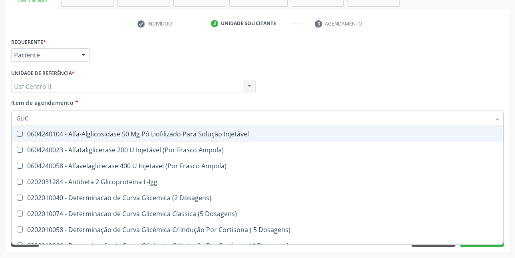
type input "GLI"
checkbox Glicosilada "false"
checkbox Triglicerideos "false"
checkbox Quantitativa "true"
checkbox Delgada\) "true"
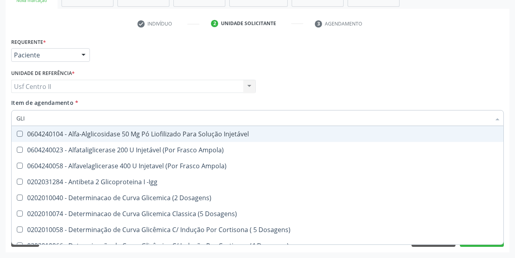
type input "GL"
checkbox Quantitativa "false"
checkbox Delgada\) "false"
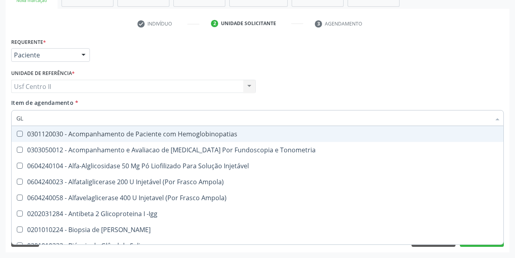
type input "G"
checkbox Glicosilada "false"
checkbox \(Tgo\) "false"
checkbox \(Tgp\) "false"
checkbox Triglicerideos "false"
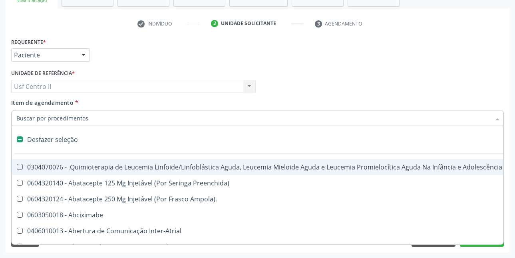
type input "H"
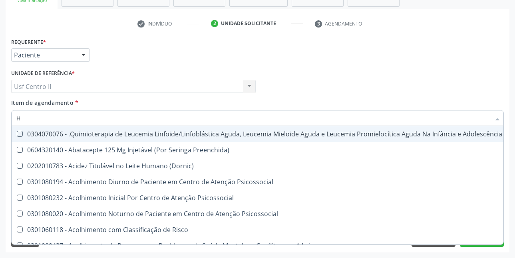
checkbox \(Hemicolectomia\) "false"
checkbox Hdl "true"
checkbox Glicosilada "true"
type input "HE"
checkbox Pulmão "true"
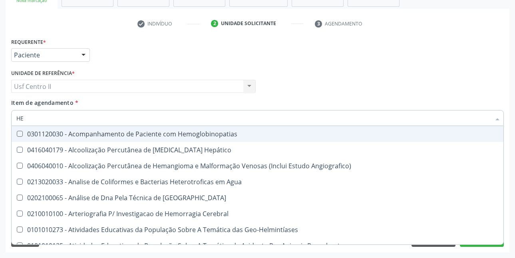
type input "HEM"
checkbox \(Qualitativo\) "true"
checkbox Glicosilada "false"
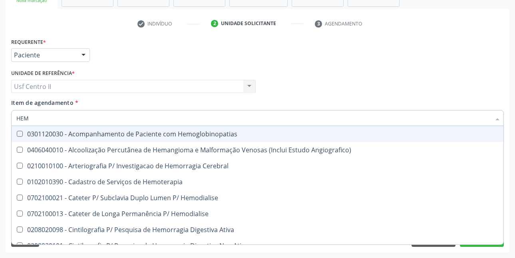
type input "HEMO"
checkbox Hemacias "true"
checkbox Glicosilada "false"
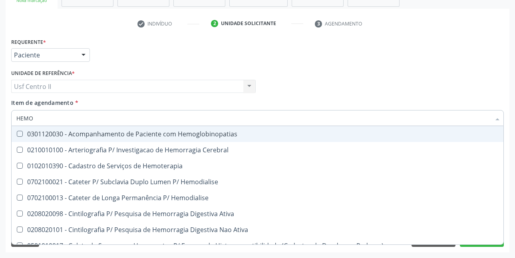
type input "HEMOG"
checkbox Tardio\) "true"
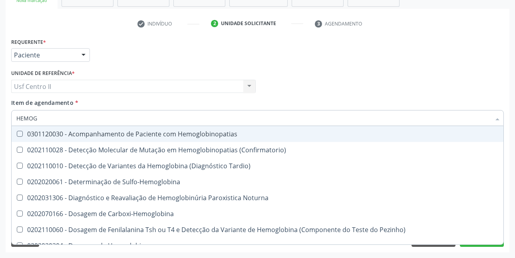
type input "HEMOGR"
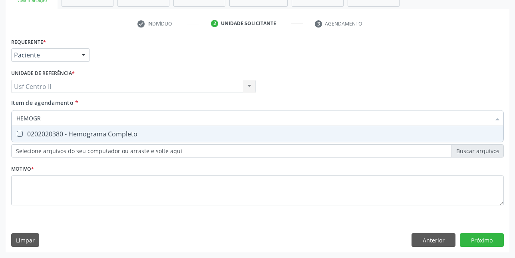
click at [135, 133] on div "0202020380 - Hemograma Completo" at bounding box center [257, 134] width 482 height 6
checkbox Completo "true"
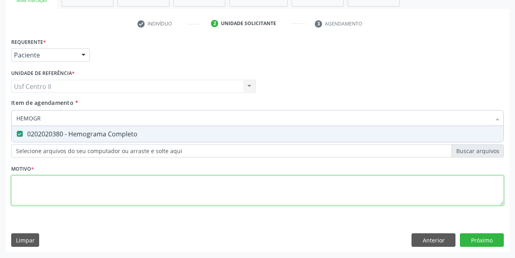
click at [151, 186] on div "Requerente * Paciente Médico(a) Enfermeiro(a) Paciente Nenhum resultado encontr…" at bounding box center [257, 126] width 493 height 181
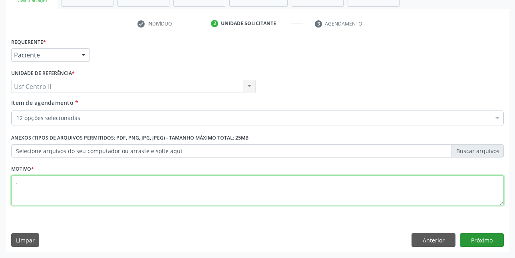
type textarea "."
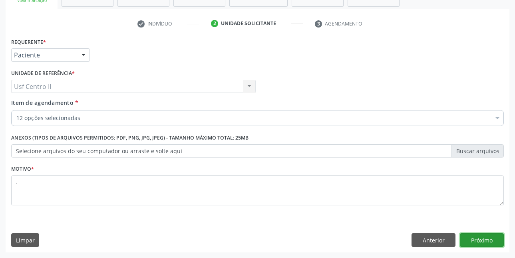
click at [489, 240] on button "Próximo" at bounding box center [482, 241] width 44 height 14
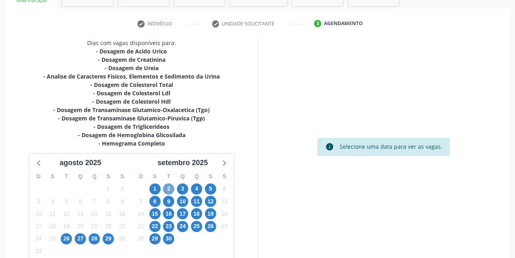
click at [168, 191] on span "2" at bounding box center [168, 189] width 11 height 11
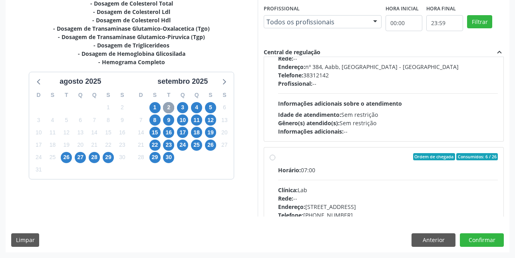
scroll to position [519, 0]
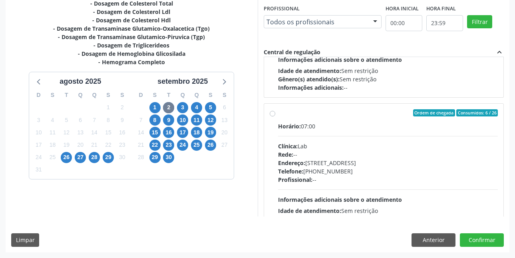
click at [278, 112] on label "Ordem de chegada Consumidos: 6 / 26 Horário: 07:00 Clínica: Lab Rede: -- Endere…" at bounding box center [388, 170] width 220 height 123
click at [274, 112] on input "Ordem de chegada Consumidos: 6 / 26 Horário: 07:00 Clínica: Lab Rede: -- Endere…" at bounding box center [273, 112] width 6 height 7
radio input "true"
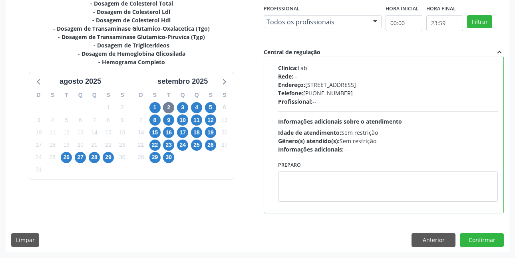
scroll to position [599, 0]
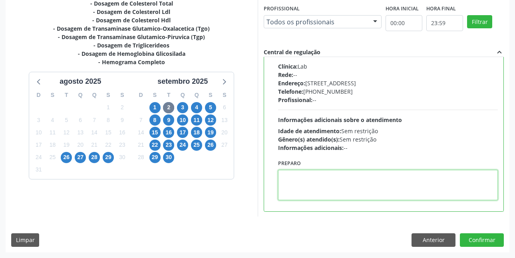
click at [301, 176] on textarea at bounding box center [388, 185] width 220 height 30
paste textarea "A COLETA SERÁ REALIZADA NA UNIDADE DE SAÚDE CENTRO 2 (POSTINHO DO [GEOGRAPHIC_D…"
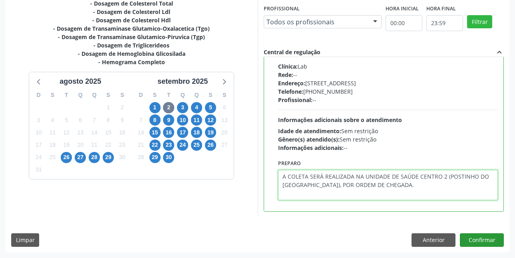
type textarea "A COLETA SERÁ REALIZADA NA UNIDADE DE SAÚDE CENTRO 2 (POSTINHO DO [GEOGRAPHIC_D…"
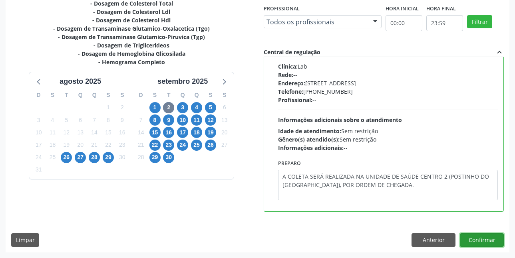
click at [487, 240] on button "Confirmar" at bounding box center [482, 241] width 44 height 14
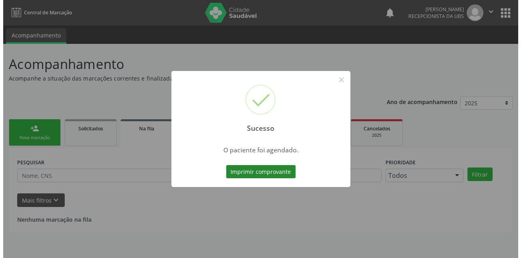
scroll to position [0, 0]
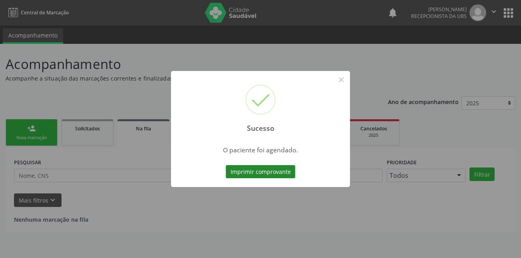
click at [263, 170] on button "Imprimir comprovante" at bounding box center [261, 172] width 70 height 14
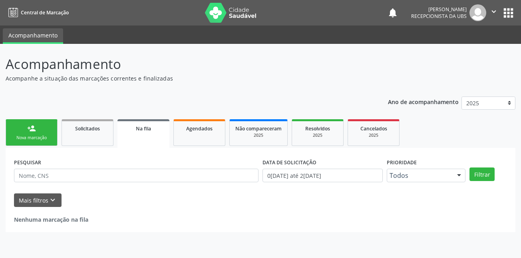
click at [38, 137] on div "Nova marcação" at bounding box center [32, 138] width 40 height 6
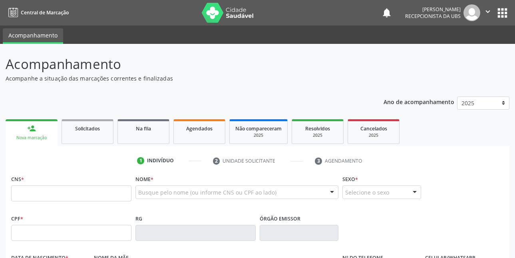
scroll to position [80, 0]
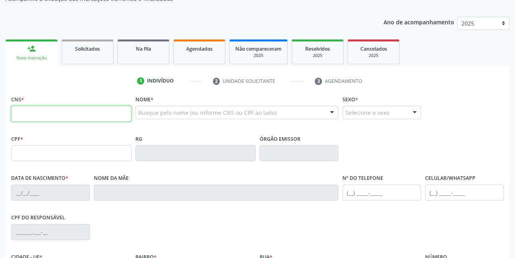
click at [109, 113] on input "text" at bounding box center [71, 114] width 120 height 16
type input "703 0038 2928 6677"
type input "066.546.044-90"
type input "05/04/1975"
type input "Josefa Freire da Silva"
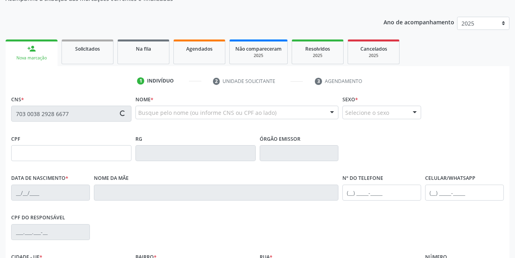
type input "(87) 99647-3959"
type input "052.962.194-06"
type input "481"
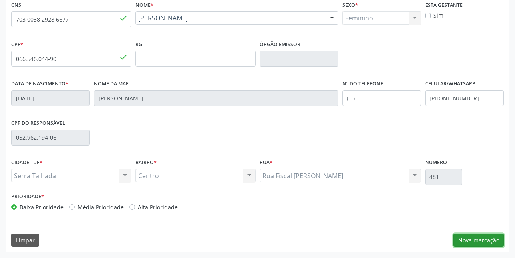
click at [493, 241] on button "Nova marcação" at bounding box center [478, 241] width 50 height 14
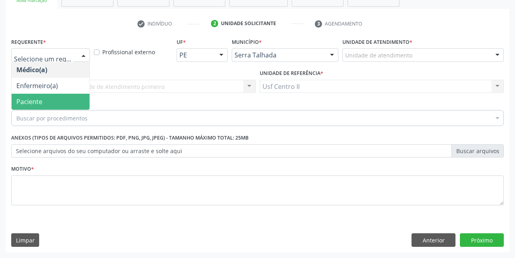
click at [48, 101] on span "Paciente" at bounding box center [51, 102] width 78 height 16
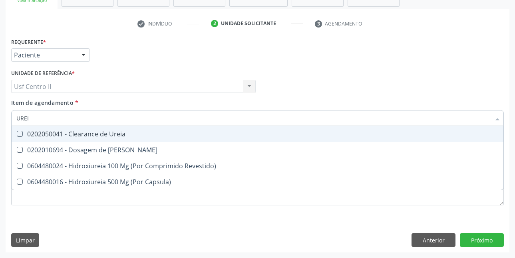
type input "UREIA"
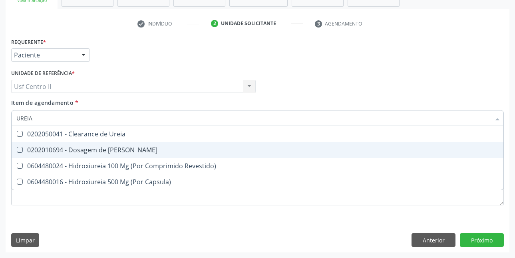
click at [75, 151] on div "0202010694 - Dosagem de [PERSON_NAME]" at bounding box center [257, 150] width 482 height 6
checkbox Ureia "true"
type input "URE"
checkbox Ureia "false"
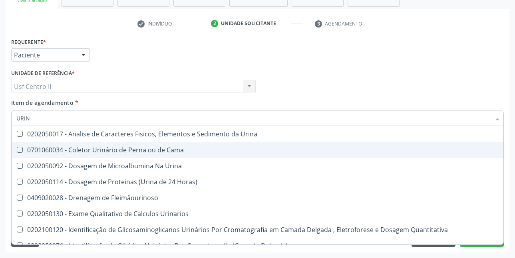
type input "URINA"
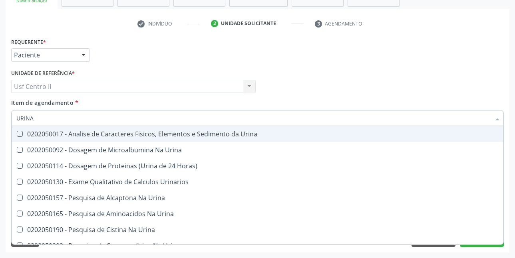
click at [100, 131] on div "0202050017 - Analise de Caracteres Fisicos, Elementos e Sedimento da Urina" at bounding box center [257, 134] width 482 height 6
checkbox Urina "true"
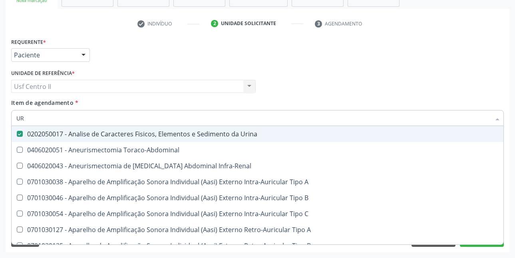
type input "U"
checkbox Urina "false"
checkbox Cônica "false"
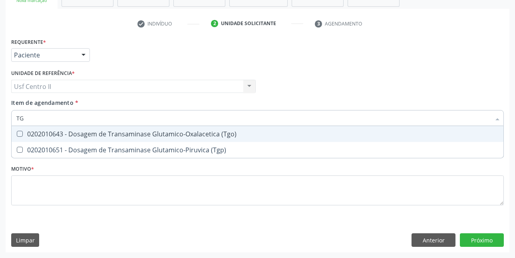
type input "TGO"
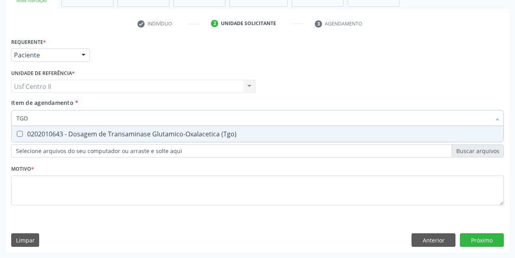
click at [100, 131] on div "0202010643 - Dosagem de Transaminase Glutamico-Oxalacetica (Tgo)" at bounding box center [257, 134] width 482 height 6
checkbox \(Tgo\) "true"
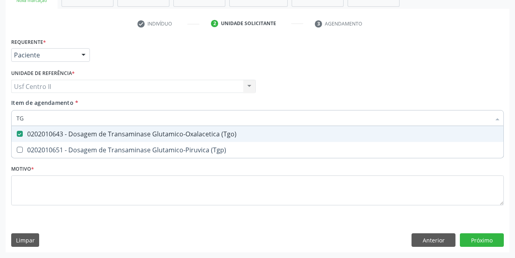
type input "TGP"
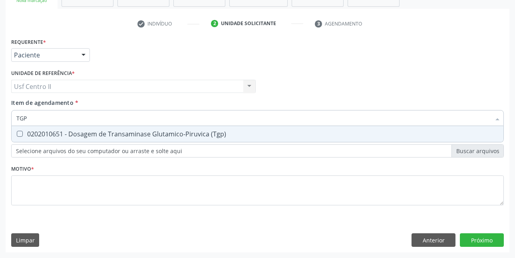
click at [100, 131] on div "0202010651 - Dosagem de Transaminase Glutamico-Piruvica (Tgp)" at bounding box center [257, 134] width 482 height 6
checkbox \(Tgp\) "true"
type input "T"
checkbox \(Tgp\) "false"
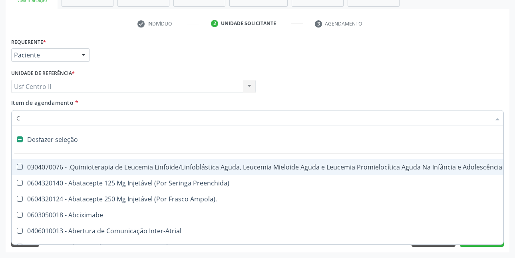
type input "CO"
checkbox Acompanhante "true"
checkbox Punho "false"
checkbox Urina "false"
type input "COL"
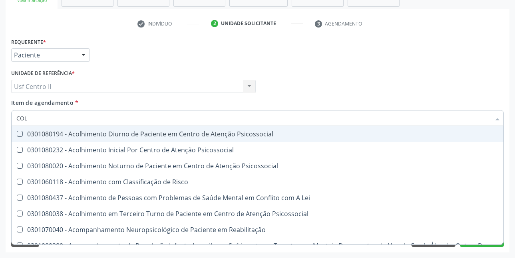
checkbox Coleta\) "false"
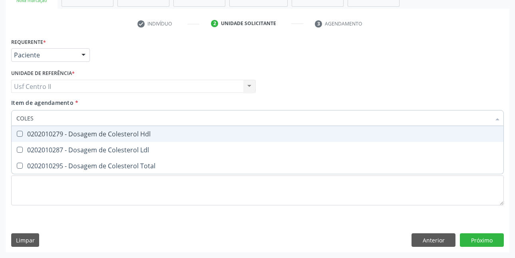
type input "COLEST"
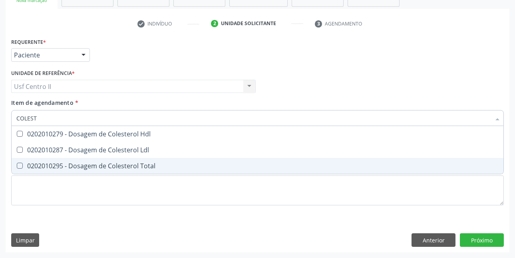
click at [113, 164] on div "0202010295 - Dosagem de Colesterol Total" at bounding box center [257, 166] width 482 height 6
checkbox Total "true"
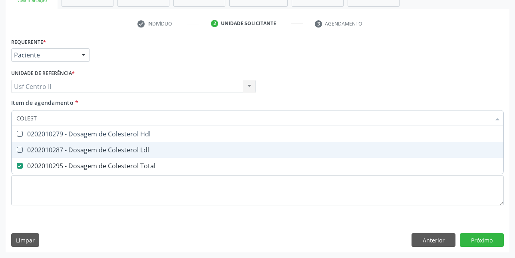
click at [129, 149] on div "0202010287 - Dosagem de Colesterol Ldl" at bounding box center [257, 150] width 482 height 6
checkbox Ldl "true"
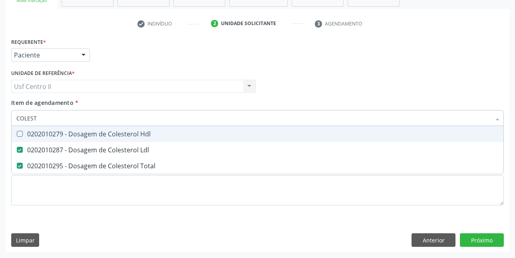
click at [134, 139] on span "0202010279 - Dosagem de Colesterol Hdl" at bounding box center [258, 134] width 492 height 16
checkbox Hdl "true"
type input "COLE"
checkbox Hdl "false"
checkbox Ldl "false"
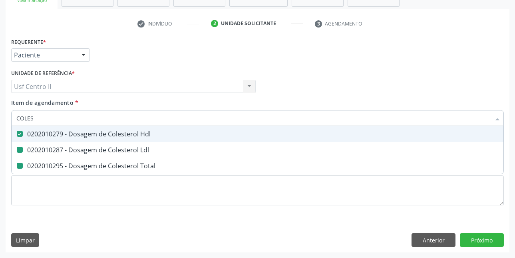
checkbox Total "false"
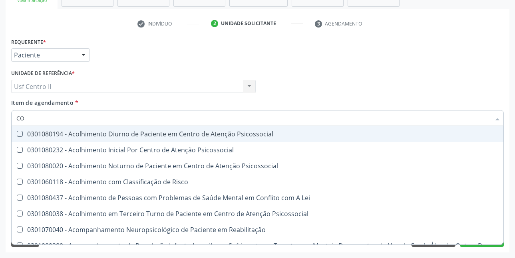
type input "C"
checkbox Hdl "false"
checkbox Ldl "false"
checkbox Total "false"
checkbox Coleta\) "false"
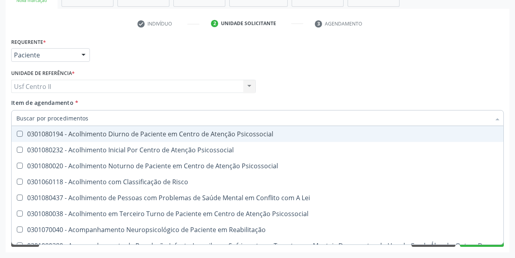
checkbox Oncologia "false"
checkbox Oncologia "true"
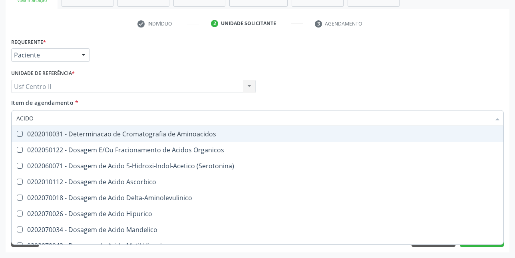
type input "ACIDO U"
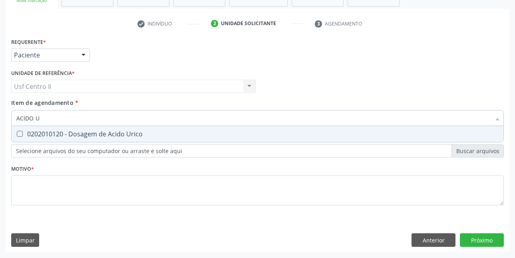
click at [134, 139] on span "0202010120 - Dosagem de Acido Urico" at bounding box center [258, 134] width 492 height 16
checkbox Urico "true"
type input "ACIDO"
checkbox Urico "false"
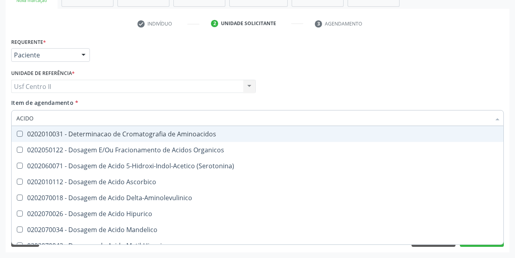
type input "ACID"
checkbox Urico "false"
checkbox Cromatografia\) "true"
type input "A"
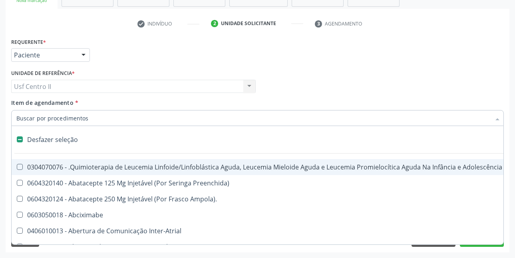
checkbox Comprimido\) "false"
type input "T"
checkbox Reto "true"
checkbox Urina "false"
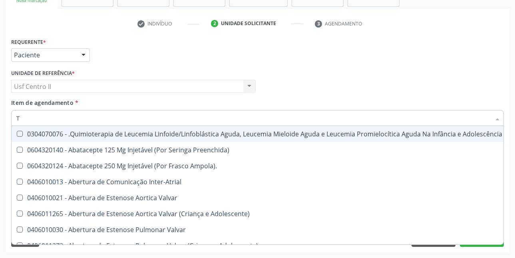
type input "TR"
checkbox Urina "false"
checkbox Ii\) "true"
checkbox Grupo "true"
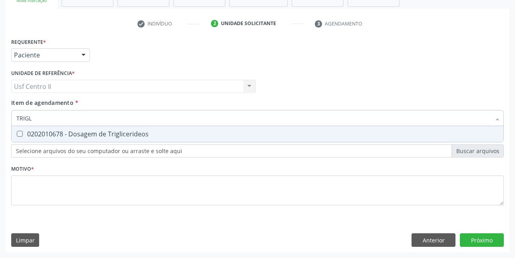
type input "TRIGLI"
click at [134, 139] on span "0202010678 - Dosagem de Triglicerideos" at bounding box center [258, 134] width 492 height 16
checkbox Triglicerideos "true"
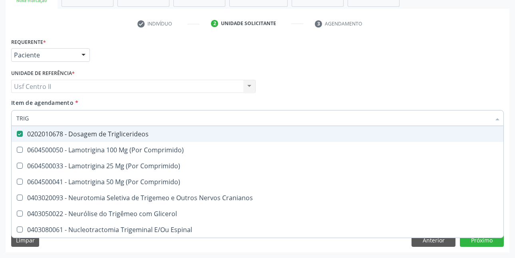
type input "TRI"
checkbox Triglicerideos "false"
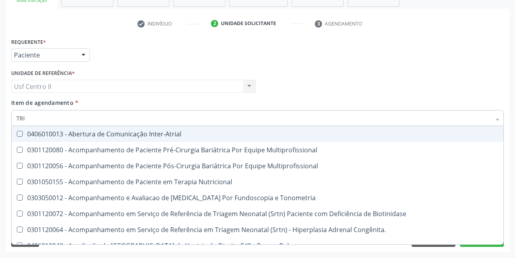
type input "TR"
checkbox Triglicerideos "false"
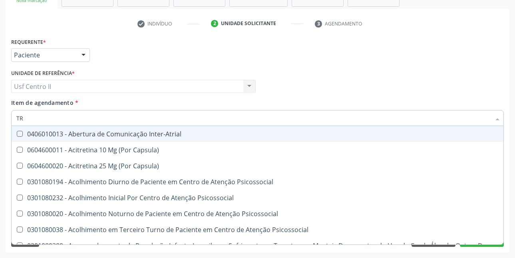
type input "T"
checkbox Articulação "true"
checkbox \(Tgo\) "false"
checkbox \(Tgp\) "false"
checkbox Triglicerideos "false"
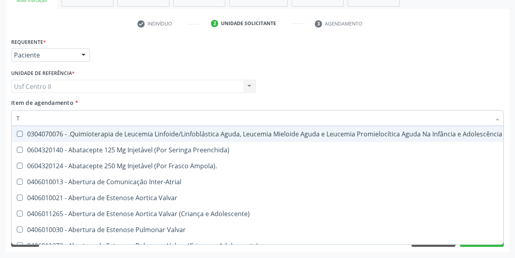
type input "TG"
checkbox Manutenção "true"
checkbox Preenchida\) "true"
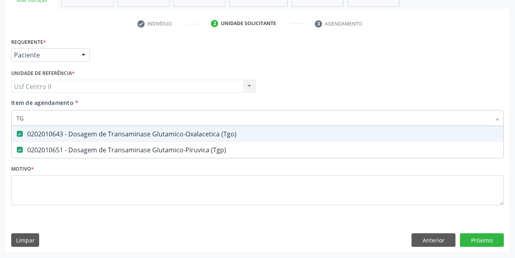
type input "T"
checkbox \(Tgo\) "false"
checkbox \(Tgp\) "false"
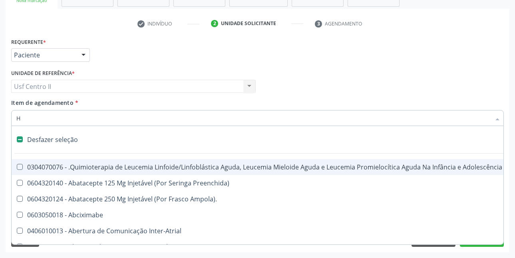
type input "HE"
checkbox Urina "false"
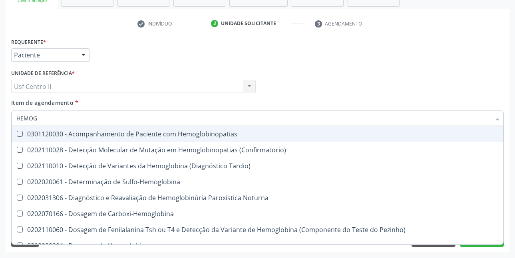
type input "HEMOGR"
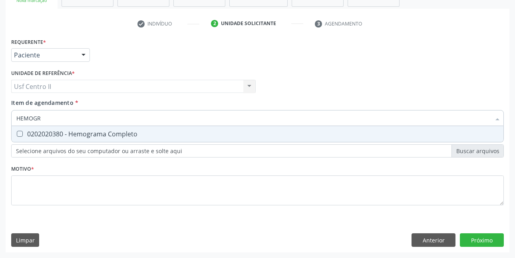
click at [134, 139] on span "0202020380 - Hemograma Completo" at bounding box center [258, 134] width 492 height 16
checkbox Completo "true"
type input "HEMOG"
checkbox Completo "false"
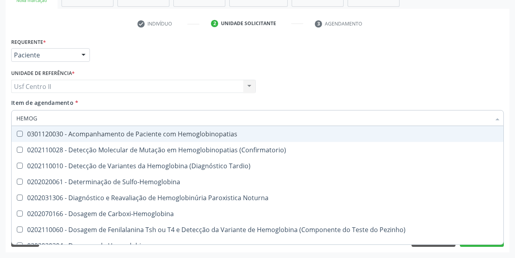
type input "HEMO"
checkbox Completo "false"
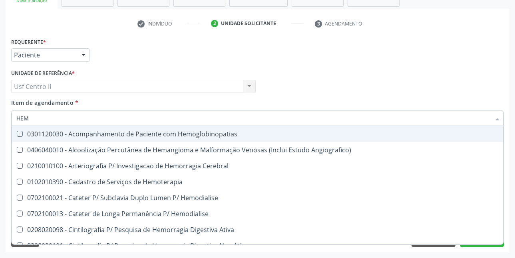
type input "HE"
checkbox Completo "false"
checkbox Orgaos "true"
type input "H"
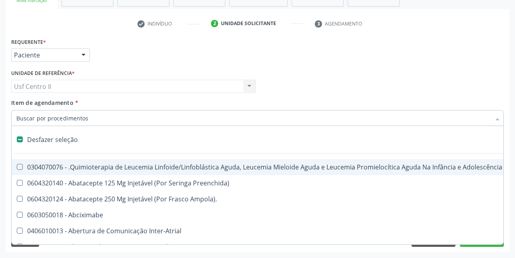
checkbox Quadril "false"
type input "GL"
checkbox Terapeutica\) "true"
checkbox Nutricional "true"
checkbox Bloco "true"
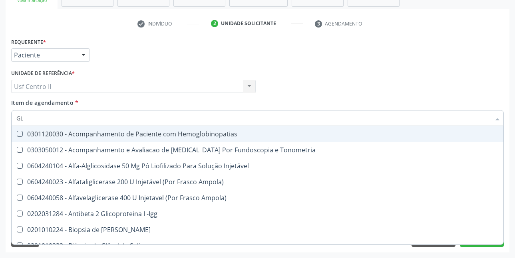
type input "GLI"
checkbox Glomerular "true"
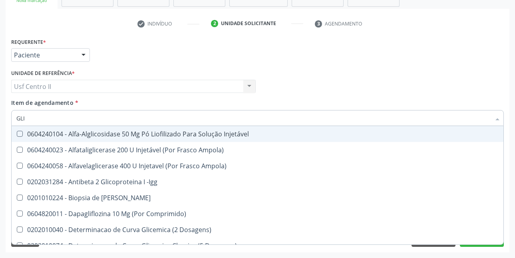
type input "GLIC"
checkbox Derrames "true"
checkbox Triglicerideos "false"
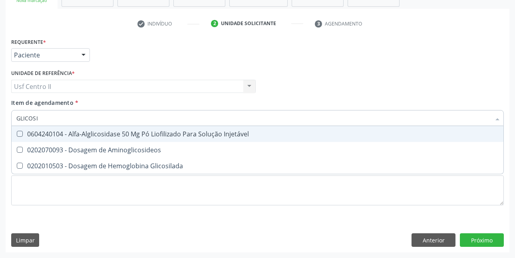
type input "GLICOSIL"
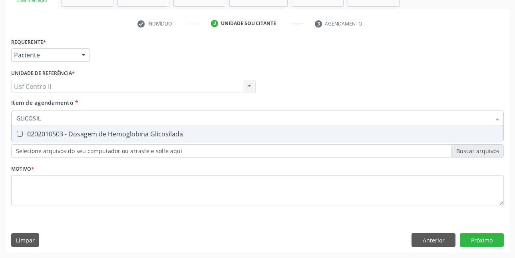
click at [134, 139] on span "0202010503 - Dosagem de Hemoglobina Glicosilada" at bounding box center [258, 134] width 492 height 16
checkbox Glicosilada "true"
type input "GLICOSI"
checkbox Glicosilada "false"
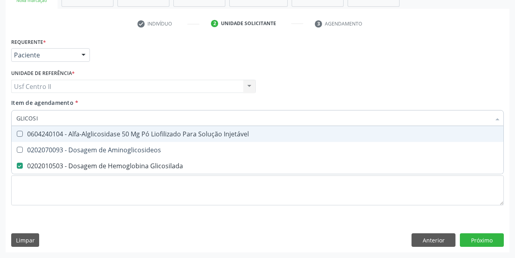
type input "GLICOS"
checkbox Glicosilada "false"
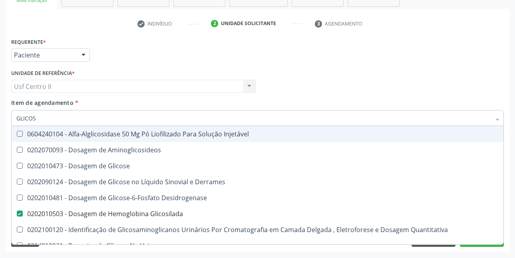
type input "GLICO"
checkbox Glicosilada "false"
checkbox Glicose "true"
type input "GLIC"
checkbox Glicose "false"
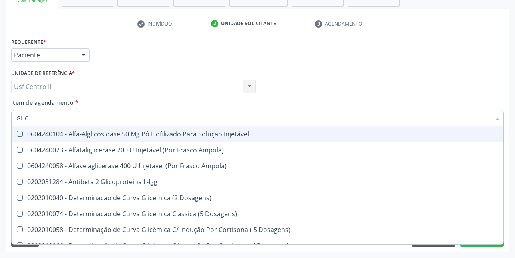
type input "GLI"
checkbox Glicosilada "false"
checkbox Triglicerideos "false"
checkbox Quantitativa "true"
checkbox Delgada\) "true"
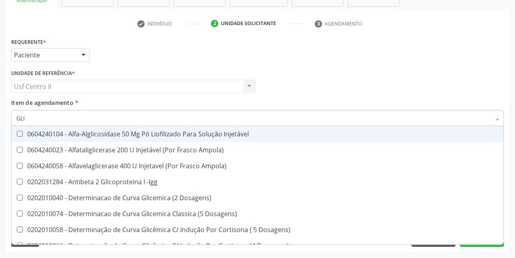
type input "GL"
checkbox Quantitativa "false"
checkbox Delgada\) "false"
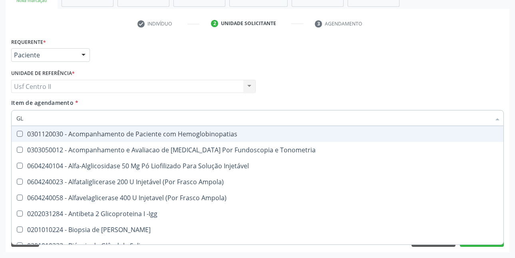
type input "G"
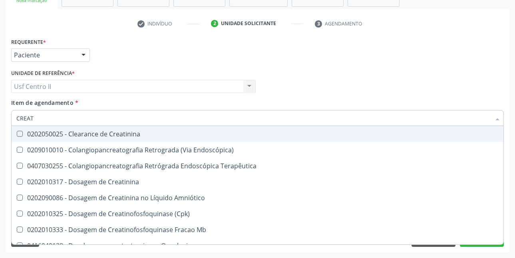
type input "CREATI"
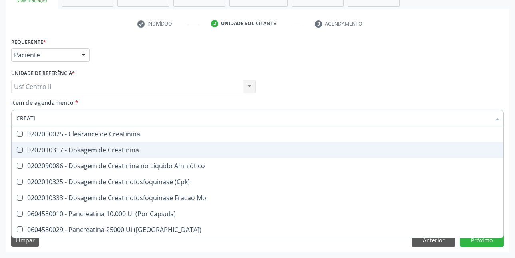
click at [143, 154] on span "0202010317 - Dosagem de Creatinina" at bounding box center [258, 150] width 492 height 16
checkbox Creatinina "true"
type input "CREAT"
checkbox Creatinina "false"
checkbox \(Cpk\) "true"
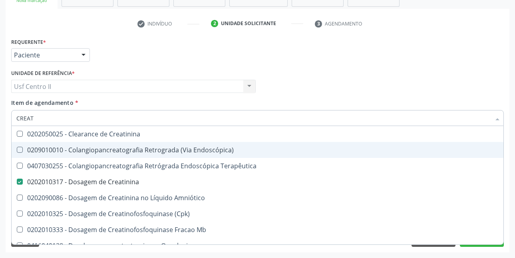
type input "CREA"
checkbox Creatinina "false"
checkbox Mb "true"
type input "CRE"
checkbox Mb "false"
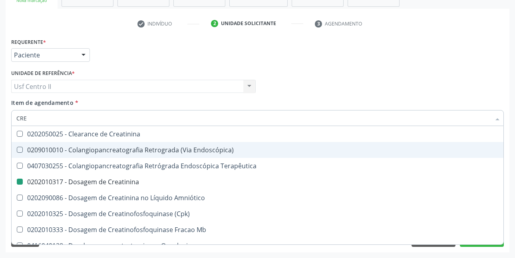
checkbox Oncologia "true"
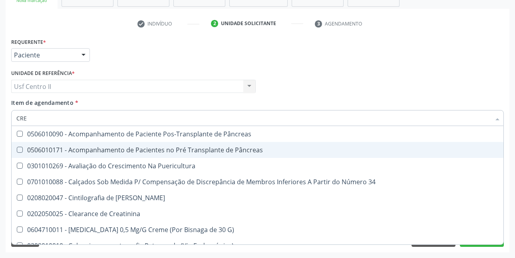
type input "CR"
checkbox Creatinina "false"
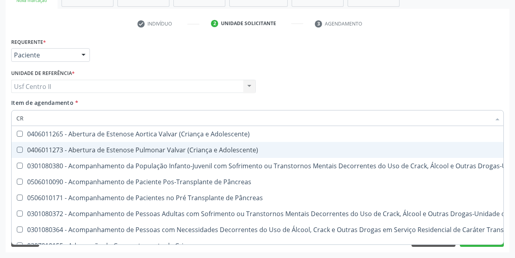
type input "C"
checkbox Creatinina "false"
checkbox Craniana "false"
checkbox Remodelagem "true"
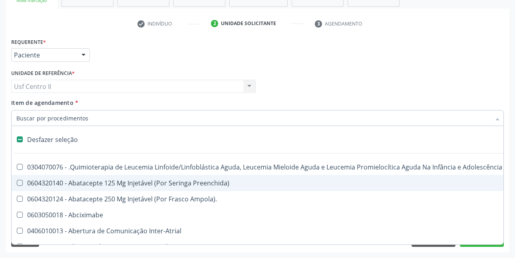
type input "U"
checkbox Ml\) "true"
checkbox Urina "false"
checkbox Cistorrafia "true"
checkbox Leprae "true"
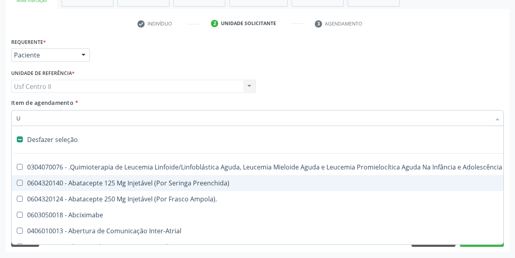
checkbox Laboratorial "true"
checkbox Hpv "true"
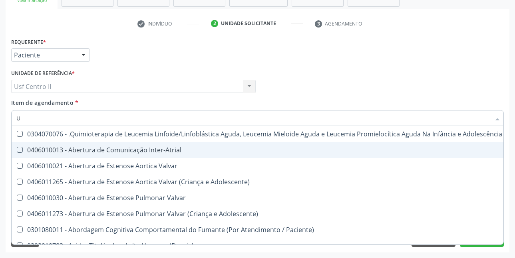
type input "UR"
checkbox Diálise "true"
checkbox Urina "false"
checkbox B "true"
checkbox Coagulação\ "true"
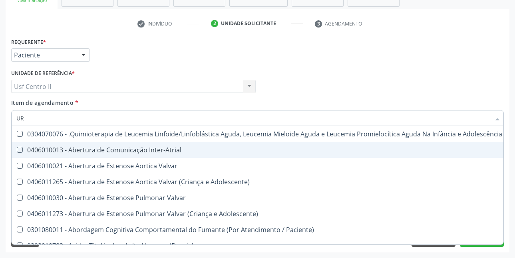
type input "URE"
checkbox Diálise "true"
checkbox Diálise "false"
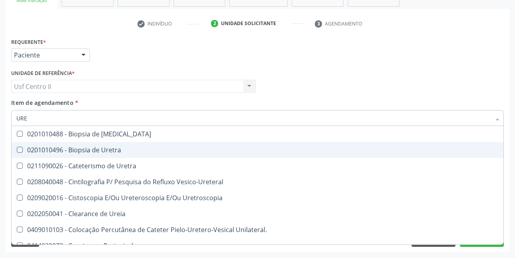
type input "UREI"
checkbox Uretra "true"
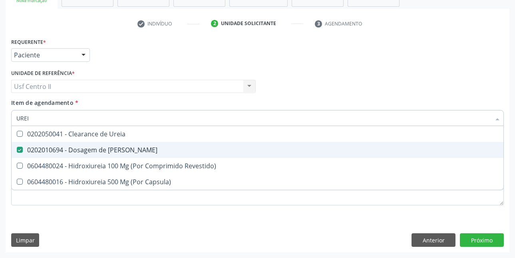
type input "UREIA"
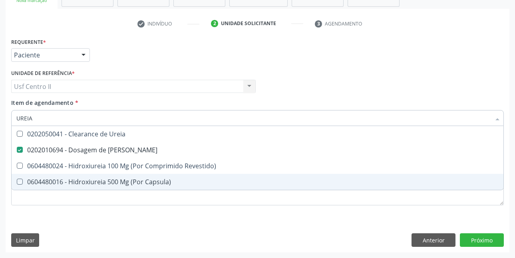
click at [512, 223] on div "Acompanhamento Acompanhe a situação das marcações correntes e finalizadas Relat…" at bounding box center [257, 83] width 515 height 352
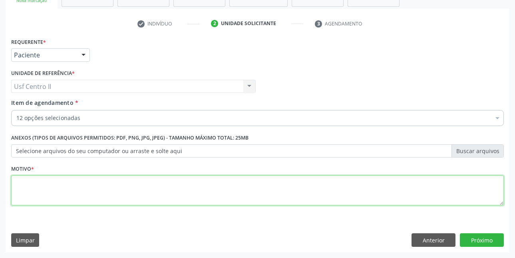
click at [84, 183] on textarea at bounding box center [257, 191] width 493 height 30
type textarea "."
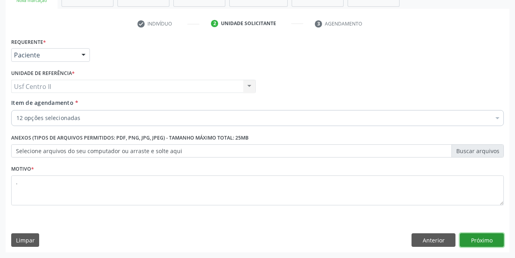
click at [478, 242] on button "Próximo" at bounding box center [482, 241] width 44 height 14
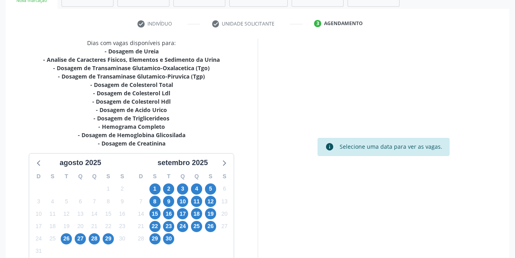
scroll to position [177, 0]
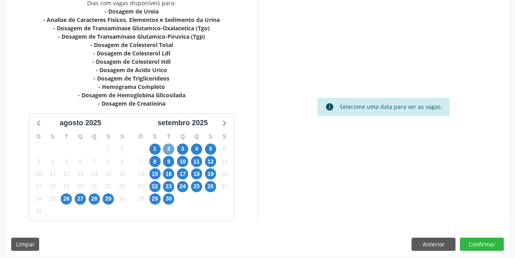
click at [171, 149] on span "2" at bounding box center [168, 149] width 11 height 11
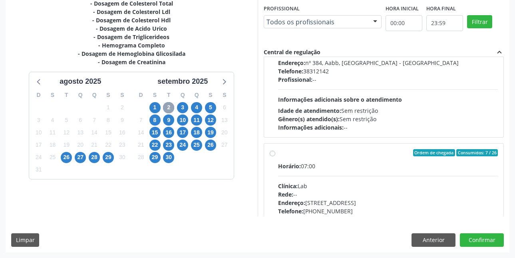
scroll to position [519, 0]
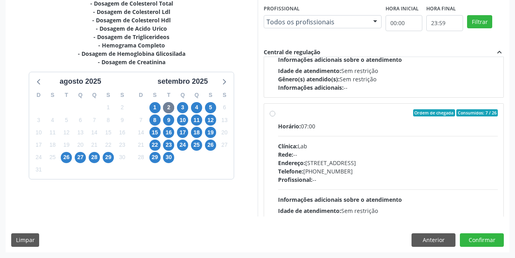
click at [278, 113] on label "Ordem de chegada Consumidos: 7 / 26 Horário: 07:00 Clínica: Lab Rede: -- Endere…" at bounding box center [388, 170] width 220 height 123
click at [273, 113] on input "Ordem de chegada Consumidos: 7 / 26 Horário: 07:00 Clínica: Lab Rede: -- Endere…" at bounding box center [273, 112] width 6 height 7
radio input "true"
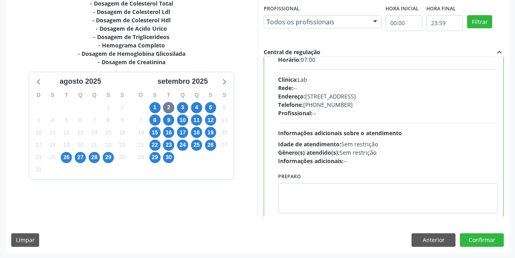
scroll to position [600, 0]
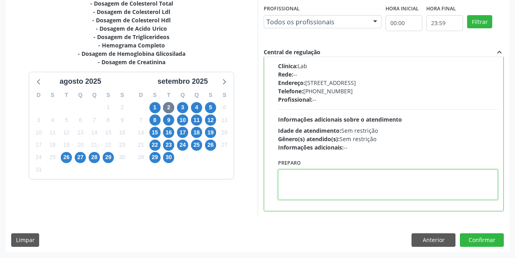
click at [313, 183] on textarea at bounding box center [388, 185] width 220 height 30
paste textarea "A COLETA SERÁ REALIZADA NA UNIDADE DE SAÚDE CENTRO 2 (POSTINHO DO [GEOGRAPHIC_D…"
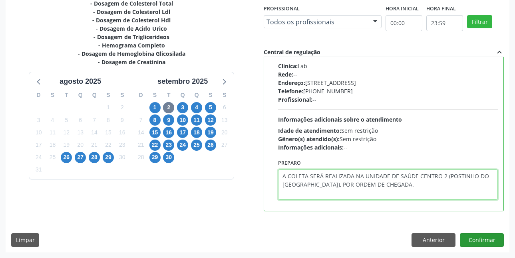
type textarea "A COLETA SERÁ REALIZADA NA UNIDADE DE SAÚDE CENTRO 2 (POSTINHO DO [GEOGRAPHIC_D…"
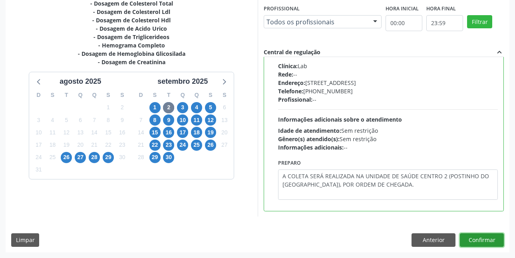
click at [485, 238] on button "Confirmar" at bounding box center [482, 241] width 44 height 14
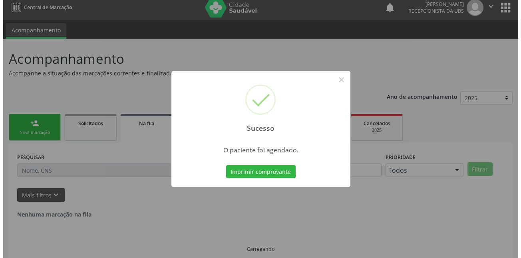
scroll to position [0, 0]
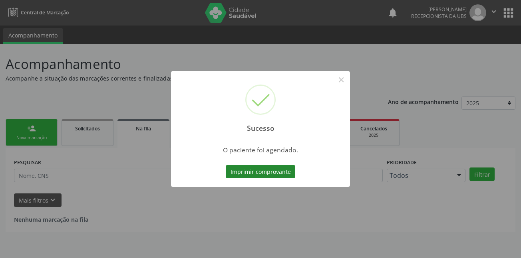
click at [261, 173] on button "Imprimir comprovante" at bounding box center [261, 172] width 70 height 14
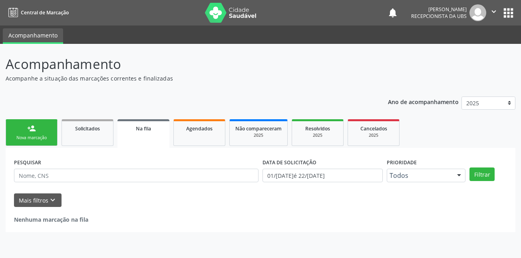
click at [45, 137] on div "Nova marcação" at bounding box center [32, 138] width 40 height 6
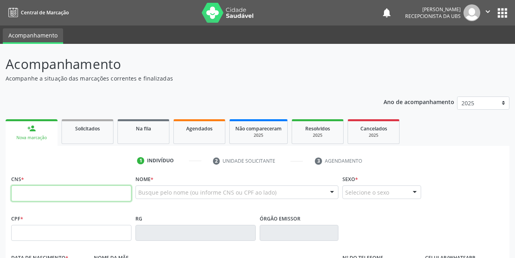
click at [91, 193] on input "text" at bounding box center [71, 194] width 120 height 16
type input "702 6027 5773 0849"
type input "963.527.284-72"
type input "17[DATE]"
type input "Edivanete de [PERSON_NAME]"
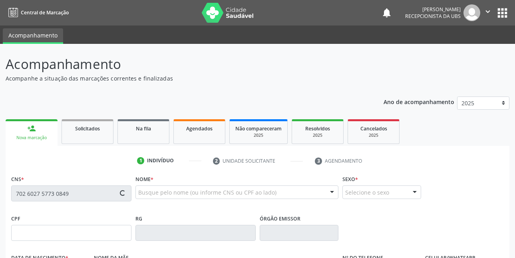
type input "[PHONE_NUMBER]"
type input "029.721.374-18"
type input "283"
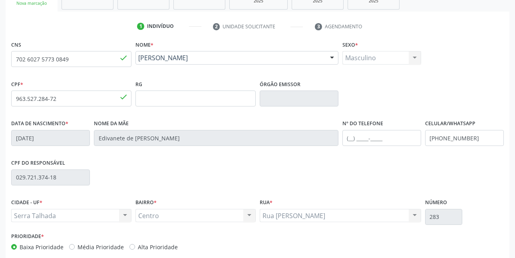
scroll to position [160, 0]
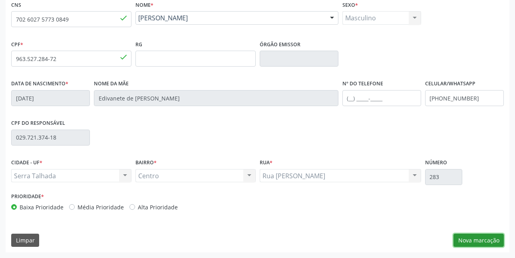
click at [468, 239] on button "Nova marcação" at bounding box center [478, 241] width 50 height 14
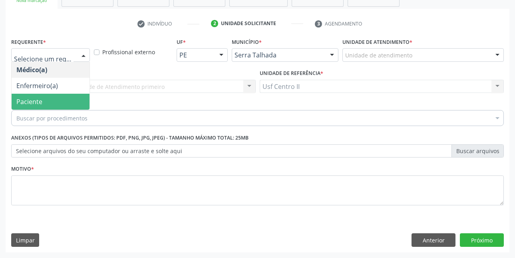
click at [49, 101] on span "Paciente" at bounding box center [51, 102] width 78 height 16
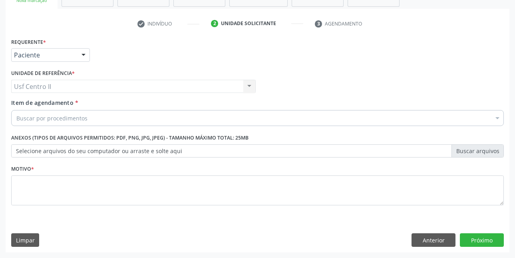
click at [67, 124] on div "Buscar por procedimentos" at bounding box center [257, 118] width 493 height 16
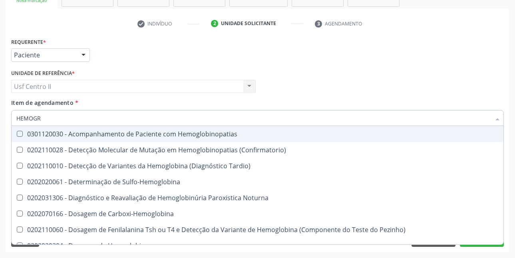
type input "HEMOGRA"
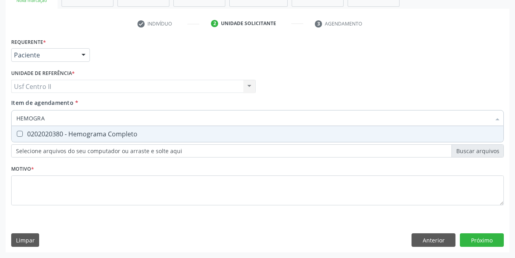
click at [69, 140] on span "0202020380 - Hemograma Completo" at bounding box center [258, 134] width 492 height 16
checkbox Completo "true"
type input "HEMOG"
checkbox Completo "false"
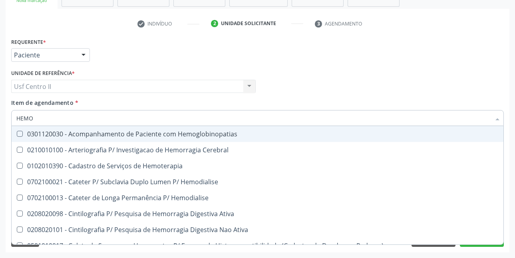
type input "HEM"
checkbox Completo "false"
checkbox Elástica "true"
type input "HE"
checkbox Elástica "false"
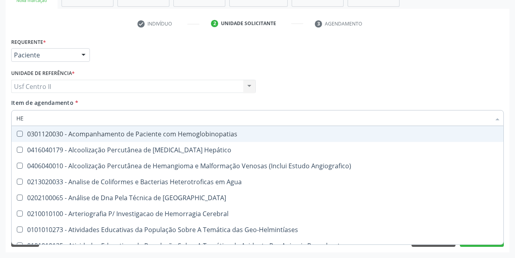
type input "H"
checkbox Completo "false"
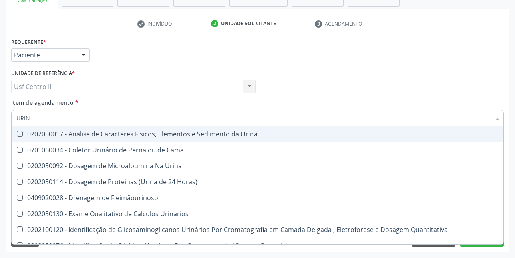
type input "URINA"
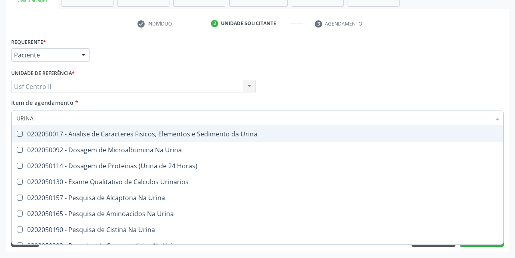
click at [239, 134] on div "0202050017 - Analise de Caracteres Fisicos, Elementos e Sedimento da Urina" at bounding box center [257, 134] width 482 height 6
checkbox Urina "true"
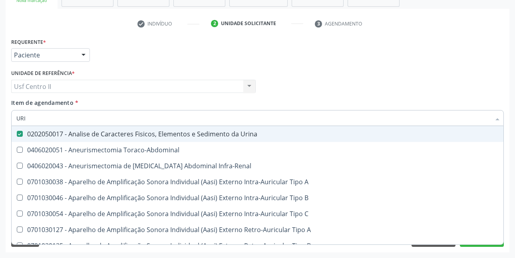
type input "UR"
checkbox Urina "false"
checkbox Cônica "true"
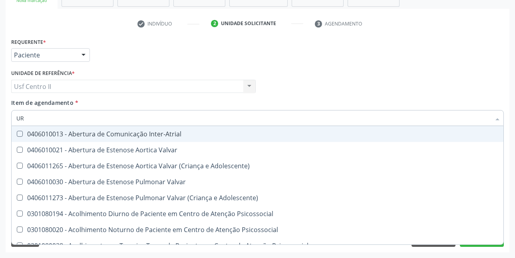
type input "URE"
checkbox Urina "false"
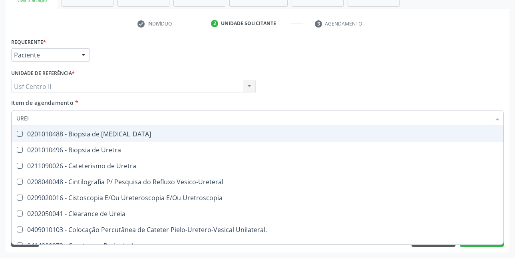
type input "UREIA"
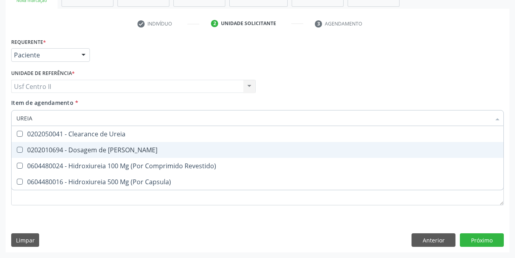
click at [134, 151] on div "0202010694 - Dosagem de [PERSON_NAME]" at bounding box center [257, 150] width 482 height 6
checkbox Ureia "true"
type input "URE"
checkbox Ureia "false"
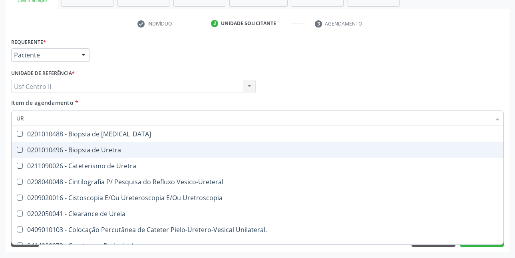
type input "U"
checkbox Ureia "false"
checkbox Peri-Uretral "false"
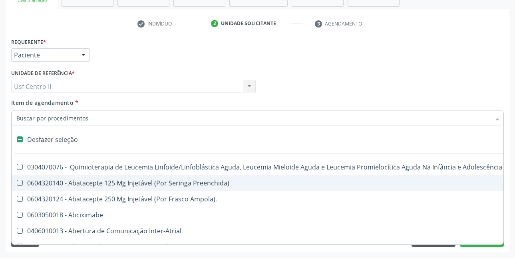
type input "C"
checkbox Punho "true"
checkbox Urina "false"
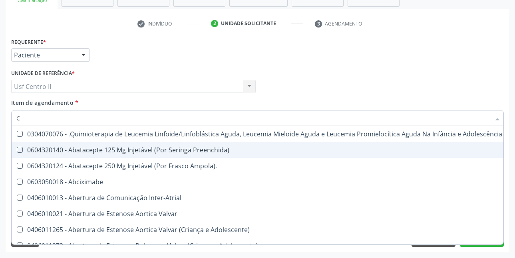
type input "CR"
checkbox Urina "false"
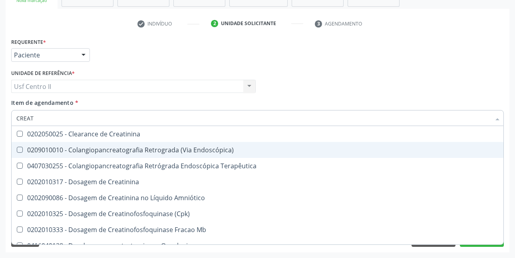
type input "CREATI"
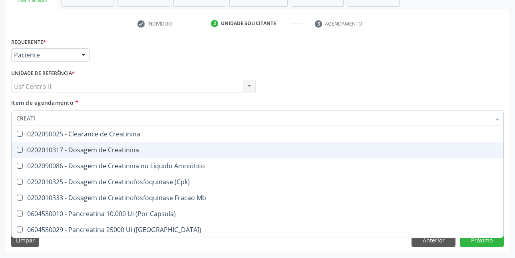
click at [134, 151] on div "0202010317 - Dosagem de Creatinina" at bounding box center [257, 150] width 482 height 6
checkbox Creatinina "true"
type input "CREAT"
checkbox Creatinina "false"
checkbox \(Cpk\) "true"
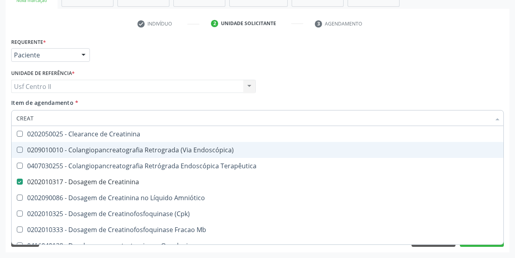
type input "CREA"
checkbox Creatinina "false"
checkbox Mb "true"
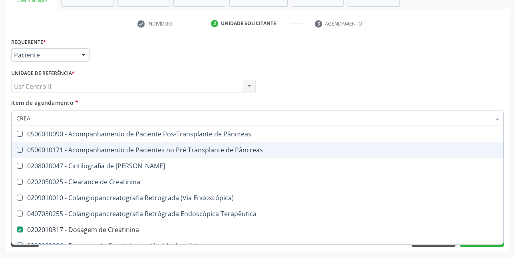
type input "CRE"
checkbox Creatinina "false"
checkbox Oncologia "true"
type input "C"
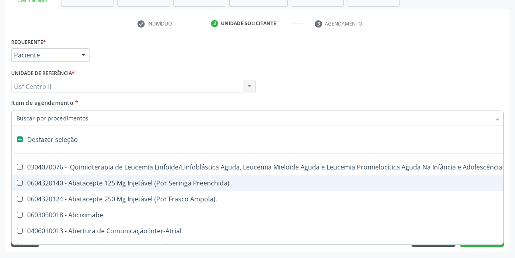
checkbox Dente\) "false"
type input "G"
checkbox Urina "false"
checkbox Revestido\) "true"
checkbox Capsula\) "true"
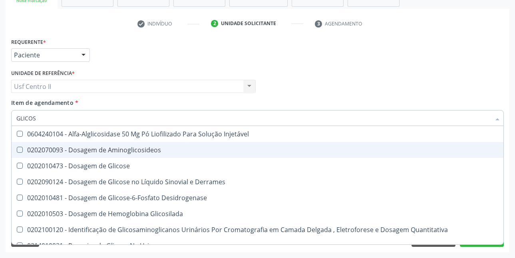
type input "GLICOSI"
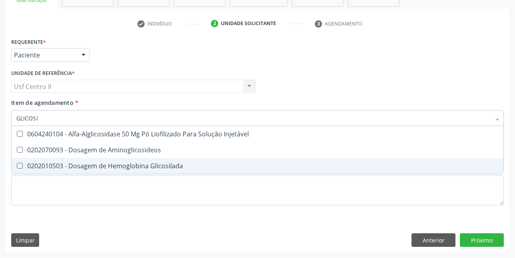
click at [137, 165] on div "0202010503 - Dosagem de Hemoglobina Glicosilada" at bounding box center [257, 166] width 482 height 6
checkbox Glicosilada "true"
type input "GLICOS"
checkbox Glicosilada "false"
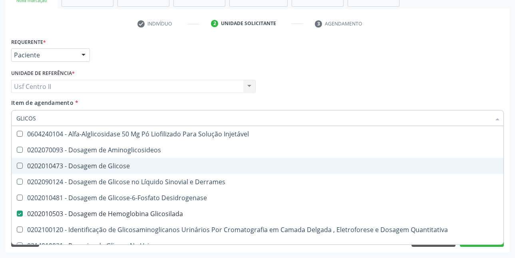
type input "GLICO"
checkbox Glicosilada "false"
checkbox Glicose "true"
type input "GLIC"
checkbox Glicose "false"
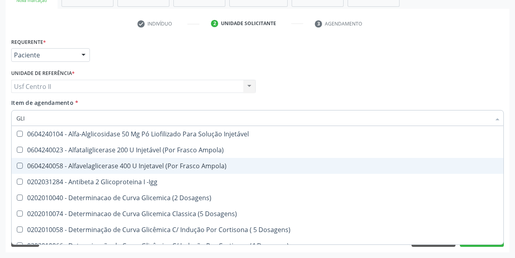
type input "GL"
checkbox Glicosilada "false"
checkbox Quantitativa "false"
type input "G"
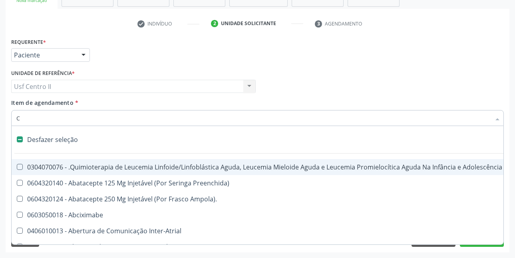
type input "CO"
checkbox Acompanhante "true"
checkbox Punho "false"
checkbox Urina "false"
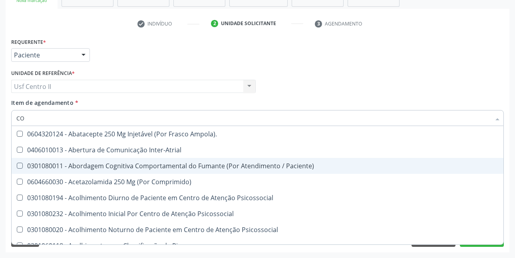
type input "COL"
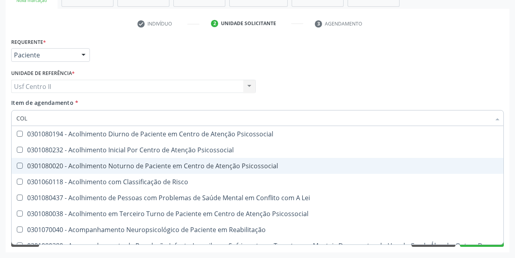
checkbox Coleta\) "false"
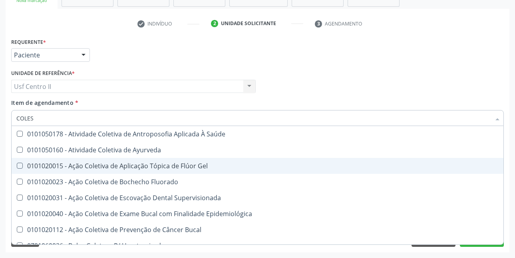
type input "COLEST"
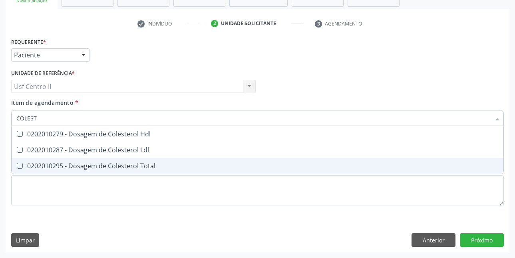
click at [137, 165] on div "0202010295 - Dosagem de Colesterol Total" at bounding box center [257, 166] width 482 height 6
checkbox Total "true"
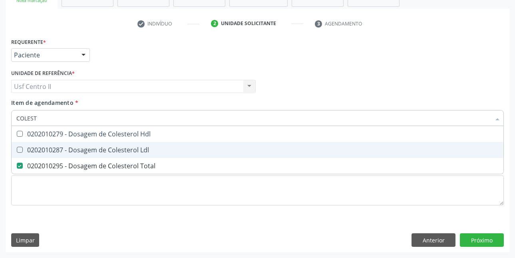
click at [139, 147] on div "0202010287 - Dosagem de Colesterol Ldl" at bounding box center [257, 150] width 482 height 6
checkbox Ldl "true"
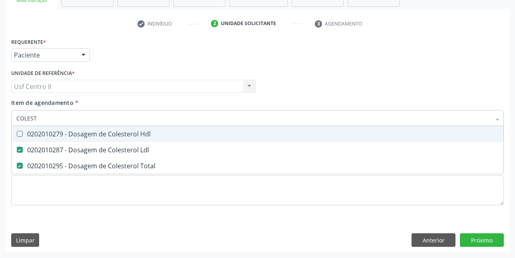
click at [143, 131] on div "0202010279 - Dosagem de Colesterol Hdl" at bounding box center [257, 134] width 482 height 6
checkbox Hdl "true"
type input "COLE"
checkbox Hdl "false"
checkbox Ldl "false"
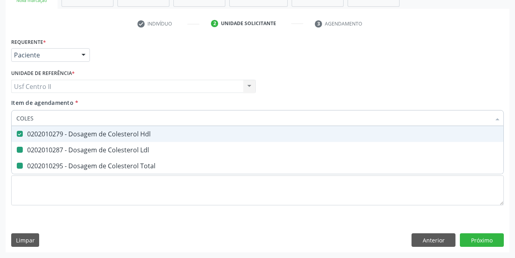
checkbox Total "false"
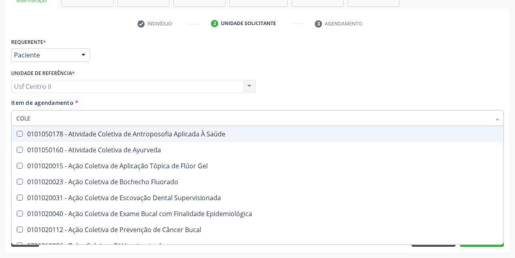
type input "COL"
checkbox Hdl "false"
checkbox Ldl "false"
checkbox Total "false"
type input "C"
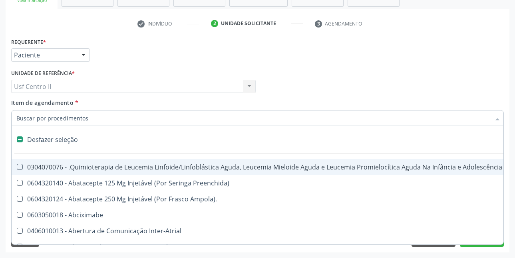
type input "T"
checkbox Reto "true"
checkbox Urina "false"
type input "TR"
checkbox Reto "false"
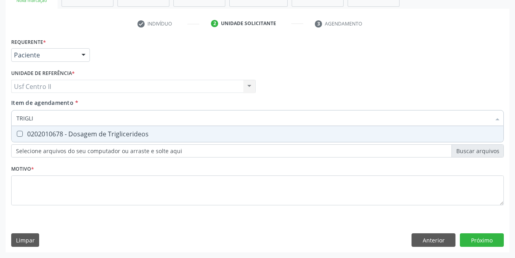
type input "TRIGLIC"
click at [143, 131] on div "0202010678 - Dosagem de Triglicerideos" at bounding box center [257, 134] width 482 height 6
checkbox Triglicerideos "true"
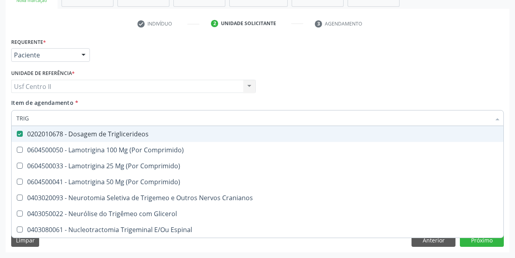
type input "TRI"
checkbox Triglicerideos "false"
type input "T"
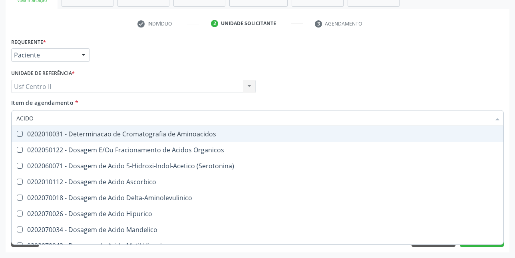
type input "ACIDO U"
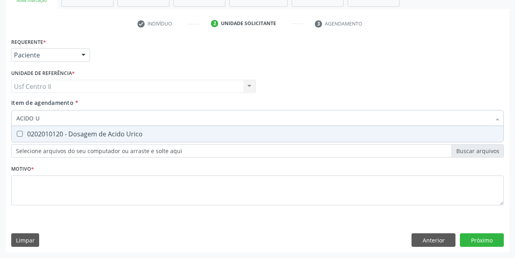
click at [143, 130] on span "0202010120 - Dosagem de Acido Urico" at bounding box center [258, 134] width 492 height 16
checkbox Urico "true"
type input "ACIDO"
checkbox Urico "false"
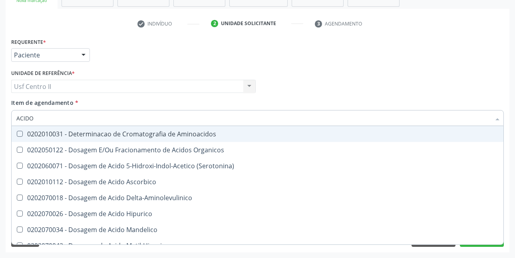
type input "ACID"
checkbox Urico "false"
checkbox Cromatografia\) "true"
type input "ACI"
checkbox Cromatografia\) "false"
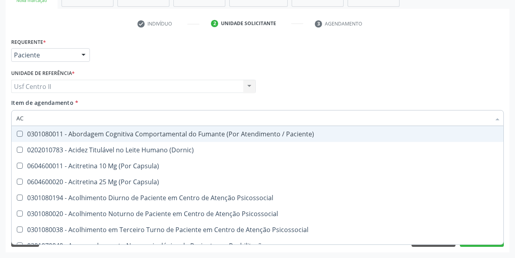
type input "A"
checkbox Peçonhentos\ "false"
checkbox Urico "false"
checkbox Diftérico "true"
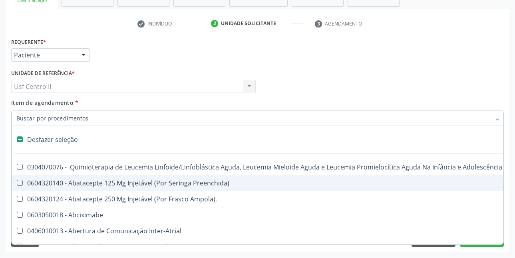
type input "T"
checkbox Reto "true"
checkbox Urina "false"
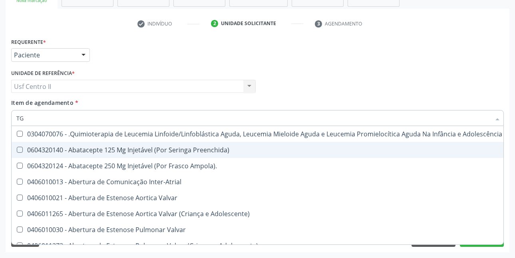
type input "TGO"
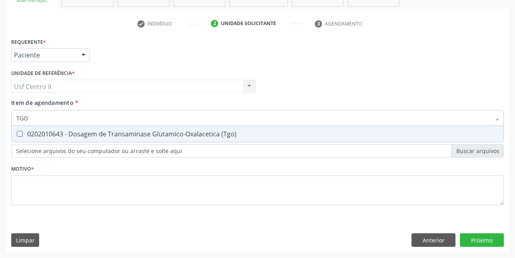
click at [124, 142] on span "0202010643 - Dosagem de Transaminase Glutamico-Oxalacetica (Tgo)" at bounding box center [258, 134] width 492 height 16
checkbox \(Tgo\) "true"
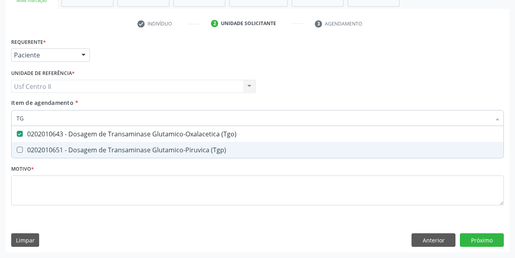
type input "TGP"
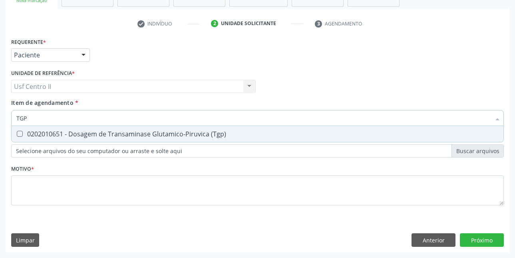
click at [124, 142] on span "0202010651 - Dosagem de Transaminase Glutamico-Piruvica (Tgp)" at bounding box center [258, 134] width 492 height 16
checkbox \(Tgp\) "true"
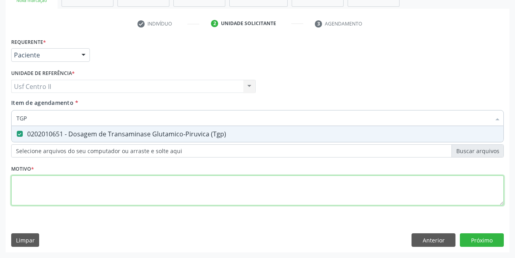
click at [130, 193] on div "Requerente * Paciente Médico(a) Enfermeiro(a) Paciente Nenhum resultado encontr…" at bounding box center [257, 126] width 493 height 181
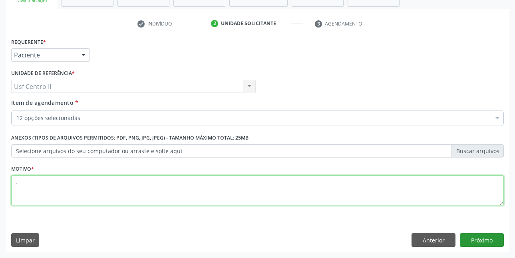
type textarea "."
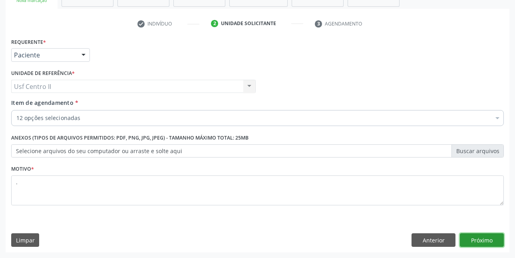
click at [484, 236] on button "Próximo" at bounding box center [482, 241] width 44 height 14
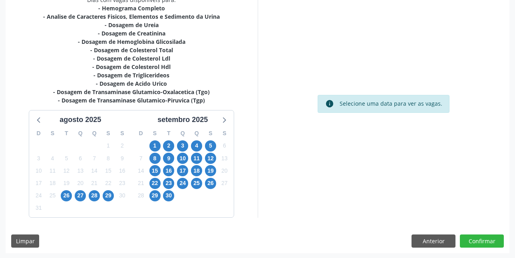
scroll to position [181, 0]
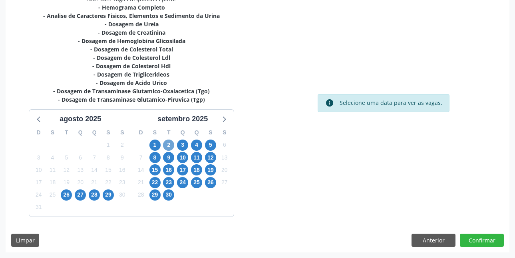
click at [172, 143] on span "2" at bounding box center [168, 145] width 11 height 11
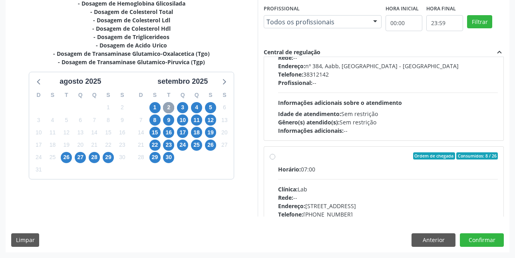
scroll to position [479, 0]
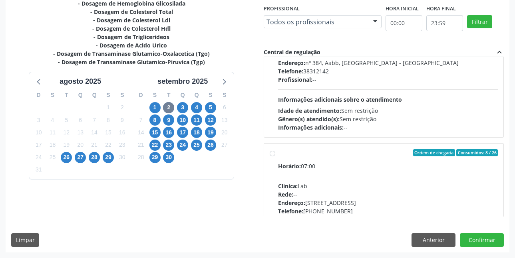
click at [278, 154] on label "Ordem de chegada Consumidos: 8 / 26 Horário: 07:00 Clínica: Lab Rede: -- Endere…" at bounding box center [388, 210] width 220 height 123
click at [272, 154] on input "Ordem de chegada Consumidos: 8 / 26 Horário: 07:00 Clínica: Lab Rede: -- Endere…" at bounding box center [273, 152] width 6 height 7
radio input "true"
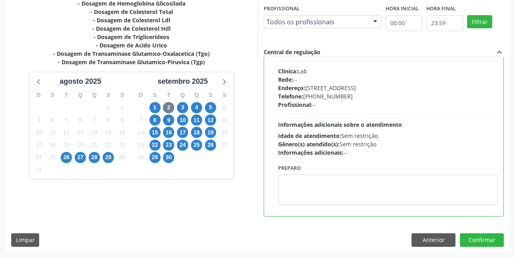
scroll to position [599, 0]
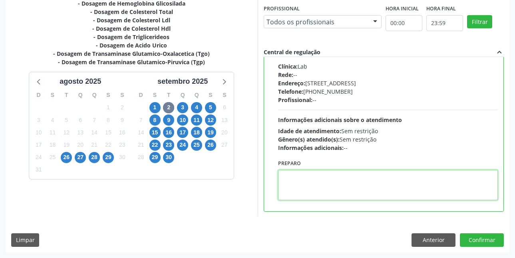
click at [341, 178] on textarea at bounding box center [388, 185] width 220 height 30
paste textarea "A COLETA SERÁ REALIZADA NA UNIDADE DE SAÚDE CENTRO 2 (POSTINHO DO [GEOGRAPHIC_D…"
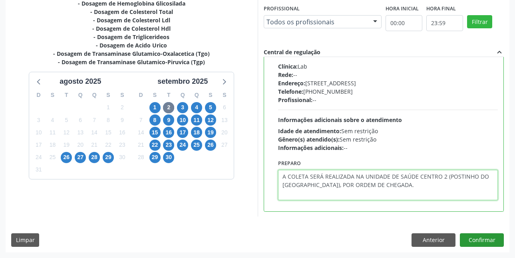
type textarea "A COLETA SERÁ REALIZADA NA UNIDADE DE SAÚDE CENTRO 2 (POSTINHO DO [GEOGRAPHIC_D…"
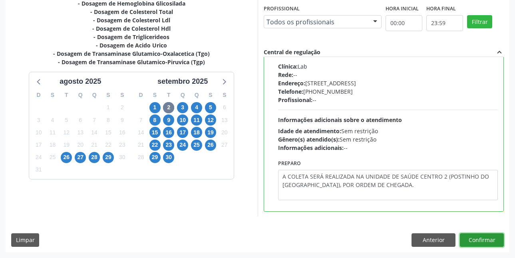
click at [476, 241] on button "Confirmar" at bounding box center [482, 241] width 44 height 14
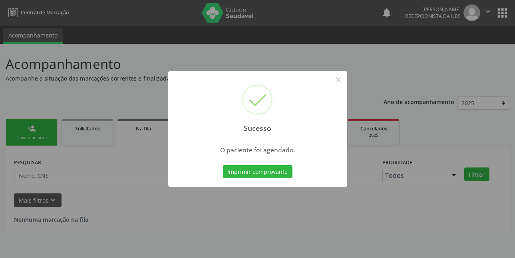
scroll to position [0, 0]
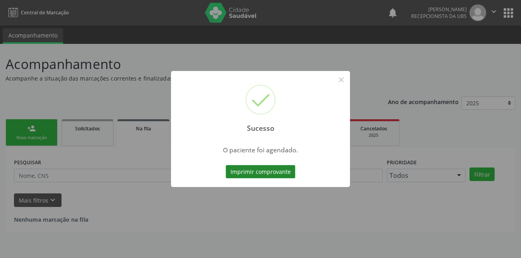
click at [255, 173] on button "Imprimir comprovante" at bounding box center [261, 172] width 70 height 14
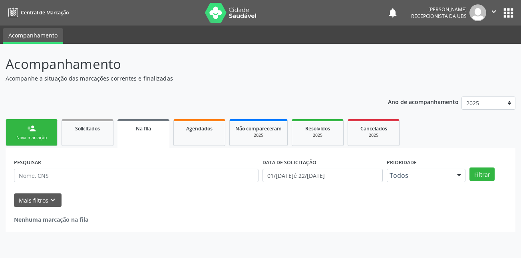
click at [42, 131] on link "person_add Nova marcação" at bounding box center [32, 132] width 52 height 27
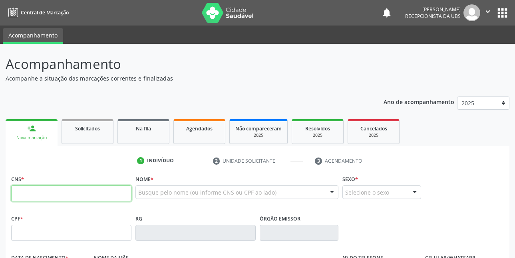
click at [62, 197] on input "text" at bounding box center [71, 194] width 120 height 16
type input "708 6060 9662 3780"
type input "174.020.004-78"
type input "24/07/1947"
type input "Maria Romao da Silva"
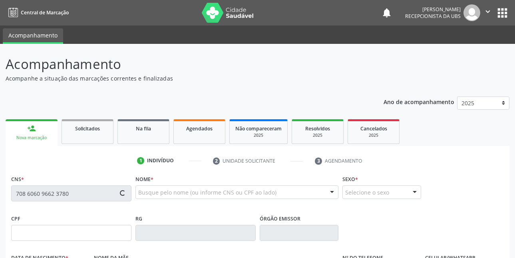
type input "(87) 99821-5910"
type input "1036"
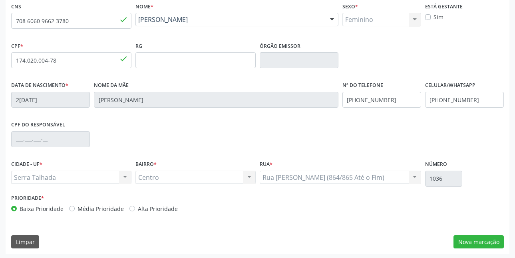
scroll to position [175, 0]
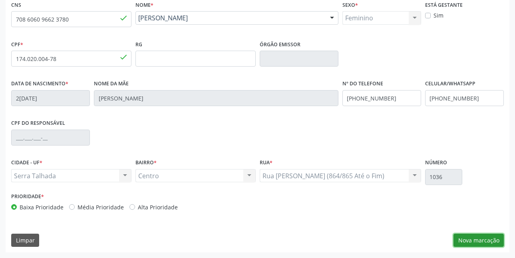
click at [477, 239] on button "Nova marcação" at bounding box center [478, 241] width 50 height 14
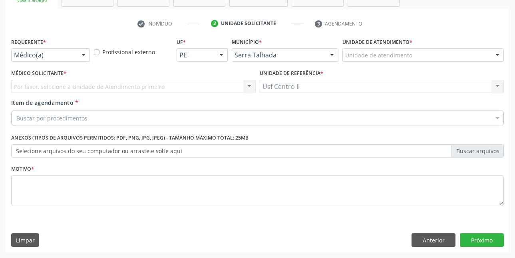
scroll to position [137, 0]
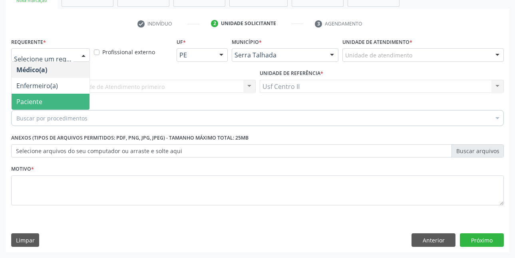
click at [50, 99] on span "Paciente" at bounding box center [51, 102] width 78 height 16
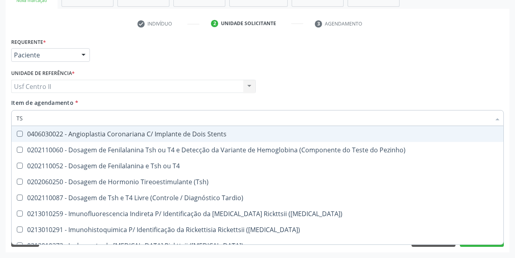
type input "TSH"
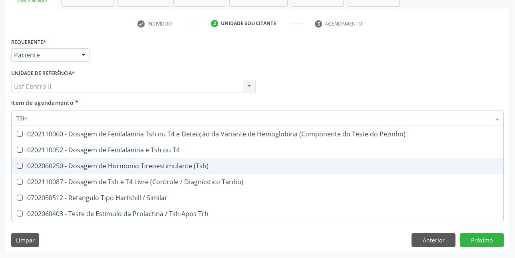
click at [89, 164] on div "0202060250 - Dosagem de Hormonio Tireoestimulante (Tsh)" at bounding box center [257, 166] width 482 height 6
checkbox \(Tsh\) "true"
type input "TS"
checkbox \(Tsh\) "false"
checkbox Tardio\) "true"
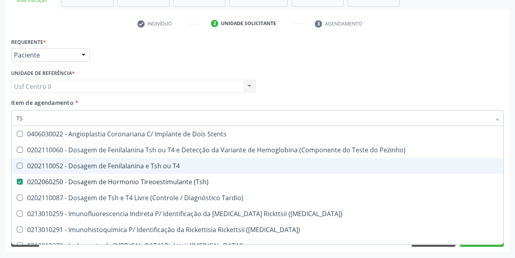
type input "T"
checkbox \(Tsh\) "false"
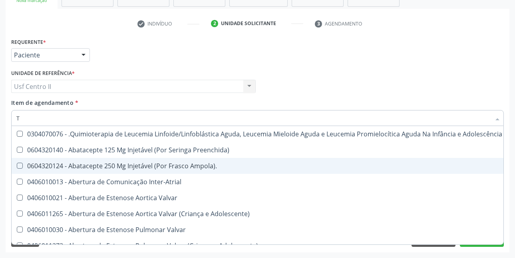
type input "T4"
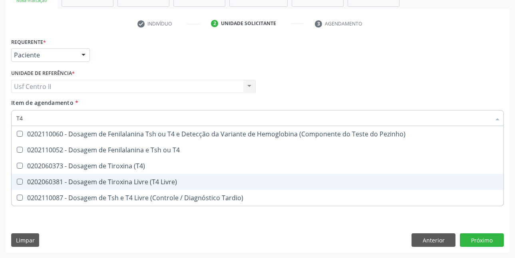
click at [97, 181] on div "0202060381 - Dosagem de Tiroxina Livre (T4 Livre)" at bounding box center [257, 182] width 482 height 6
checkbox Livre\) "true"
type input "T"
checkbox Livre\) "false"
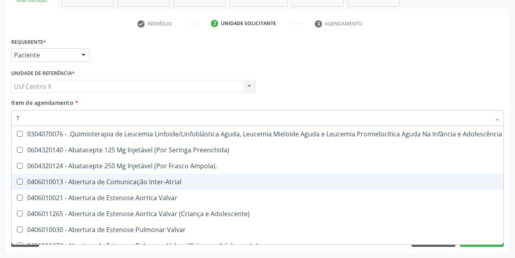
type input "T3"
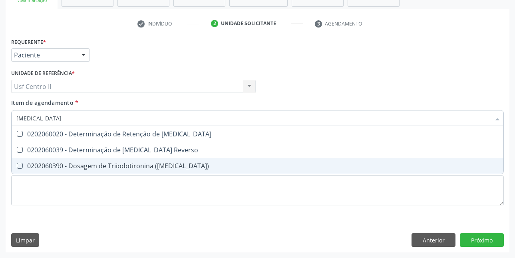
click at [115, 167] on div "0202060390 - Dosagem de Triiodotironina ([MEDICAL_DATA])" at bounding box center [257, 166] width 482 height 6
checkbox \(T3\) "true"
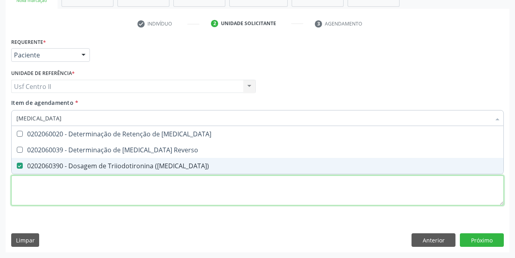
click at [125, 187] on div "Requerente * Paciente Médico(a) Enfermeiro(a) Paciente Nenhum resultado encontr…" at bounding box center [257, 126] width 493 height 181
checkbox Reverso "true"
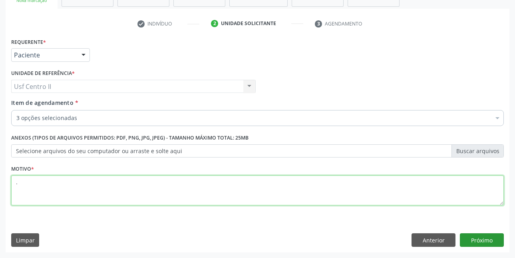
type textarea "."
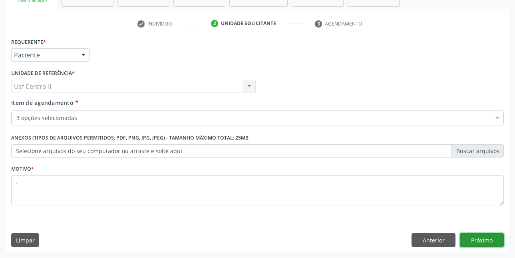
click at [483, 241] on button "Próximo" at bounding box center [482, 241] width 44 height 14
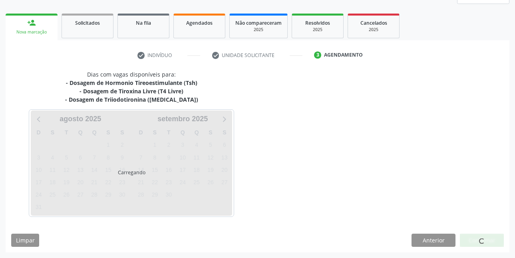
scroll to position [106, 0]
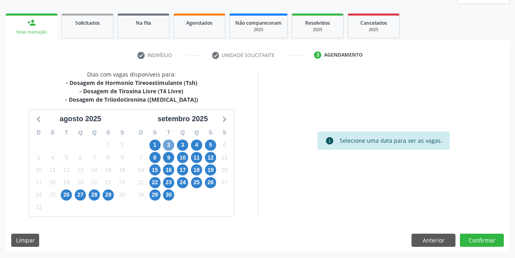
click at [172, 146] on span "2" at bounding box center [168, 145] width 11 height 11
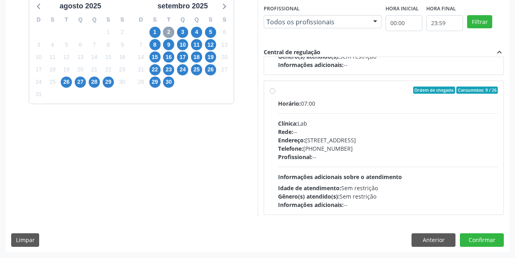
scroll to position [546, 0]
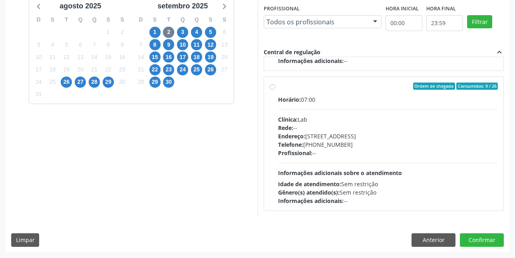
click at [278, 87] on label "Ordem de chegada Consumidos: 9 / 26 Horário: 07:00 Clínica: Lab Rede: -- Endere…" at bounding box center [388, 144] width 220 height 123
click at [273, 87] on input "Ordem de chegada Consumidos: 9 / 26 Horário: 07:00 Clínica: Lab Rede: -- Endere…" at bounding box center [273, 86] width 6 height 7
radio input "true"
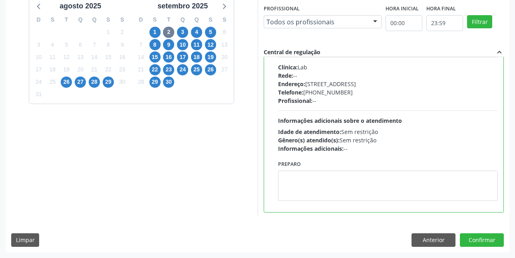
scroll to position [600, 0]
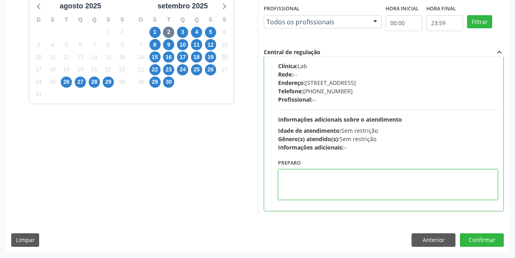
click at [318, 177] on textarea at bounding box center [388, 185] width 220 height 30
paste textarea "A COLETA SERÁ REALIZADA NA UNIDADE DE SAÚDE CENTRO 2 (POSTINHO DO [GEOGRAPHIC_D…"
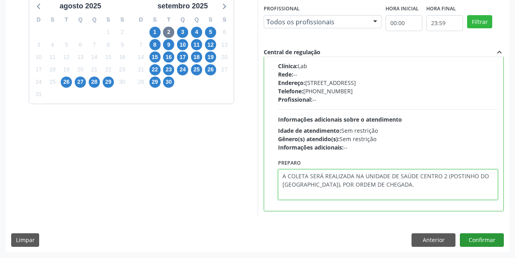
type textarea "A COLETA SERÁ REALIZADA NA UNIDADE DE SAÚDE CENTRO 2 (POSTINHO DO [GEOGRAPHIC_D…"
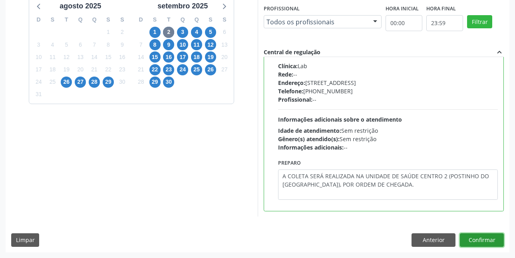
click at [481, 239] on button "Confirmar" at bounding box center [482, 241] width 44 height 14
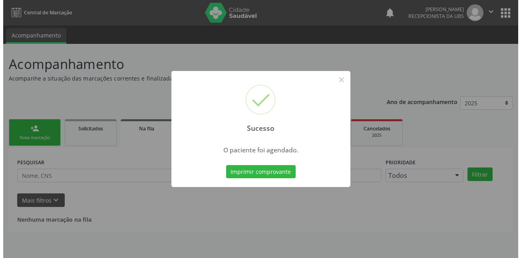
scroll to position [0, 0]
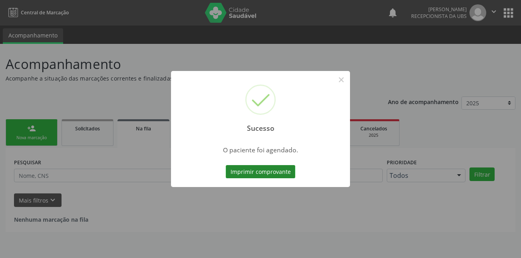
click at [254, 172] on button "Imprimir comprovante" at bounding box center [261, 172] width 70 height 14
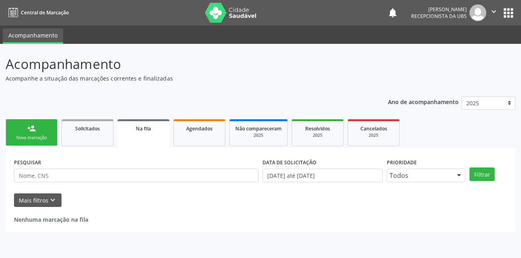
click at [51, 136] on div "Nova marcação" at bounding box center [32, 138] width 40 height 6
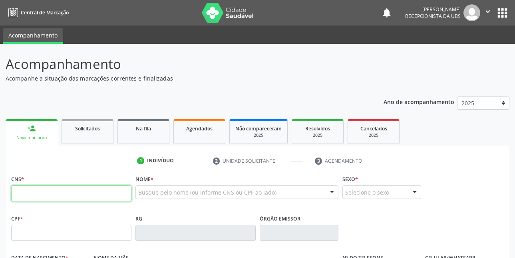
click at [72, 192] on input "text" at bounding box center [71, 194] width 120 height 16
type input "704 6056 8369 0724"
type input "368.187.044-68"
type input "[DATE]"
type input "Ines Queiroz de [GEOGRAPHIC_DATA]"
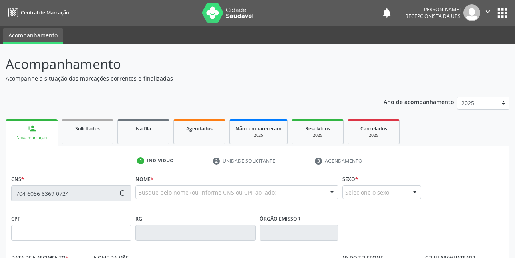
type input "[PHONE_NUMBER]"
type input "764.246.344-87"
type input "157"
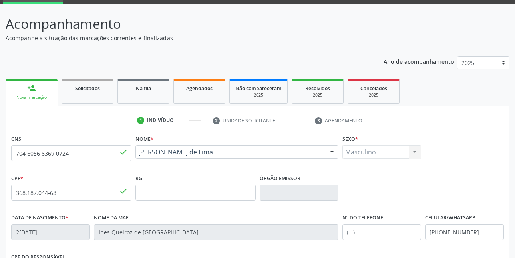
scroll to position [175, 0]
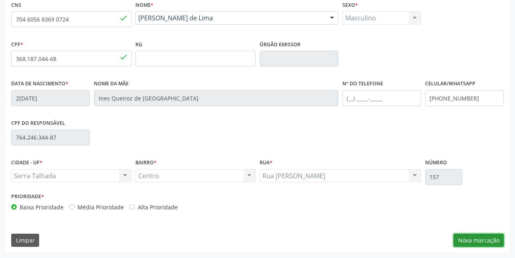
click at [489, 240] on button "Nova marcação" at bounding box center [478, 241] width 50 height 14
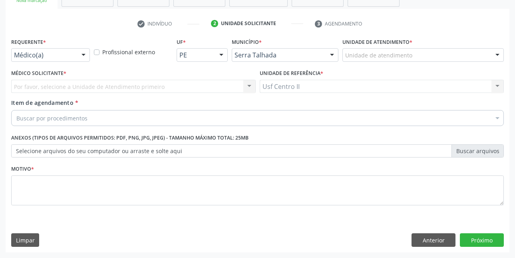
scroll to position [137, 0]
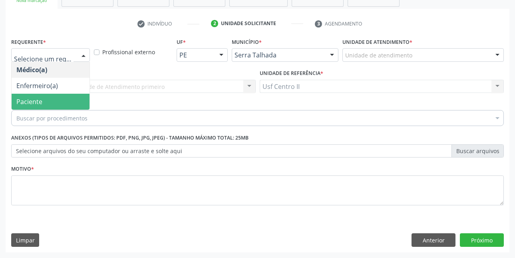
click at [58, 99] on span "Paciente" at bounding box center [51, 102] width 78 height 16
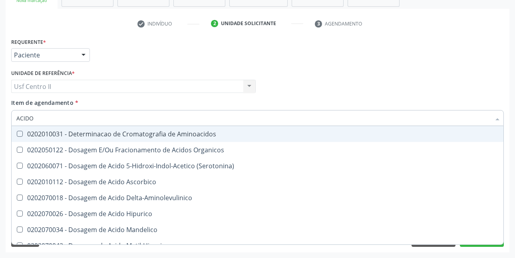
type input "ACIDO U"
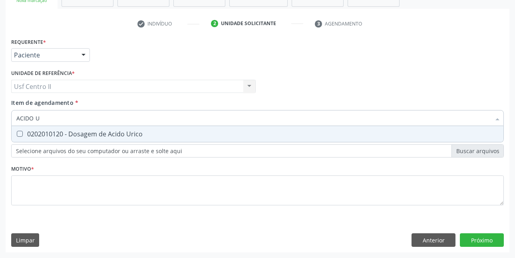
click at [83, 136] on div "0202010120 - Dosagem de Acido Urico" at bounding box center [257, 134] width 482 height 6
checkbox Urico "true"
type input "ACIDO"
checkbox Urico "false"
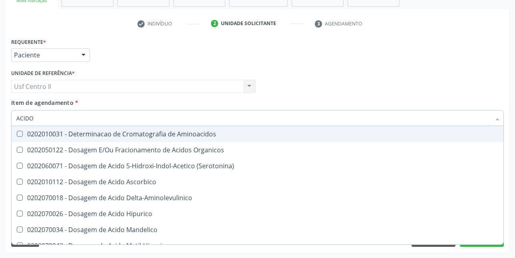
type input "ACID"
checkbox Urico "false"
checkbox Cromatografia\) "true"
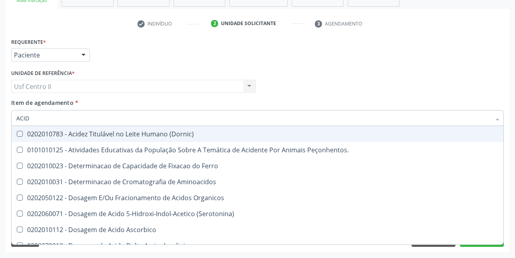
type input "ACI"
checkbox Urico "false"
type input "A"
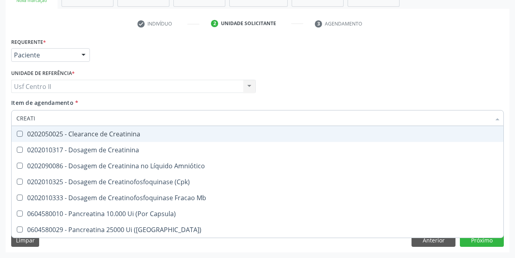
type input "CREATIN"
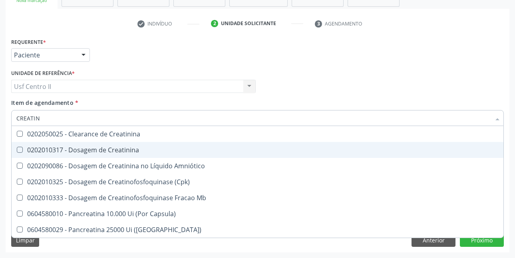
click at [89, 148] on div "0202010317 - Dosagem de Creatinina" at bounding box center [257, 150] width 482 height 6
checkbox Creatinina "true"
type input "CREAT"
checkbox Creatinina "false"
checkbox \(Cpk\) "true"
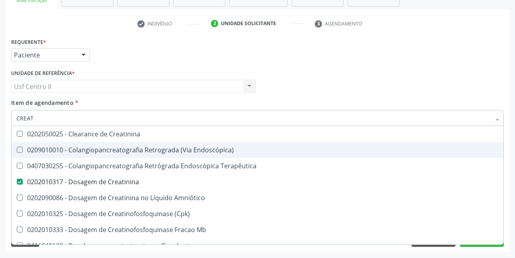
type input "CREA"
checkbox Creatinina "false"
checkbox Mb "true"
type input "CRE"
checkbox Mb "false"
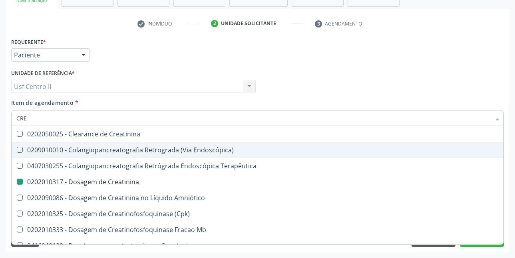
checkbox Oncologia "true"
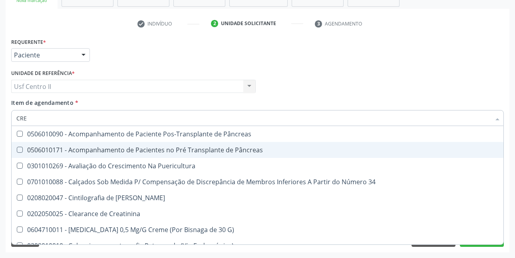
type input "CR"
checkbox Creatinina "false"
type input "C"
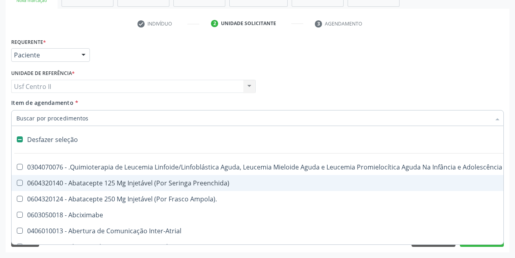
type input "U"
checkbox Cistorrafia "true"
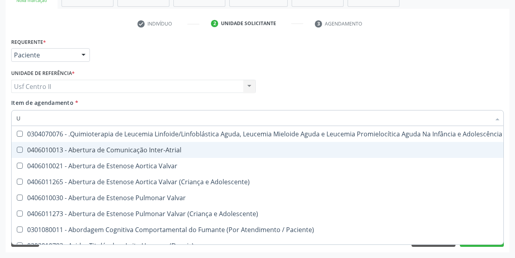
type input "UR"
checkbox B "true"
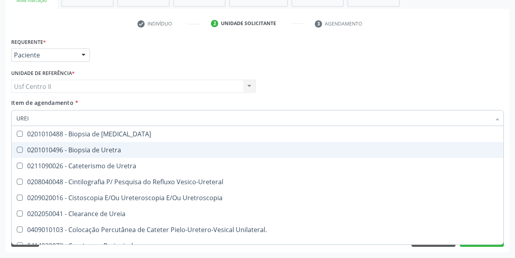
type input "UREIA"
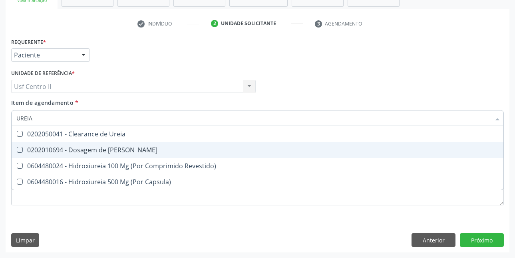
click at [89, 148] on div "0202010694 - Dosagem de [PERSON_NAME]" at bounding box center [257, 150] width 482 height 6
checkbox Ureia "true"
type input "URE"
checkbox Ureia "false"
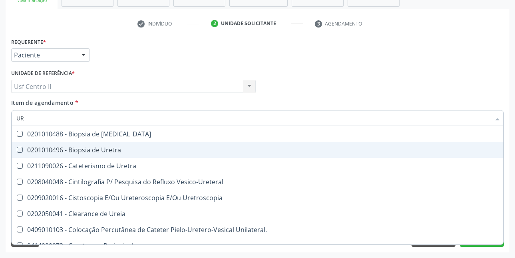
type input "U"
checkbox Ureia "false"
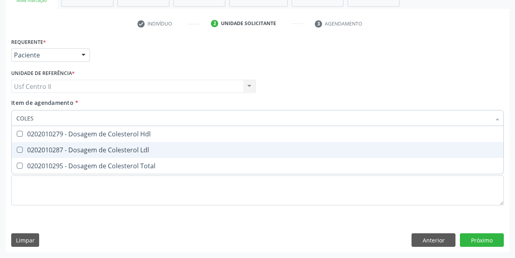
type input "COLEST"
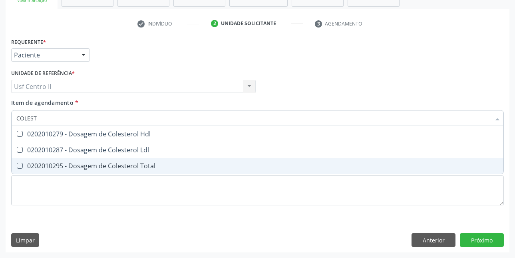
click at [91, 165] on div "0202010295 - Dosagem de Colesterol Total" at bounding box center [257, 166] width 482 height 6
checkbox Total "true"
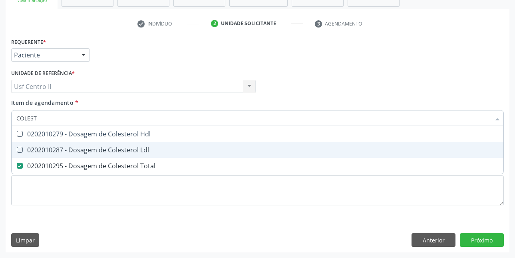
click at [101, 151] on div "0202010287 - Dosagem de Colesterol Ldl" at bounding box center [257, 150] width 482 height 6
checkbox Ldl "true"
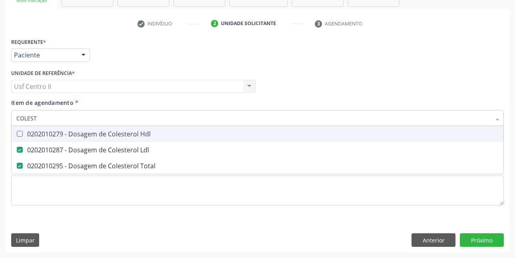
click at [110, 137] on div "0202010279 - Dosagem de Colesterol Hdl" at bounding box center [257, 134] width 482 height 6
checkbox Hdl "true"
type input "COLE"
checkbox Hdl "false"
checkbox Ldl "false"
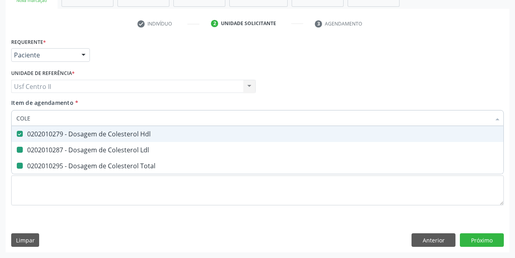
checkbox Total "false"
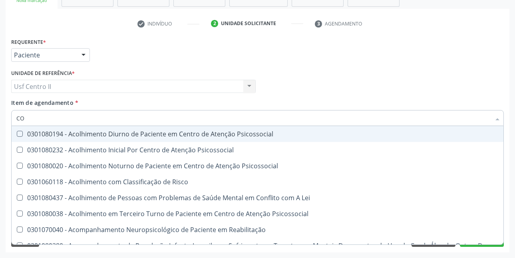
type input "C"
checkbox Hdl "false"
checkbox Ldl "false"
checkbox Total "false"
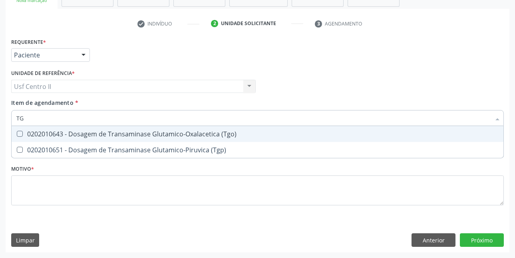
type input "TGO"
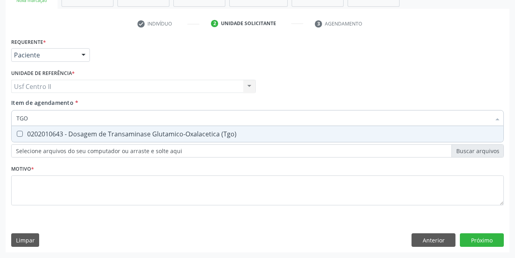
click at [109, 137] on div "0202010643 - Dosagem de Transaminase Glutamico-Oxalacetica (Tgo)" at bounding box center [257, 134] width 482 height 6
checkbox \(Tgo\) "true"
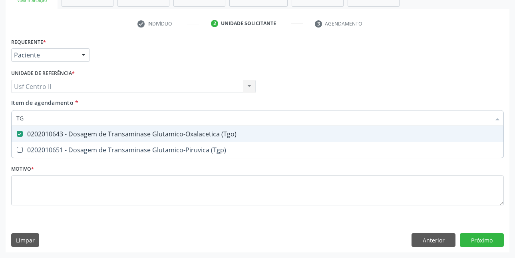
type input "TGP"
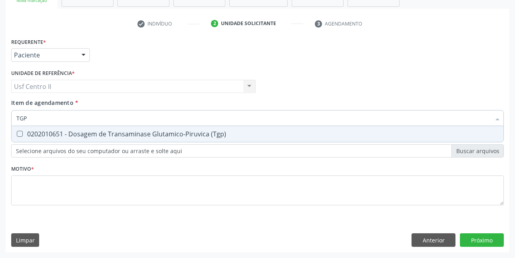
scroll to position [97, 0]
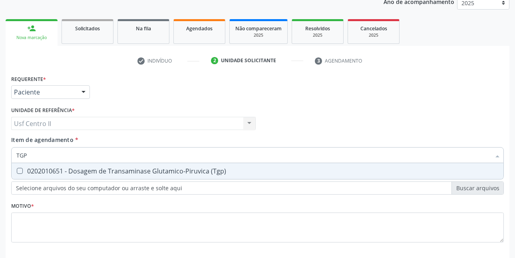
click at [109, 137] on div "Requerente * Paciente Médico(a) Enfermeiro(a) Paciente Nenhum resultado encontr…" at bounding box center [257, 163] width 493 height 181
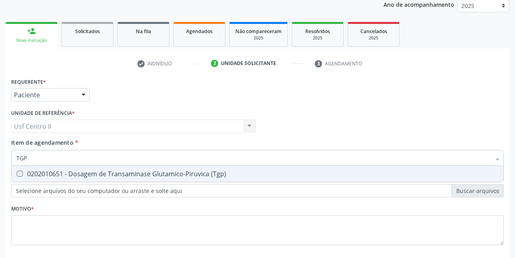
click at [107, 171] on div "0202010651 - Dosagem de Transaminase Glutamico-Piruvica (Tgp)" at bounding box center [257, 174] width 482 height 6
checkbox \(Tgp\) "true"
type input "T"
checkbox \(Tgo\) "false"
checkbox \(Tgp\) "false"
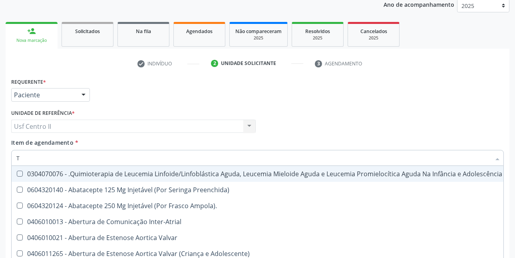
type input "TR"
checkbox Ii\) "true"
checkbox Grupo "true"
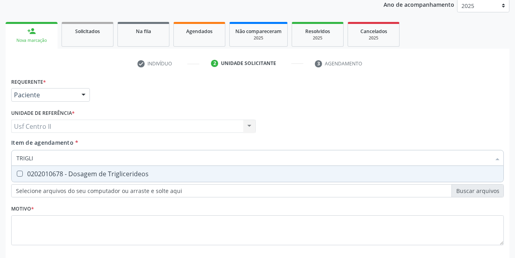
type input "TRIGLIC"
click at [107, 171] on div "0202010678 - Dosagem de Triglicerideos" at bounding box center [257, 174] width 482 height 6
checkbox Triglicerideos "true"
type input "TRI"
checkbox Triglicerideos "false"
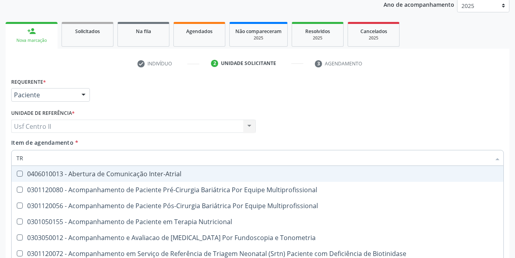
type input "T"
checkbox Triglicerideos "false"
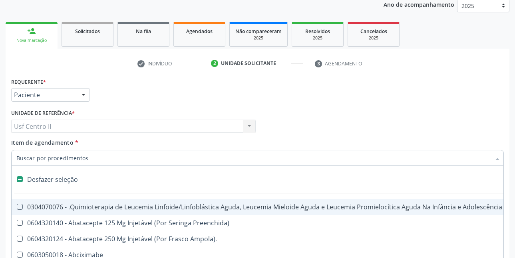
type input "G"
checkbox \(Unilateral\) "true"
checkbox Linha "true"
checkbox Infusão "true"
checkbox Urostomizados "true"
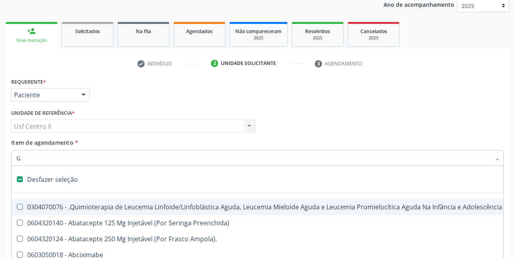
checkbox Revestido\) "true"
checkbox Ml\) "true"
checkbox Capsula\) "true"
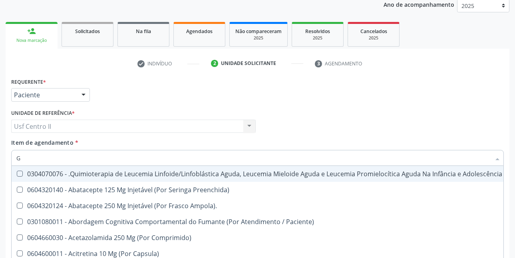
type input "GL"
checkbox 5Ml\) "true"
checkbox Miotendinoso "true"
checkbox Pé "true"
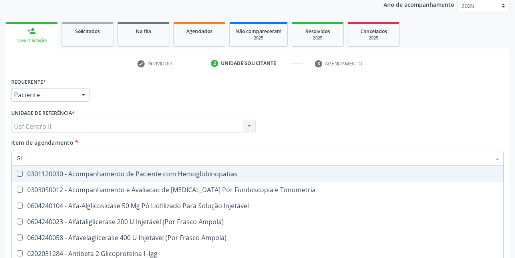
type input "GLI"
checkbox Glomerular "true"
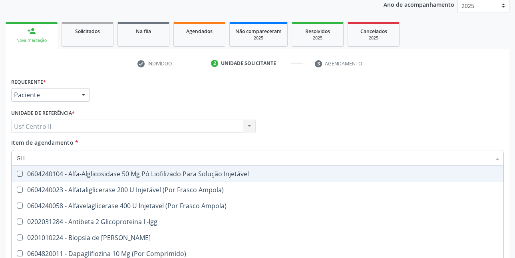
type input "GLIC"
checkbox Derrames "true"
checkbox Triglicerideos "false"
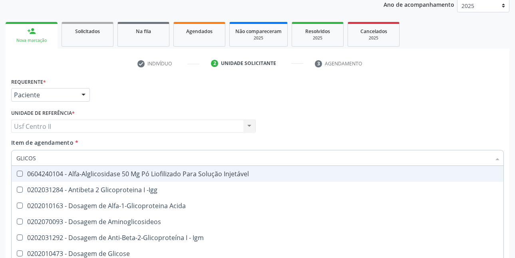
type input "GLICOSI"
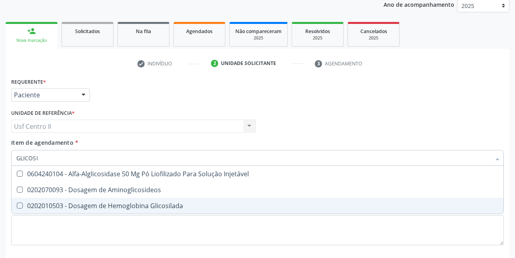
click at [114, 205] on div "0202010503 - Dosagem de Hemoglobina Glicosilada" at bounding box center [257, 206] width 482 height 6
checkbox Glicosilada "true"
type input "GLICOS"
checkbox Glicosilada "false"
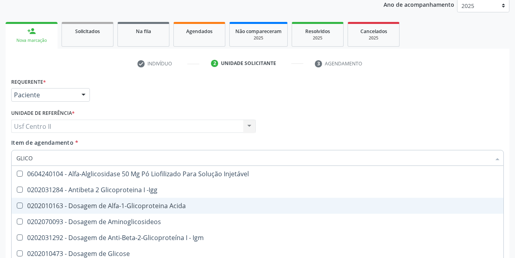
type input "GLIC"
checkbox Glicosilada "false"
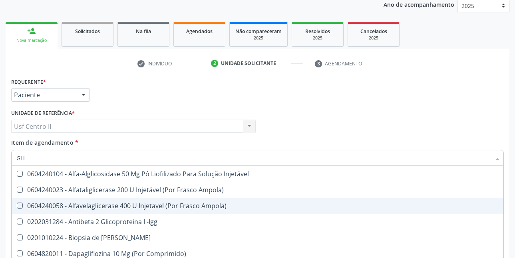
type input "GL"
checkbox Glicosilada "false"
checkbox Triglicerideos "false"
type input "G"
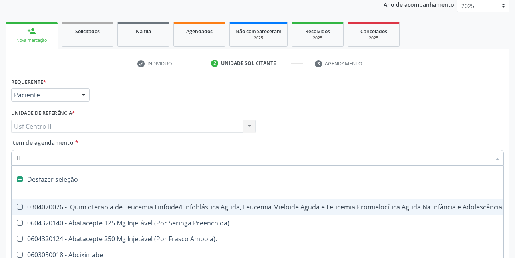
type input "HE"
checkbox Cística "true"
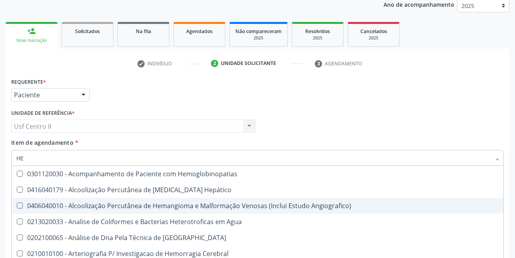
type input "HEM"
checkbox \(Qualitativo\) "true"
checkbox Glicosilada "false"
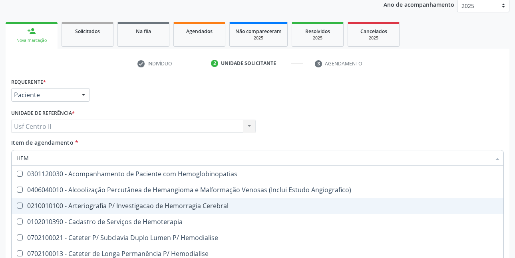
type input "HEMO"
checkbox Hemacias "true"
checkbox Glicosilada "false"
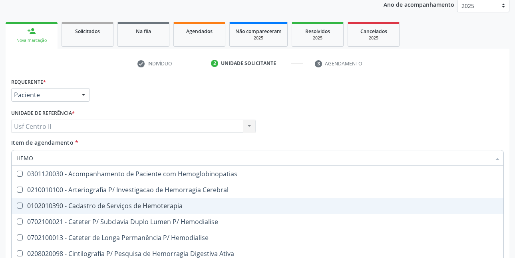
type input "HEMOG"
checkbox Tardio\) "true"
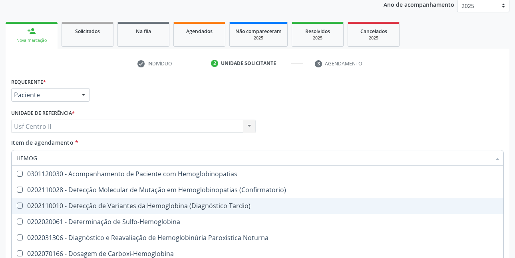
type input "HEMOGR"
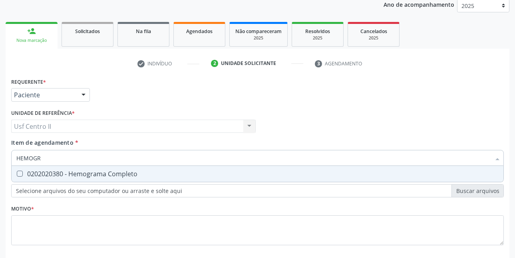
click at [127, 173] on div "0202020380 - Hemograma Completo" at bounding box center [257, 174] width 482 height 6
checkbox Completo "true"
type input "HEMOG"
checkbox Completo "false"
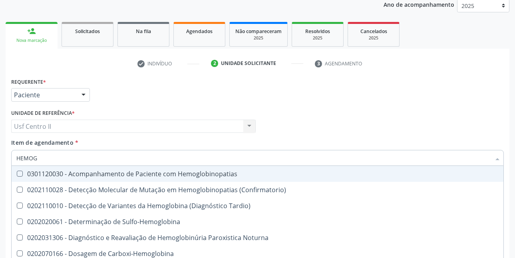
type input "HEMO"
checkbox Glicosilada "false"
checkbox Completo "false"
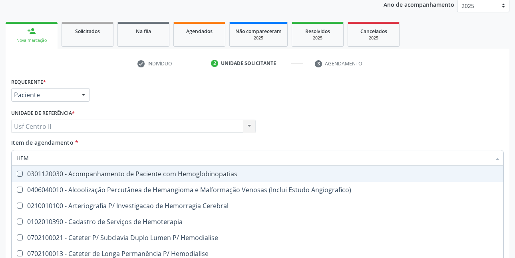
type input "HE"
checkbox Glicosilada "false"
checkbox Hematocrito "true"
checkbox Completo "false"
checkbox Orgaos "true"
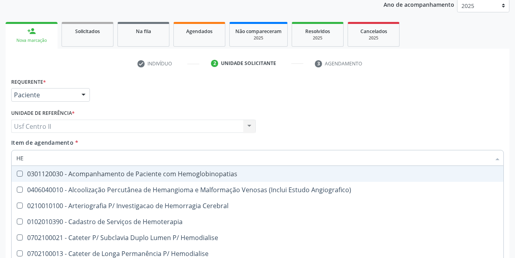
type input "H"
checkbox Hematocrito "false"
checkbox Orgaos "false"
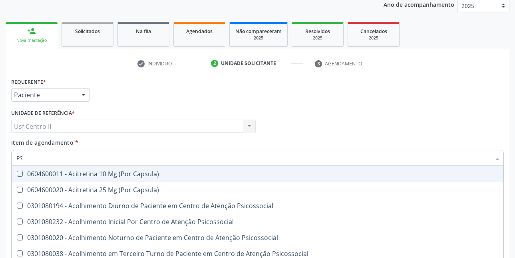
type input "PSA"
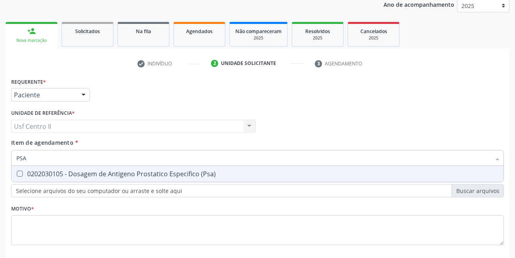
click at [127, 173] on div "0202030105 - Dosagem de Antigeno Prostatico Especifico (Psa)" at bounding box center [257, 174] width 482 height 6
checkbox \(Psa\) "true"
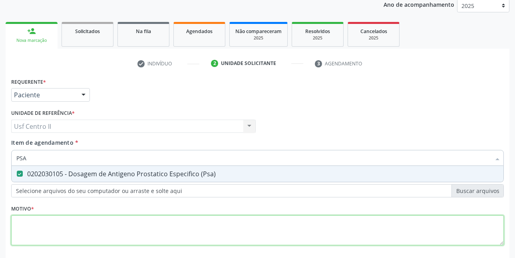
click at [140, 223] on div "Requerente * Paciente Médico(a) Enfermeiro(a) Paciente Nenhum resultado encontr…" at bounding box center [257, 166] width 493 height 181
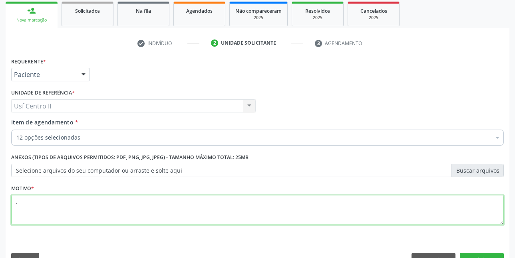
scroll to position [137, 0]
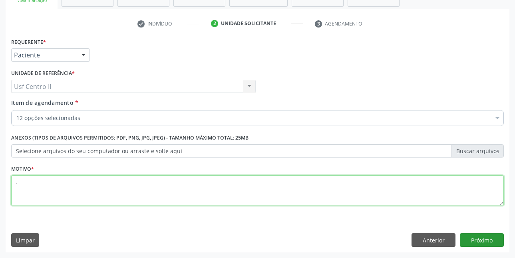
type textarea "."
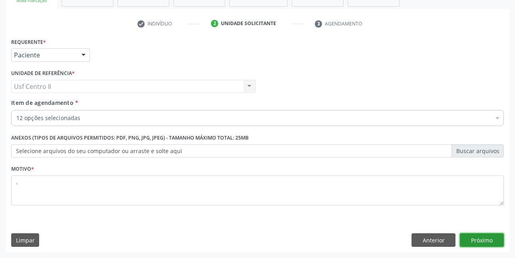
click at [478, 240] on button "Próximo" at bounding box center [482, 241] width 44 height 14
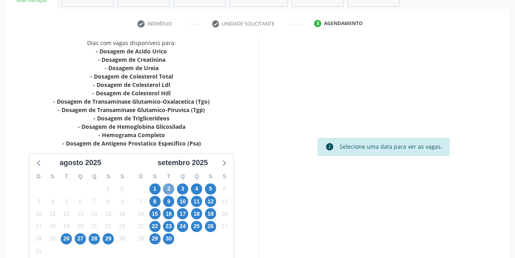
click at [169, 192] on span "2" at bounding box center [168, 189] width 11 height 11
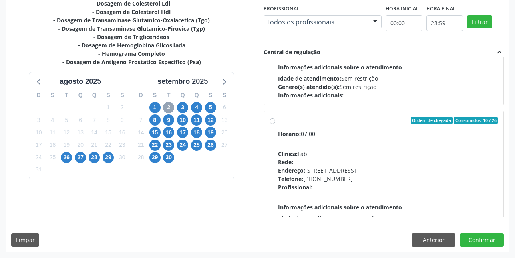
scroll to position [519, 0]
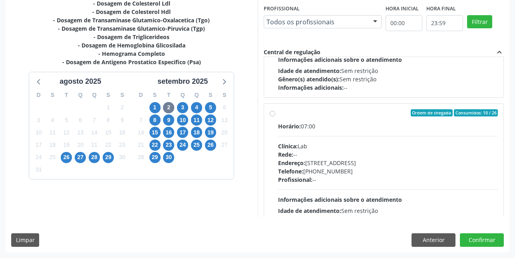
click at [278, 114] on label "Ordem de chegada Consumidos: 10 / 26 Horário: 07:00 Clínica: Lab Rede: -- Ender…" at bounding box center [388, 170] width 220 height 123
click at [272, 114] on input "Ordem de chegada Consumidos: 10 / 26 Horário: 07:00 Clínica: Lab Rede: -- Ender…" at bounding box center [273, 112] width 6 height 7
radio input "true"
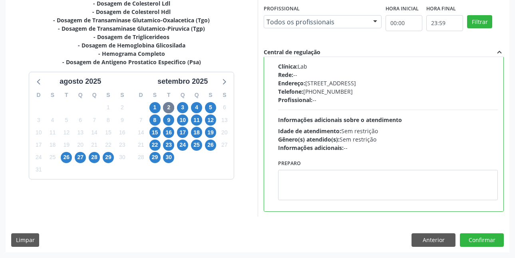
scroll to position [600, 0]
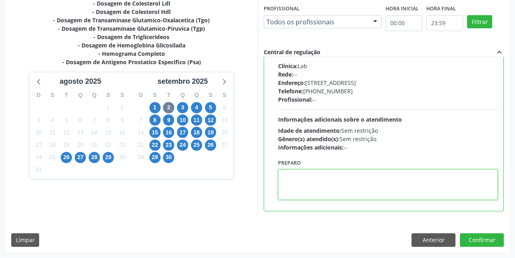
click at [296, 174] on textarea at bounding box center [388, 185] width 220 height 30
paste textarea "A COLETA SERÁ REALIZADA NA UNIDADE DE SAÚDE CENTRO 2 (POSTINHO DO [GEOGRAPHIC_D…"
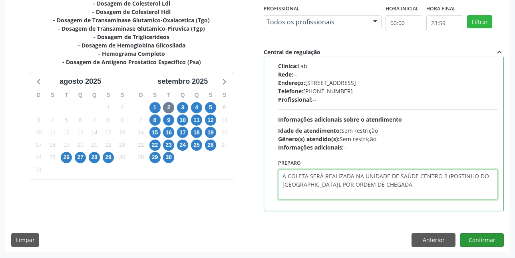
type textarea "A COLETA SERÁ REALIZADA NA UNIDADE DE SAÚDE CENTRO 2 (POSTINHO DO [GEOGRAPHIC_D…"
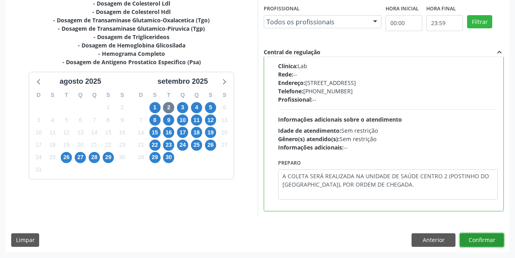
click at [478, 236] on button "Confirmar" at bounding box center [482, 241] width 44 height 14
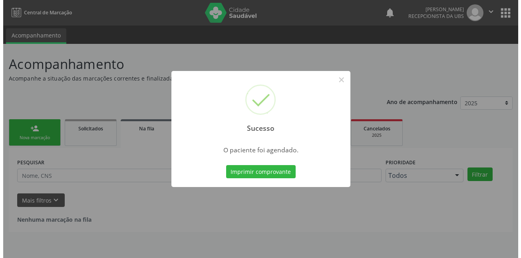
scroll to position [0, 0]
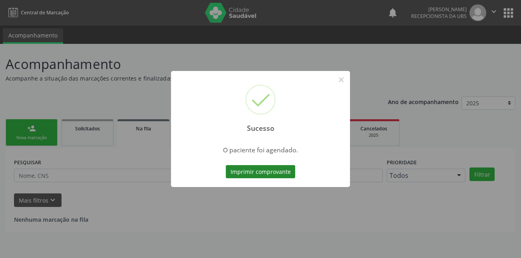
click at [276, 169] on button "Imprimir comprovante" at bounding box center [261, 172] width 70 height 14
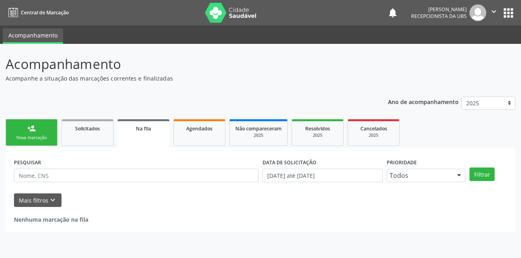
click at [43, 136] on div "Nova marcação" at bounding box center [32, 138] width 40 height 6
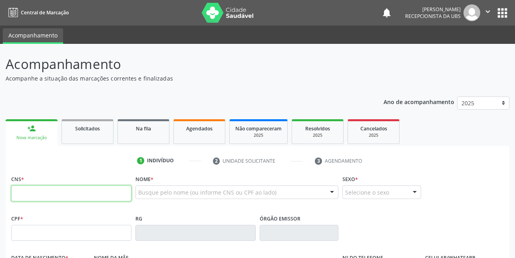
click at [58, 195] on input "text" at bounding box center [71, 194] width 120 height 16
type input "708 5093 6688 6871"
type input "035.441.182-97"
type input "08[DATE]"
type input "[PERSON_NAME]"
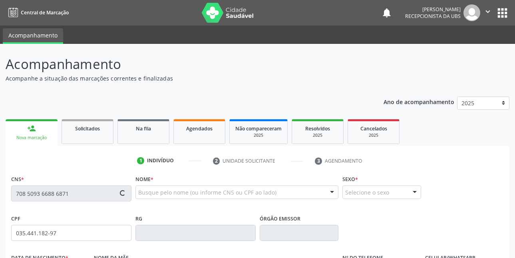
type input "[PHONE_NUMBER]"
type input "647"
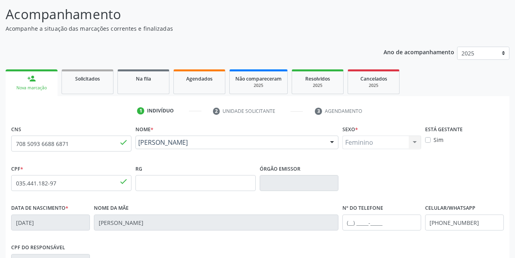
scroll to position [80, 0]
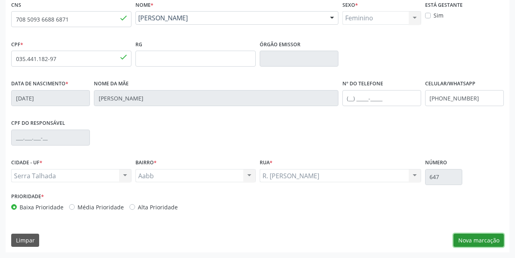
click at [477, 239] on button "Nova marcação" at bounding box center [478, 241] width 50 height 14
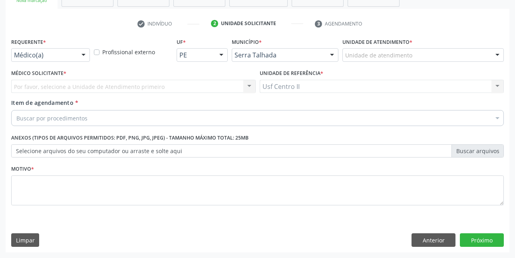
scroll to position [137, 0]
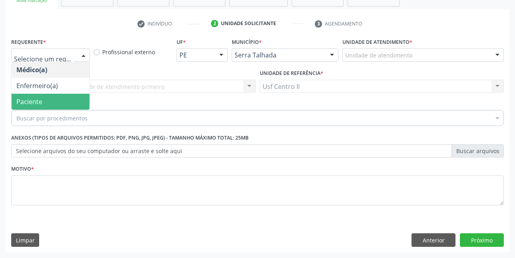
click at [57, 99] on span "Paciente" at bounding box center [51, 102] width 78 height 16
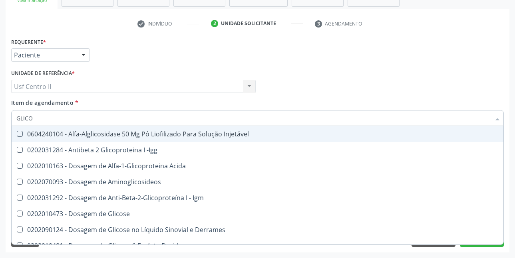
type input "GLICOS"
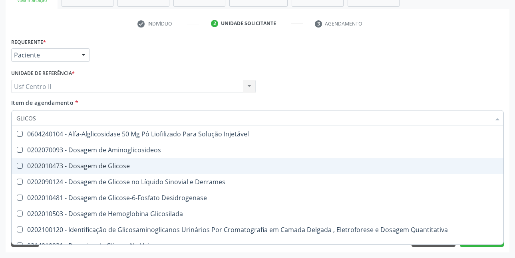
click at [88, 167] on div "0202010473 - Dosagem de Glicose" at bounding box center [257, 166] width 482 height 6
checkbox Glicose "true"
type input "GLICO"
checkbox Glicose "false"
checkbox Glicosilada "true"
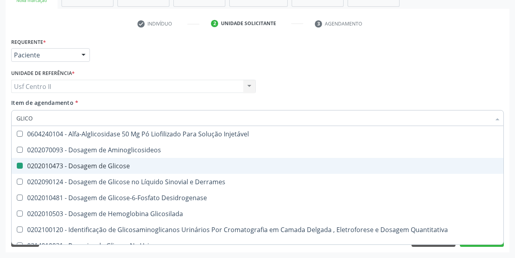
type input "GLIC"
checkbox Glicosilada "false"
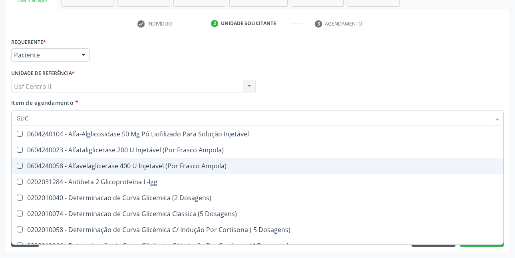
type input "GLI"
checkbox Glicose "false"
checkbox Glicosilada "true"
type input "GL"
checkbox Glicosilada "false"
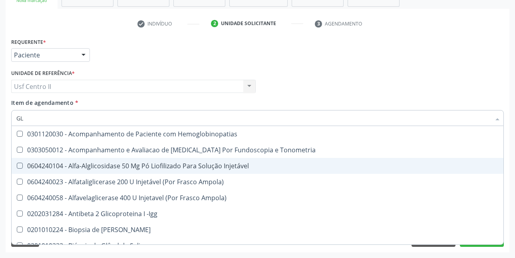
type input "G"
checkbox Glicose "false"
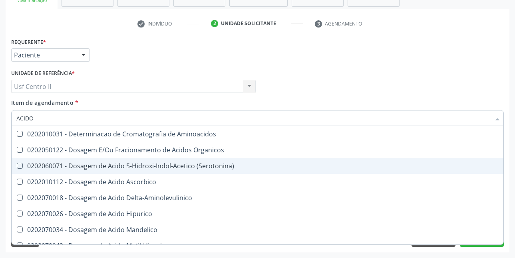
type input "ACIDO U"
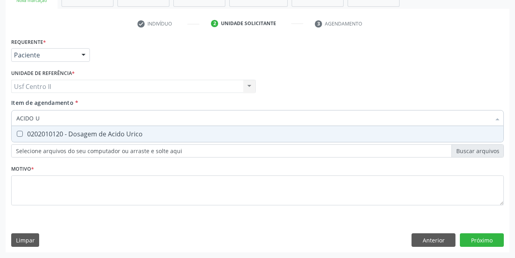
click at [98, 137] on div "0202010120 - Dosagem de Acido Urico" at bounding box center [257, 134] width 482 height 6
checkbox Urico "true"
type input "ACIDO"
checkbox Urico "false"
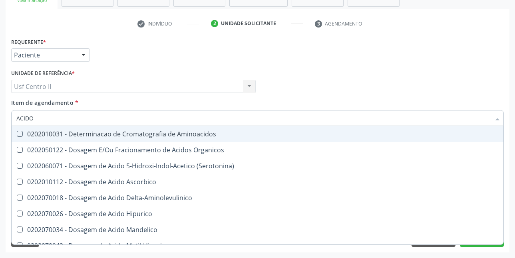
type input "ACID"
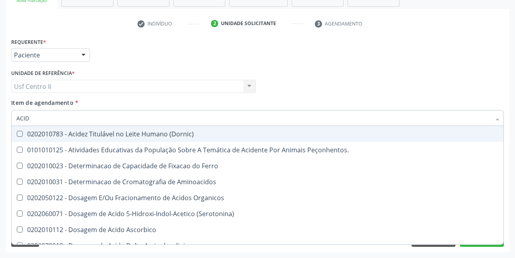
checkbox Hipurico "false"
checkbox Urico "true"
type input "ACI"
checkbox Urico "false"
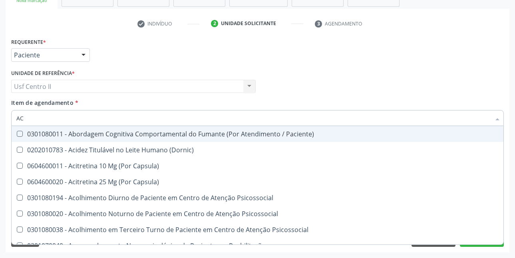
type input "A"
checkbox Urico "false"
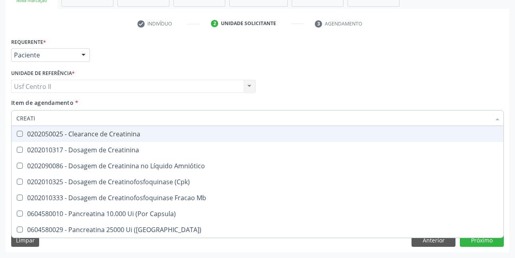
type input "CREATIN"
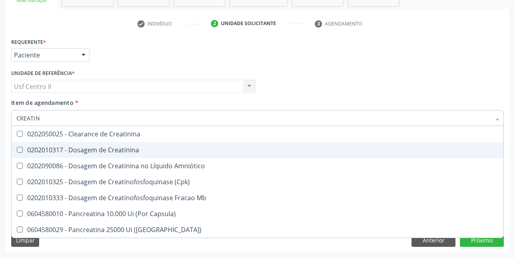
click at [105, 149] on div "0202010317 - Dosagem de Creatinina" at bounding box center [257, 150] width 482 height 6
checkbox Creatinina "true"
type input "CREAT"
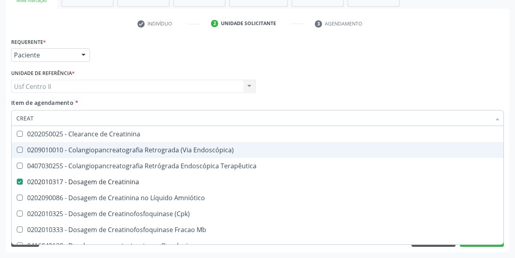
checkbox Endoscópica\) "false"
checkbox Creatinina "true"
type input "CREA"
checkbox Creatinina "false"
checkbox Mb "true"
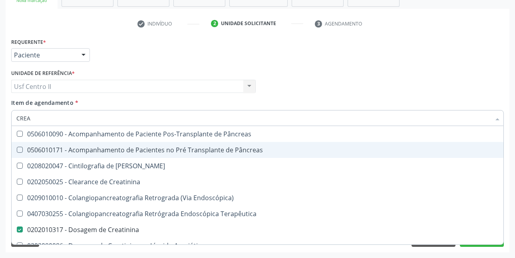
type input "CRE"
checkbox Creatinina "false"
checkbox Oncologia "true"
type input "C"
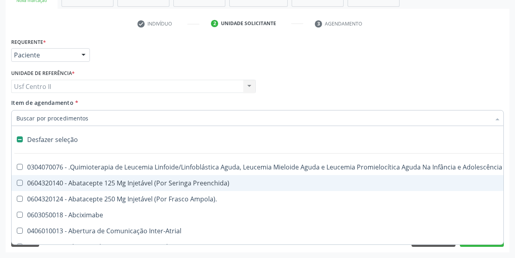
checkbox Dente\) "false"
type input "U"
checkbox Cistorrafia "true"
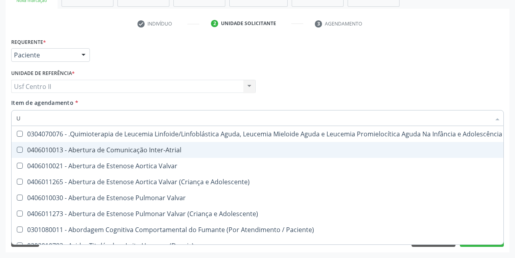
type input "UR"
checkbox B "true"
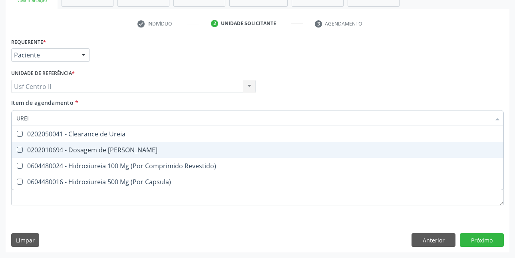
type input "UREIA"
click at [105, 149] on div "0202010694 - Dosagem de [PERSON_NAME]" at bounding box center [257, 150] width 482 height 6
checkbox Ureia "true"
type input "URE"
checkbox Ureia "false"
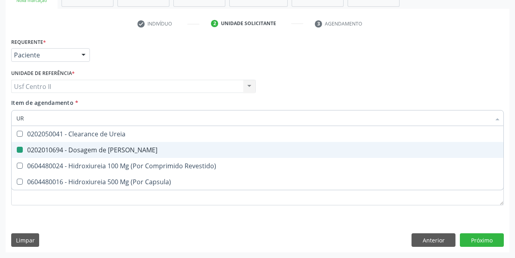
type input "U"
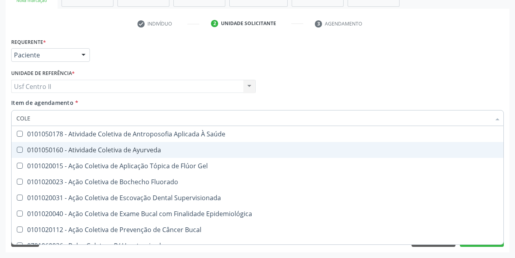
type input "COLES"
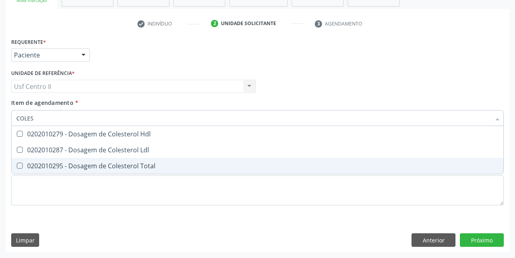
click at [113, 169] on div "0202010295 - Dosagem de Colesterol Total" at bounding box center [257, 166] width 482 height 6
checkbox Total "true"
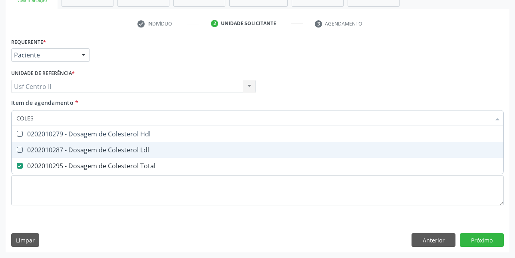
click at [117, 153] on div "0202010287 - Dosagem de Colesterol Ldl" at bounding box center [257, 150] width 482 height 6
checkbox Ldl "true"
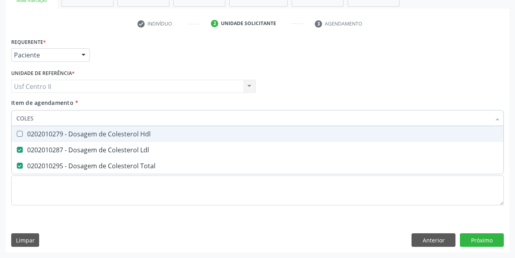
click at [127, 133] on div "0202010279 - Dosagem de Colesterol Hdl" at bounding box center [257, 134] width 482 height 6
checkbox Hdl "true"
type input "COLE"
checkbox Hdl "false"
checkbox Ldl "false"
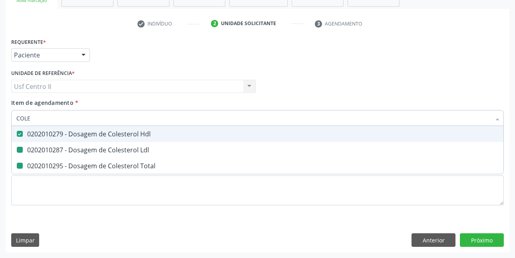
checkbox Total "false"
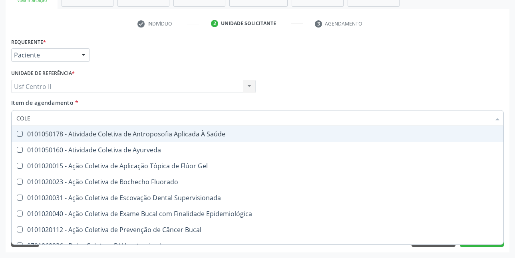
type input "COL"
checkbox Hdl "false"
checkbox Ldl "false"
checkbox Total "false"
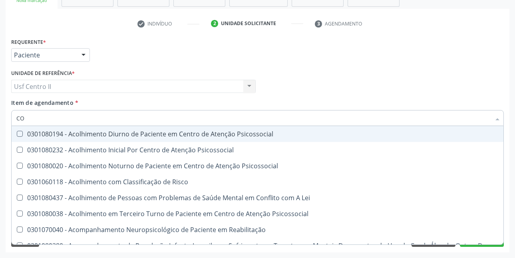
type input "C"
checkbox Hdl "false"
checkbox Ldl "false"
checkbox Total "false"
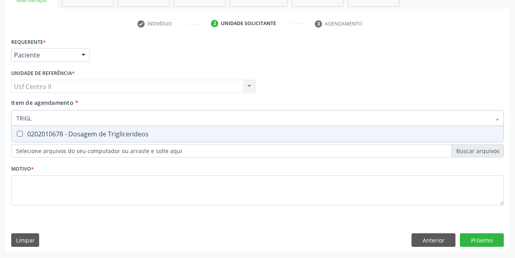
type input "TRIGLI"
click at [127, 133] on div "0202010678 - Dosagem de Triglicerideos" at bounding box center [257, 134] width 482 height 6
checkbox Triglicerideos "true"
type input "TRI"
checkbox Triglicerideos "false"
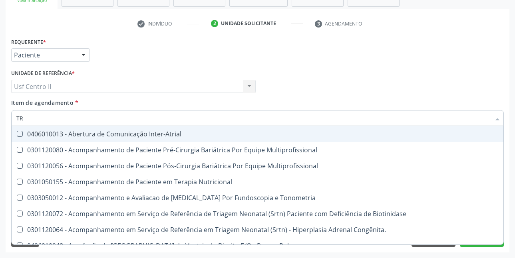
type input "T"
checkbox Triglicerideos "false"
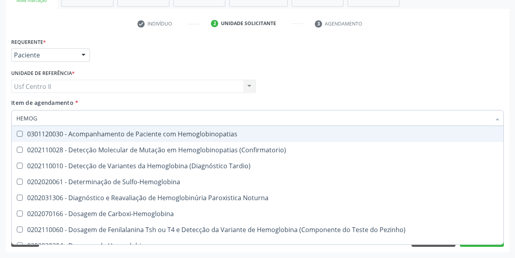
type input "HEMOGR"
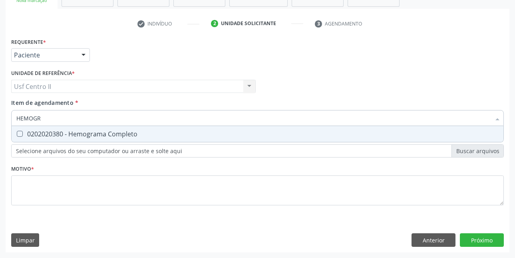
click at [127, 133] on div "0202020380 - Hemograma Completo" at bounding box center [257, 134] width 482 height 6
checkbox Completo "true"
type input "HEMOG"
checkbox Completo "false"
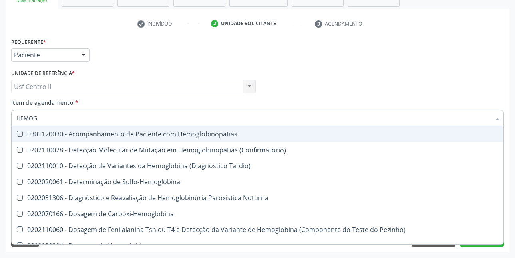
type input "HEMO"
checkbox Completo "false"
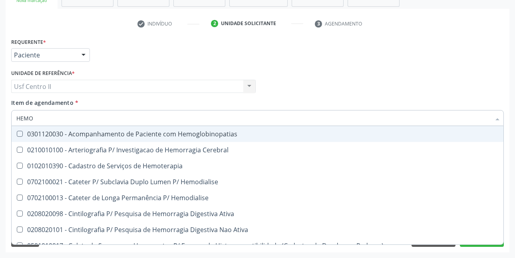
type input "HEM"
checkbox Completo "false"
checkbox Elástica "true"
type input "HE"
checkbox Elástica "false"
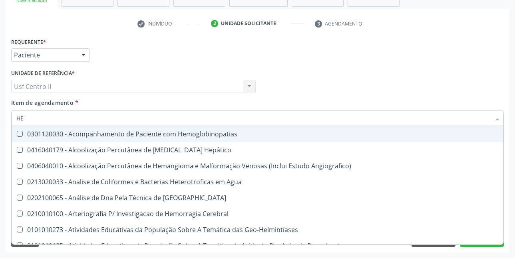
type input "H"
checkbox Completo "false"
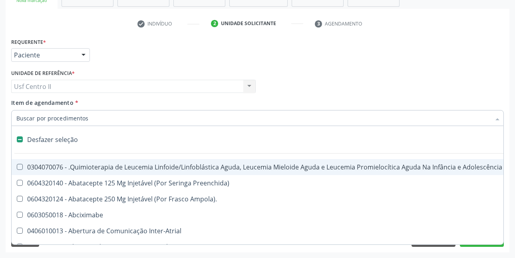
type input "U"
checkbox Cistorrafia "true"
checkbox Hpv "true"
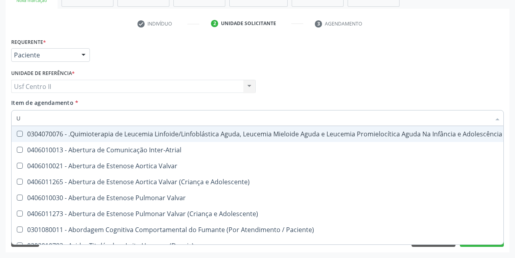
type input "UR"
checkbox B "true"
checkbox Coagulação\ "true"
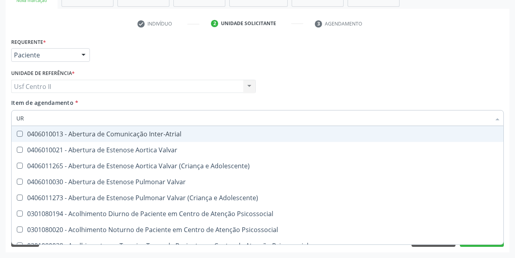
type input "URI"
checkbox B "true"
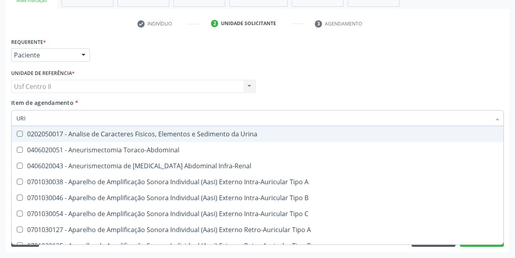
type input "URIN"
checkbox Urico "false"
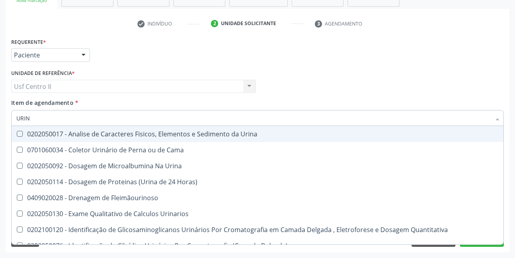
type input "URINA"
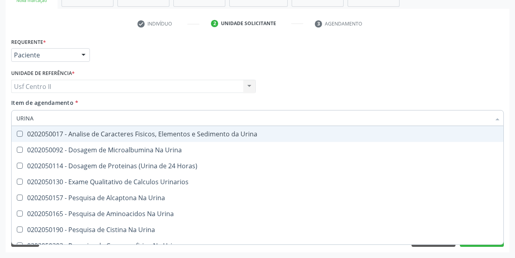
click at [127, 133] on div "0202050017 - Analise de Caracteres Fisicos, Elementos e Sedimento da Urina" at bounding box center [257, 134] width 482 height 6
checkbox Urina "true"
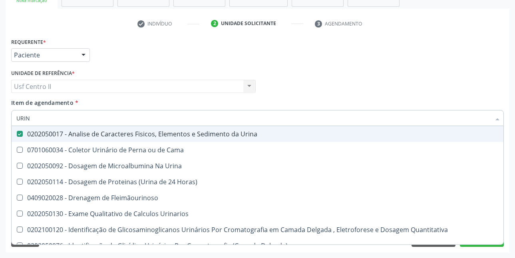
type input "URI"
checkbox Eletroforese\) "true"
type input "U"
checkbox Urina "false"
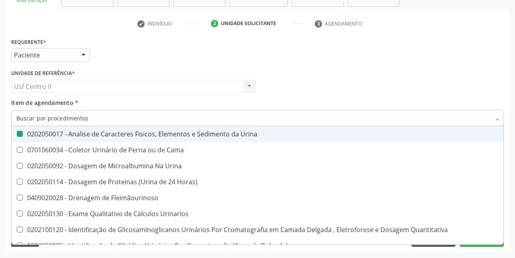
checkbox Eletroforese\) "false"
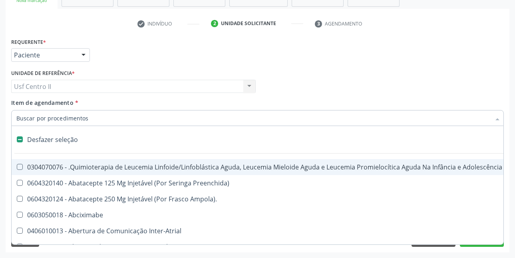
type input "T"
checkbox Reto "true"
checkbox Urina "false"
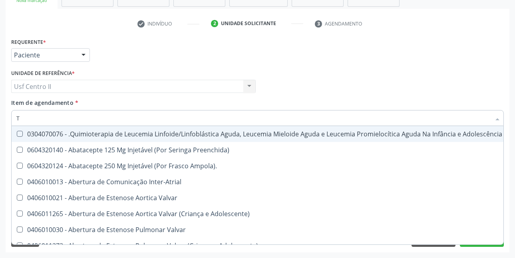
type input "T4"
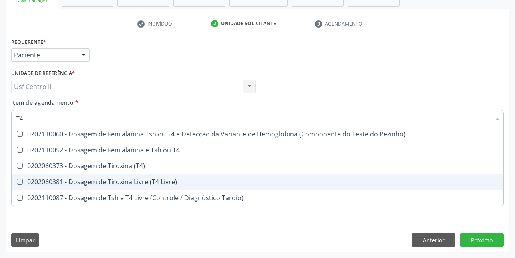
click at [144, 181] on div "0202060381 - Dosagem de Tiroxina Livre (T4 Livre)" at bounding box center [257, 182] width 482 height 6
checkbox Livre\) "true"
type input "TS"
checkbox Livre\) "false"
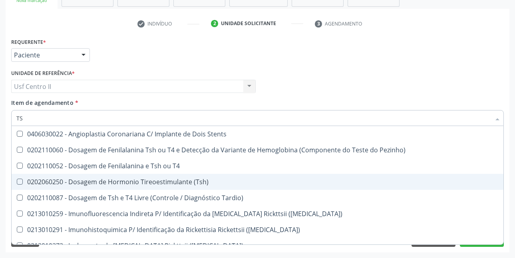
type input "TSH"
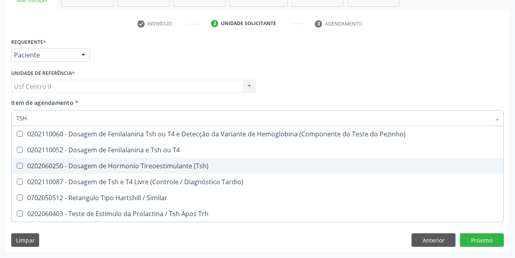
click at [156, 167] on div "0202060250 - Dosagem de Hormonio Tireoestimulante (Tsh)" at bounding box center [257, 166] width 482 height 6
checkbox \(Tsh\) "true"
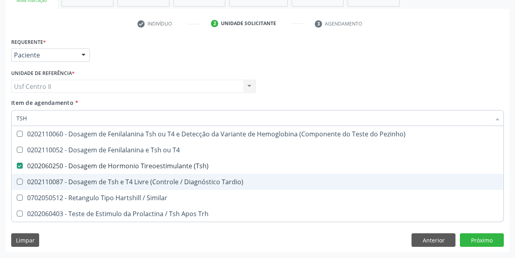
click at [497, 91] on div "Médico Solicitante Por favor, selecione a Unidade de Atendimento primeiro Nenhu…" at bounding box center [257, 83] width 497 height 31
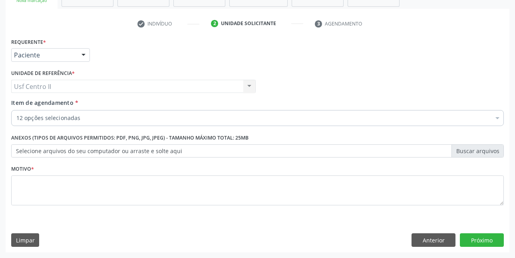
checkbox Glicose "true"
checkbox Creatinina "true"
checkbox Ureia "true"
checkbox Total "true"
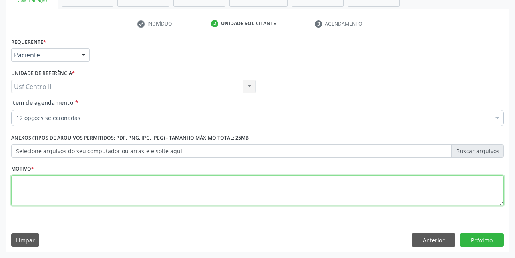
click at [109, 189] on textarea at bounding box center [257, 191] width 493 height 30
type textarea "."
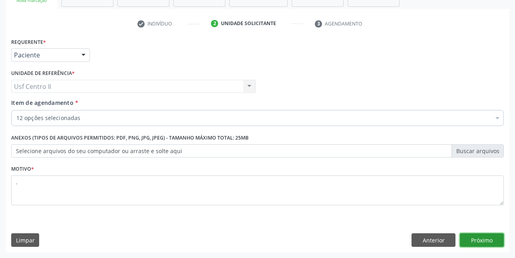
click at [478, 236] on button "Próximo" at bounding box center [482, 241] width 44 height 14
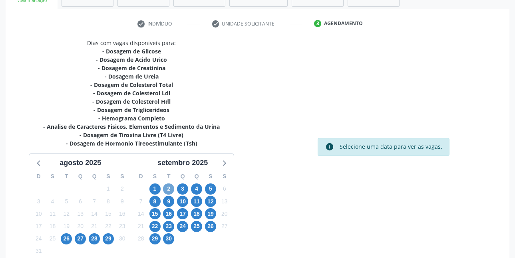
click at [171, 187] on span "2" at bounding box center [168, 189] width 11 height 11
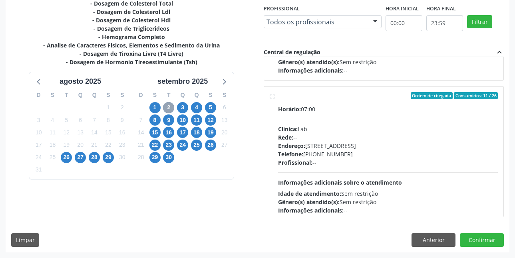
scroll to position [546, 0]
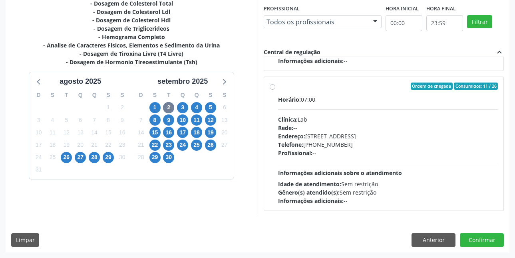
click at [278, 87] on label "Ordem de chegada Consumidos: 11 / 26 Horário: 07:00 Clínica: Lab Rede: -- Ender…" at bounding box center [388, 144] width 220 height 123
click at [273, 87] on input "Ordem de chegada Consumidos: 11 / 26 Horário: 07:00 Clínica: Lab Rede: -- Ender…" at bounding box center [273, 86] width 6 height 7
radio input "true"
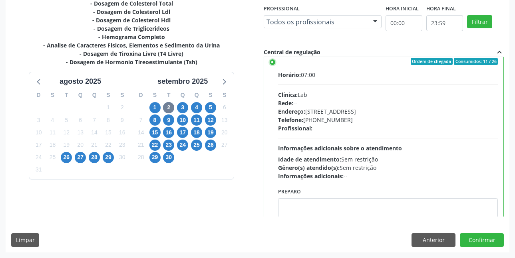
scroll to position [600, 0]
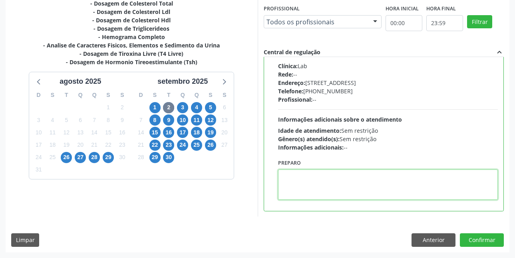
click at [309, 179] on textarea at bounding box center [388, 185] width 220 height 30
paste textarea "A COLETA SERÁ REALIZADA NA UNIDADE DE SAÚDE CENTRO 2 (POSTINHO DO [GEOGRAPHIC_D…"
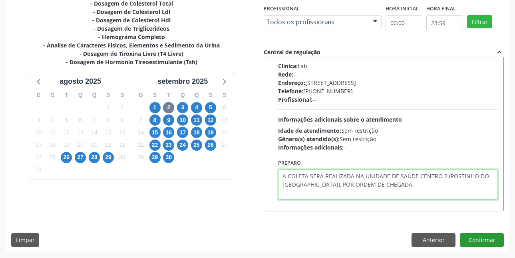
type textarea "A COLETA SERÁ REALIZADA NA UNIDADE DE SAÚDE CENTRO 2 (POSTINHO DO [GEOGRAPHIC_D…"
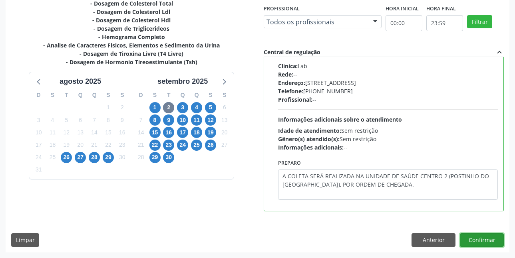
click at [480, 236] on button "Confirmar" at bounding box center [482, 241] width 44 height 14
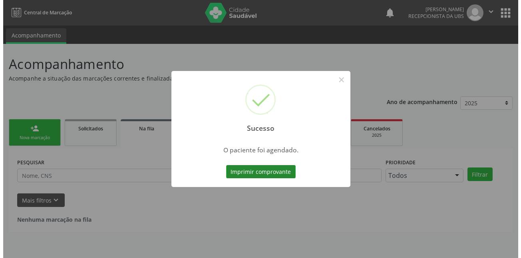
scroll to position [0, 0]
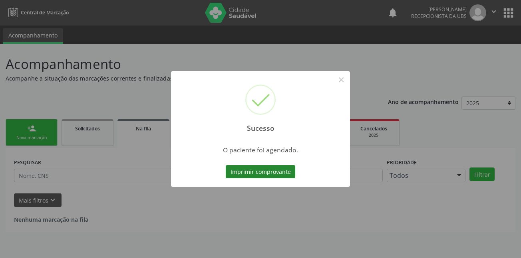
click at [279, 172] on button "Imprimir comprovante" at bounding box center [261, 172] width 70 height 14
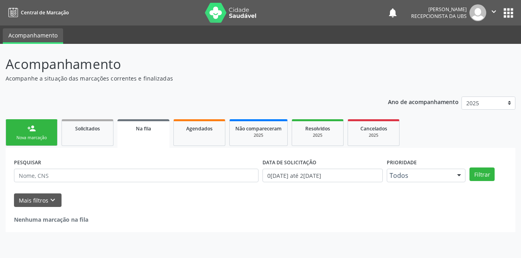
click at [491, 14] on icon "" at bounding box center [493, 11] width 9 height 9
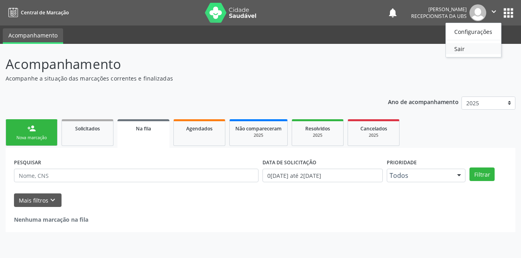
click at [465, 50] on link "Sair" at bounding box center [473, 48] width 55 height 11
